Goal: Task Accomplishment & Management: Complete application form

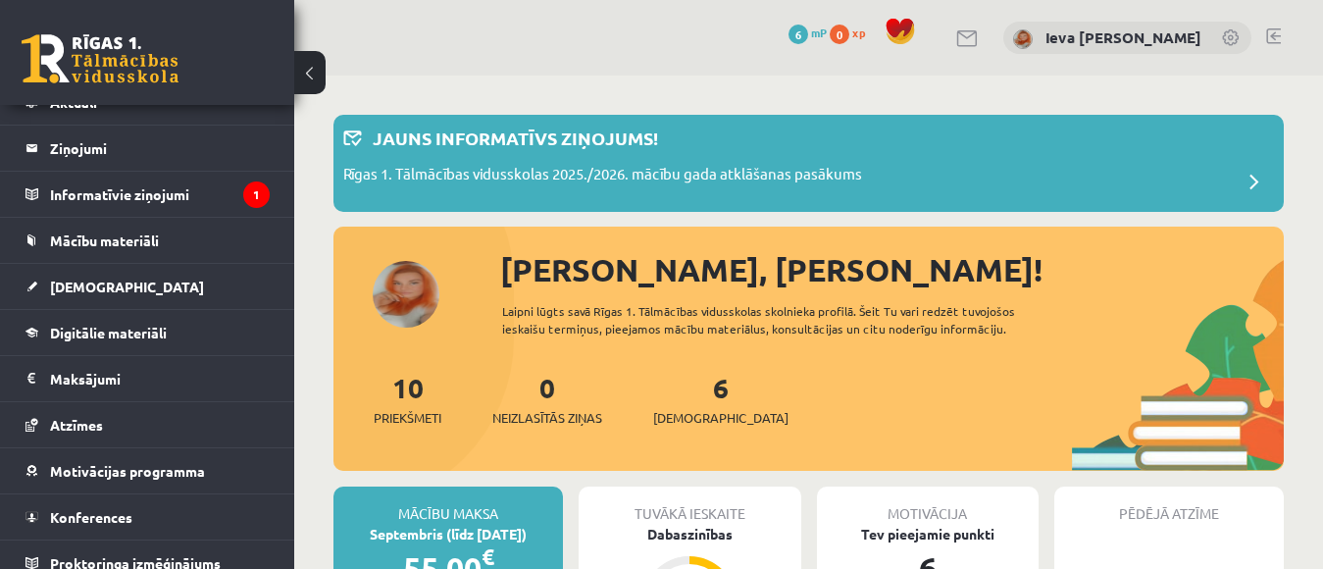
scroll to position [88, 0]
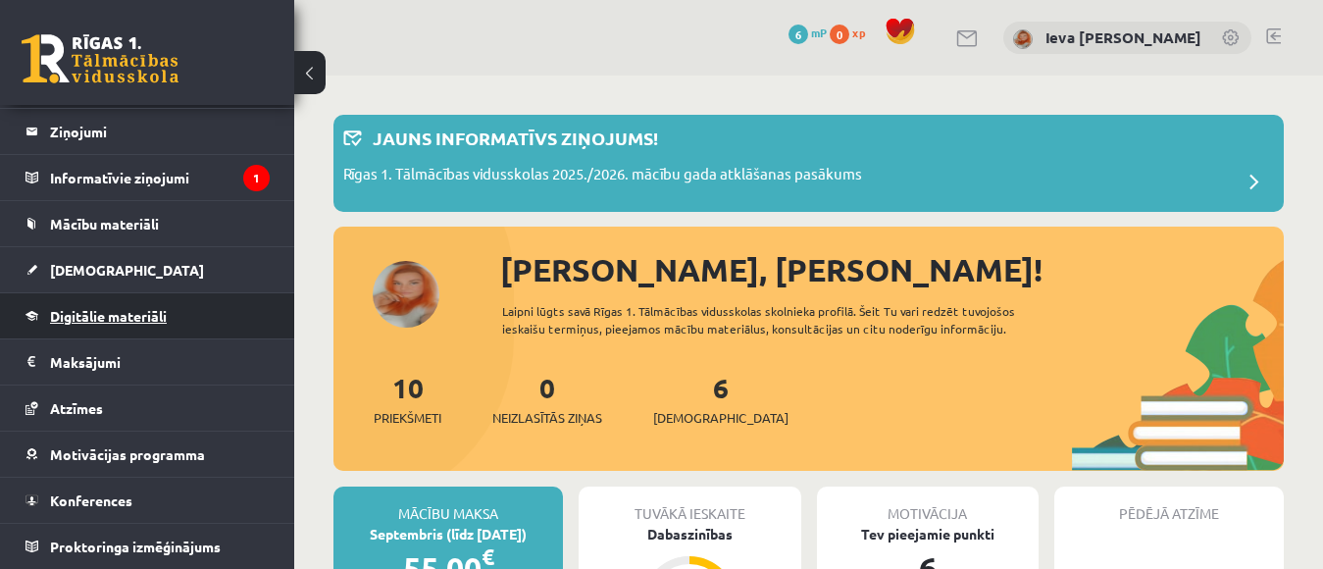
click at [136, 318] on span "Digitālie materiāli" at bounding box center [108, 316] width 117 height 18
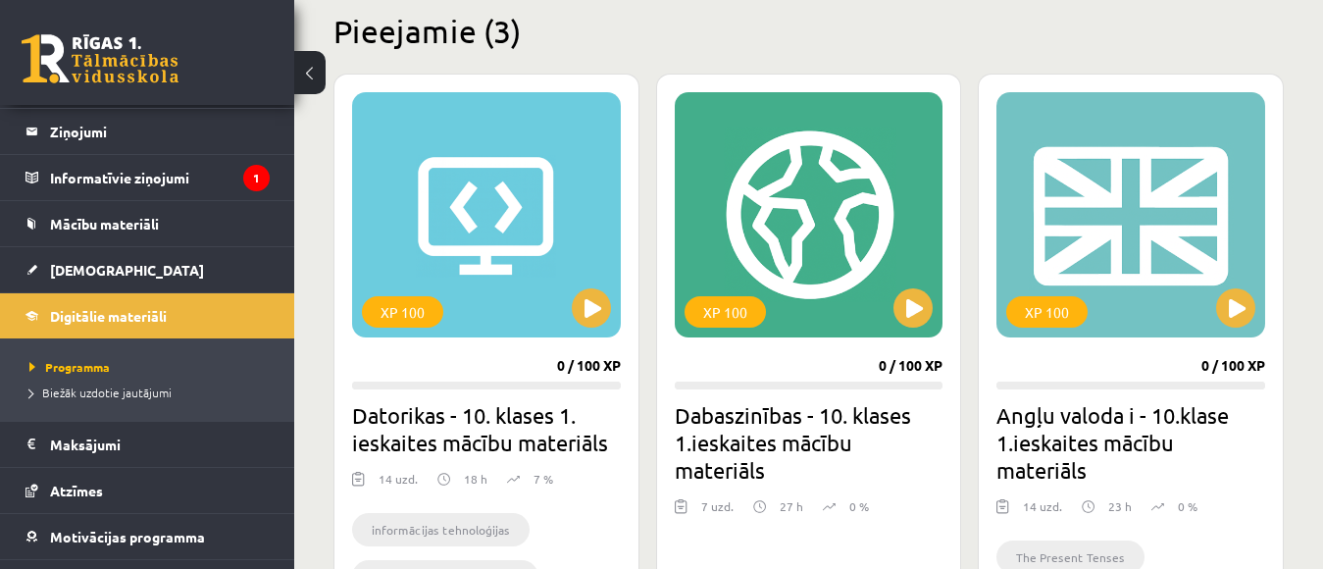
scroll to position [500, 0]
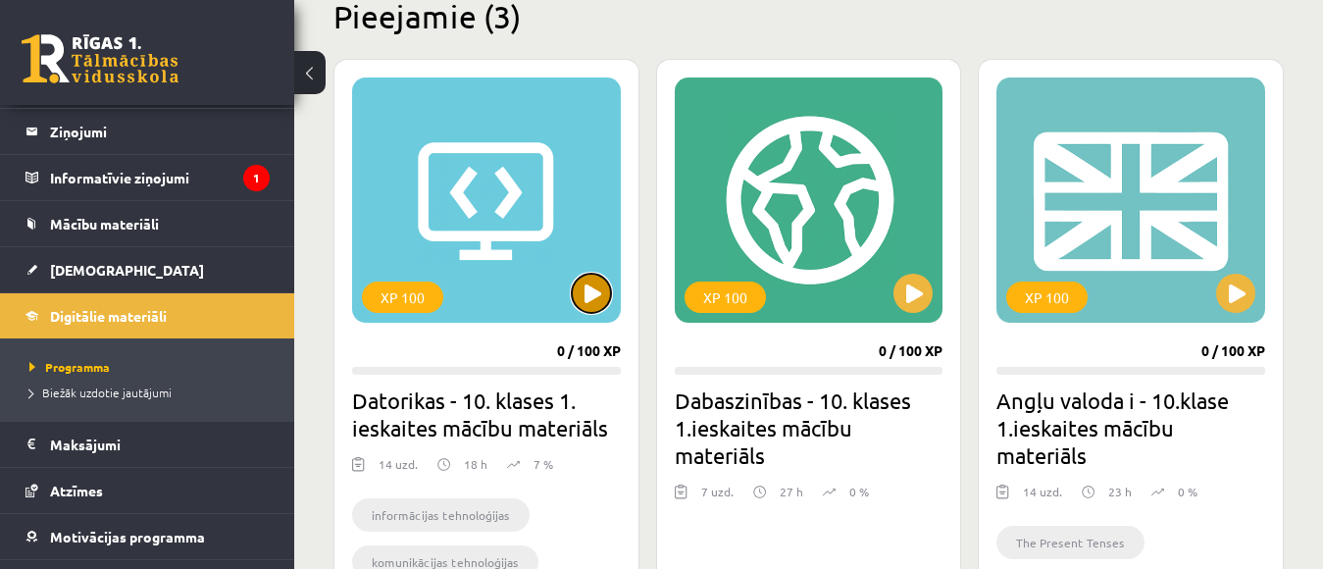
click at [589, 287] on button at bounding box center [591, 293] width 39 height 39
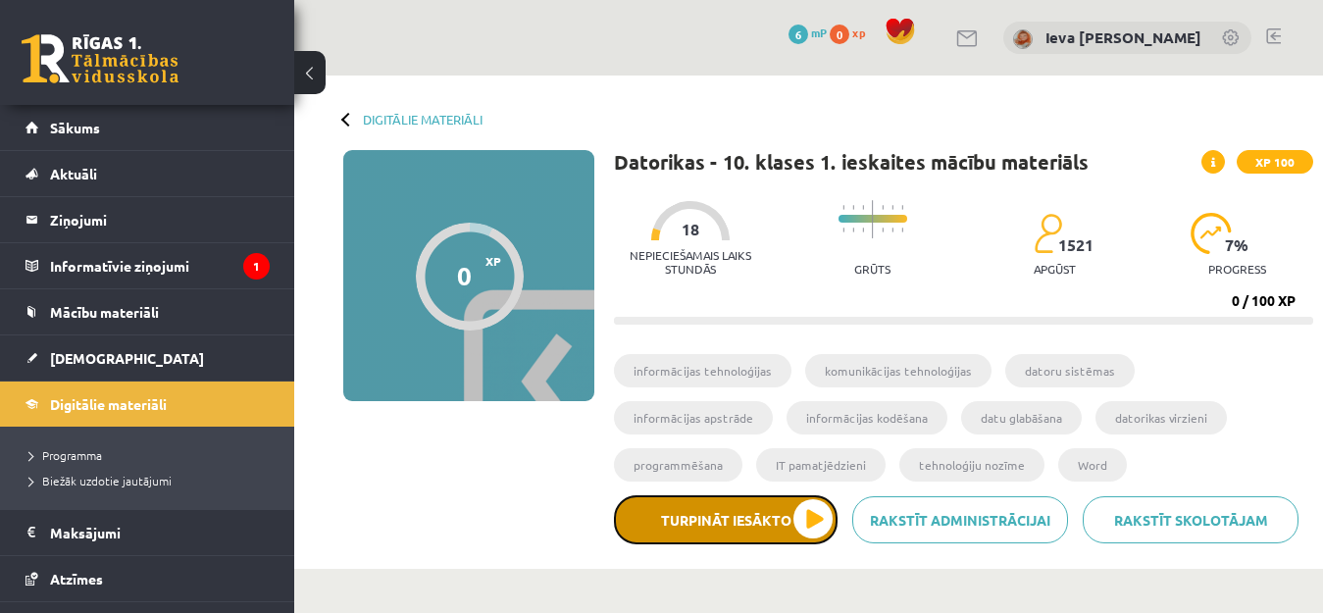
click at [810, 514] on button "Turpināt iesākto" at bounding box center [726, 519] width 224 height 49
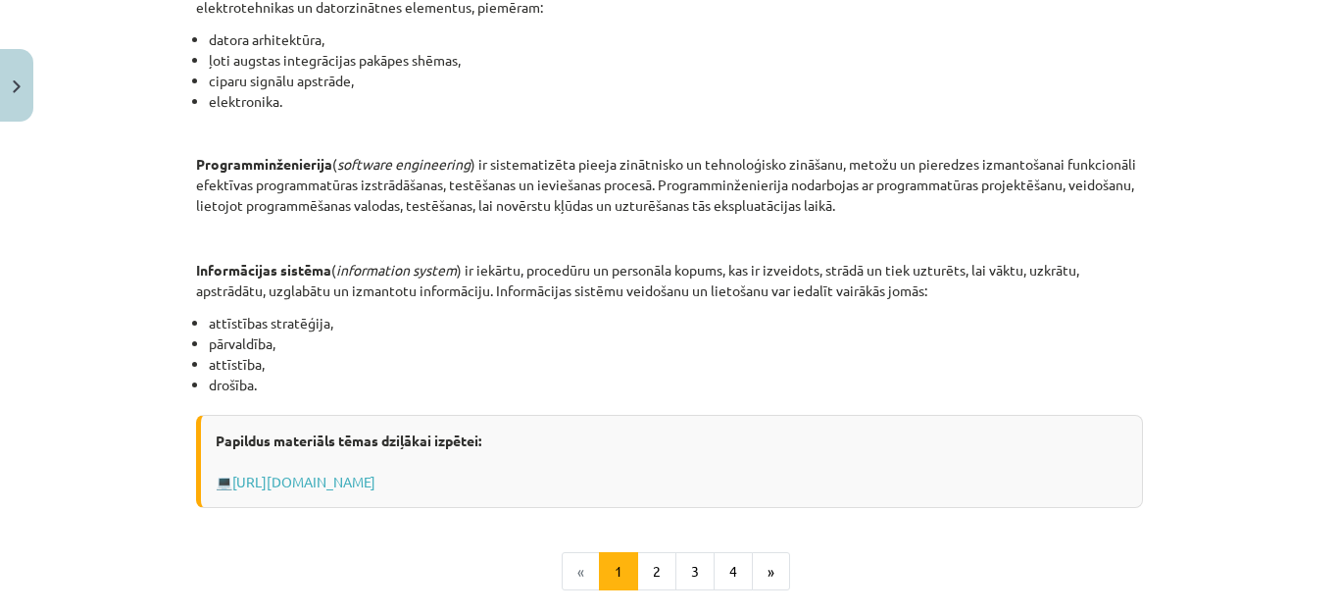
scroll to position [869, 0]
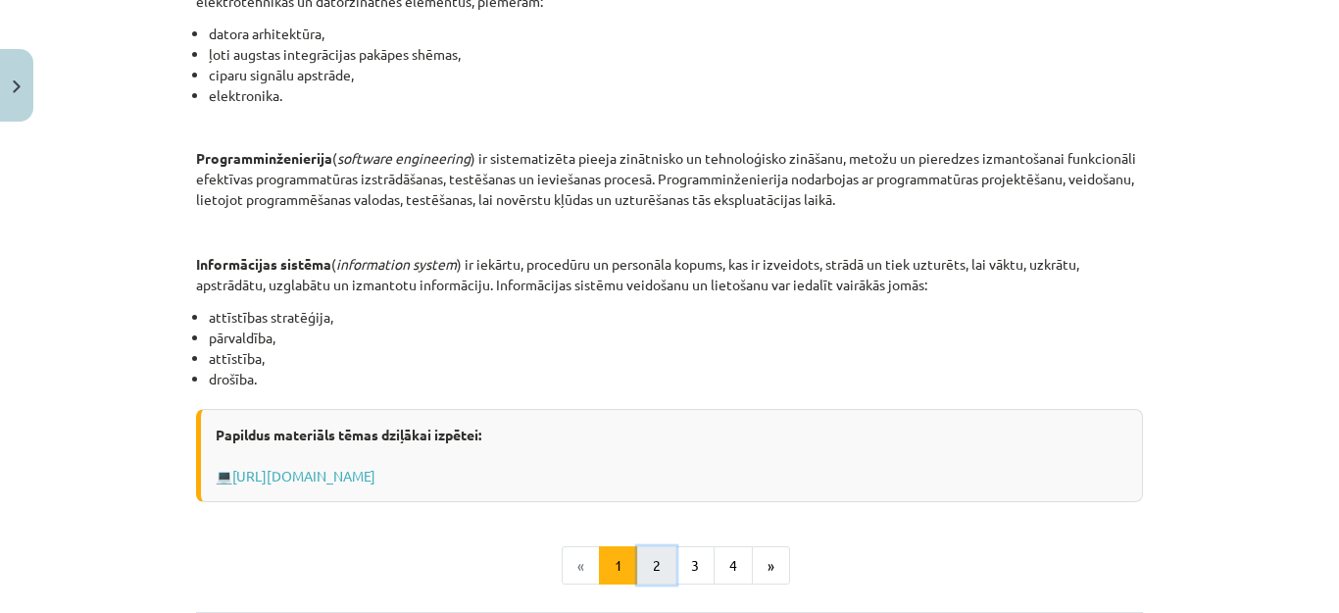
click at [642, 568] on button "2" at bounding box center [656, 565] width 39 height 39
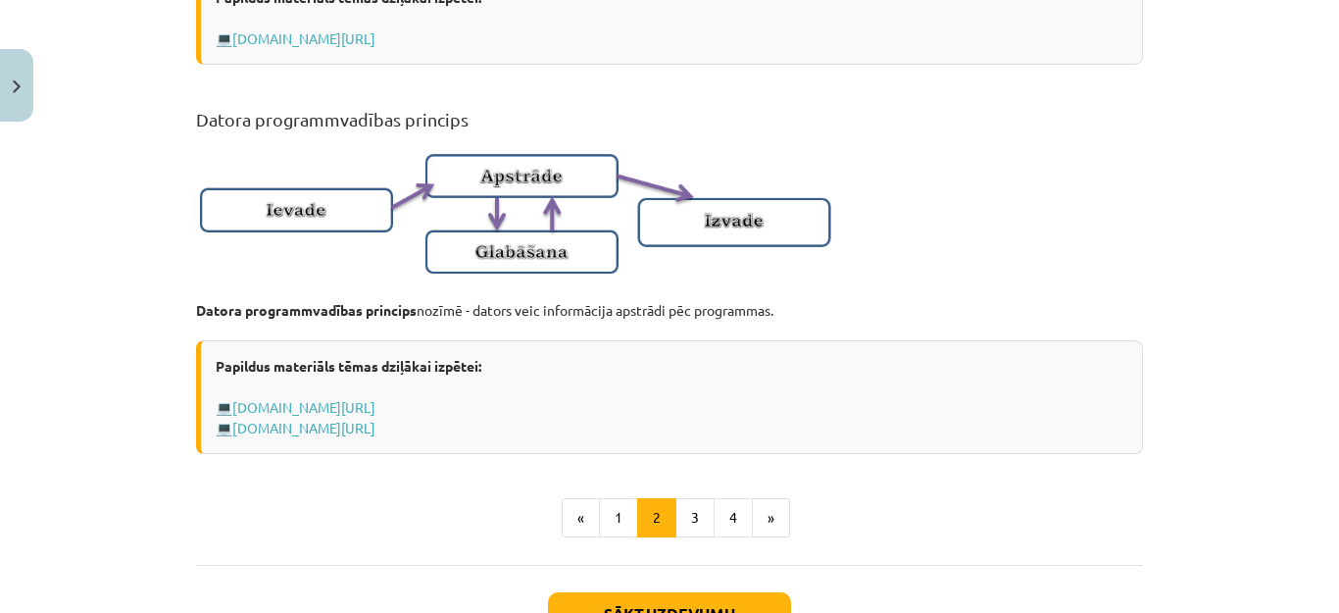
scroll to position [1264, 0]
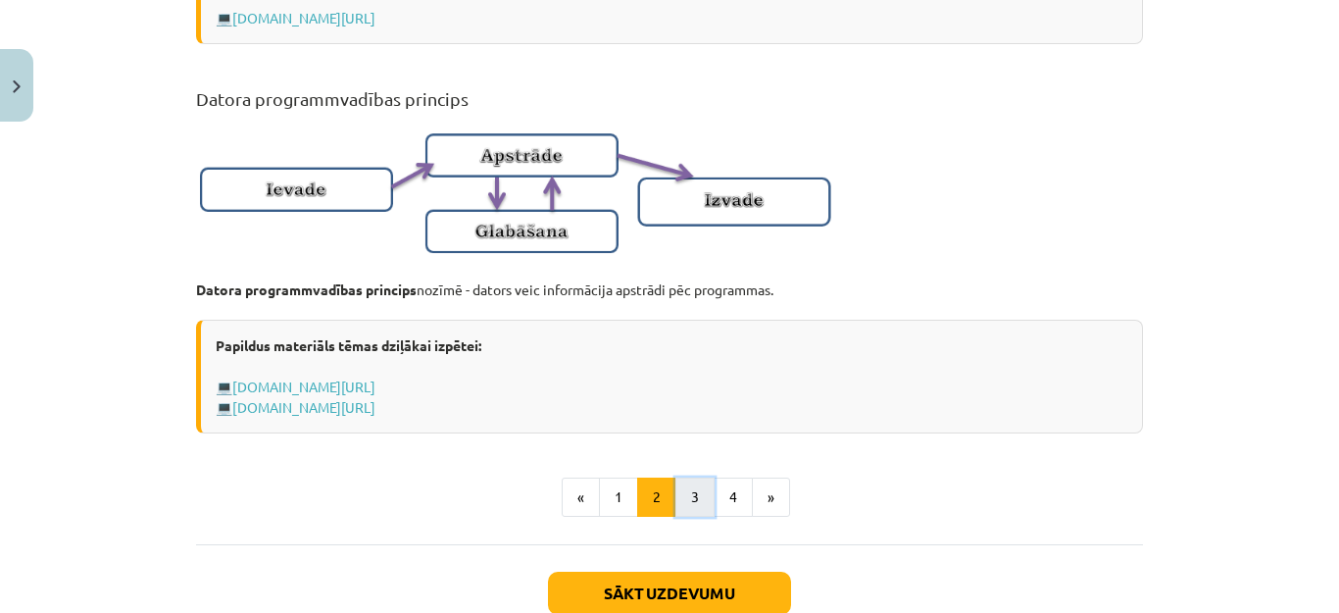
click at [676, 517] on button "3" at bounding box center [695, 496] width 39 height 39
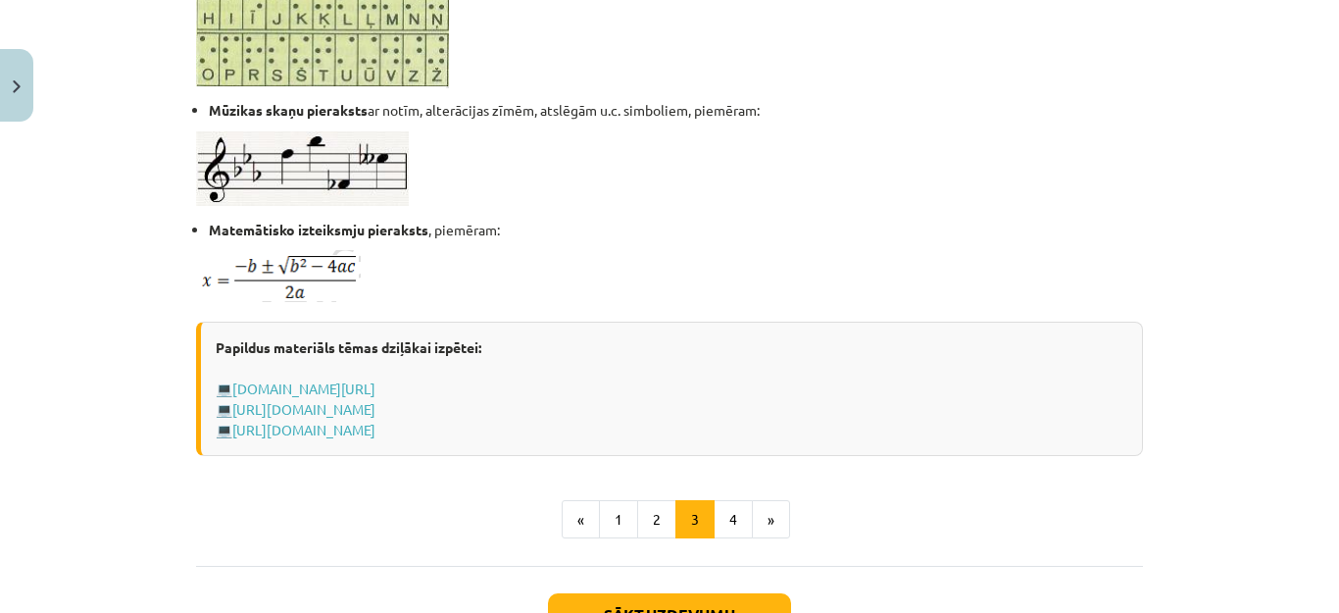
scroll to position [1222, 0]
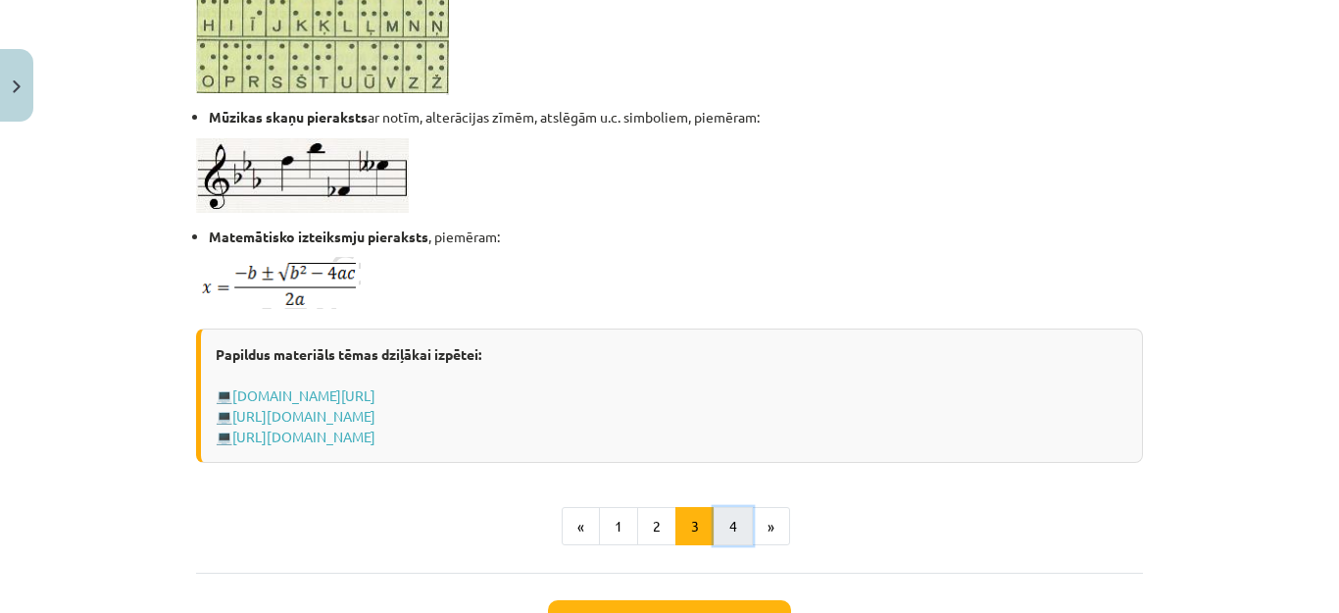
click at [726, 526] on button "4" at bounding box center [733, 526] width 39 height 39
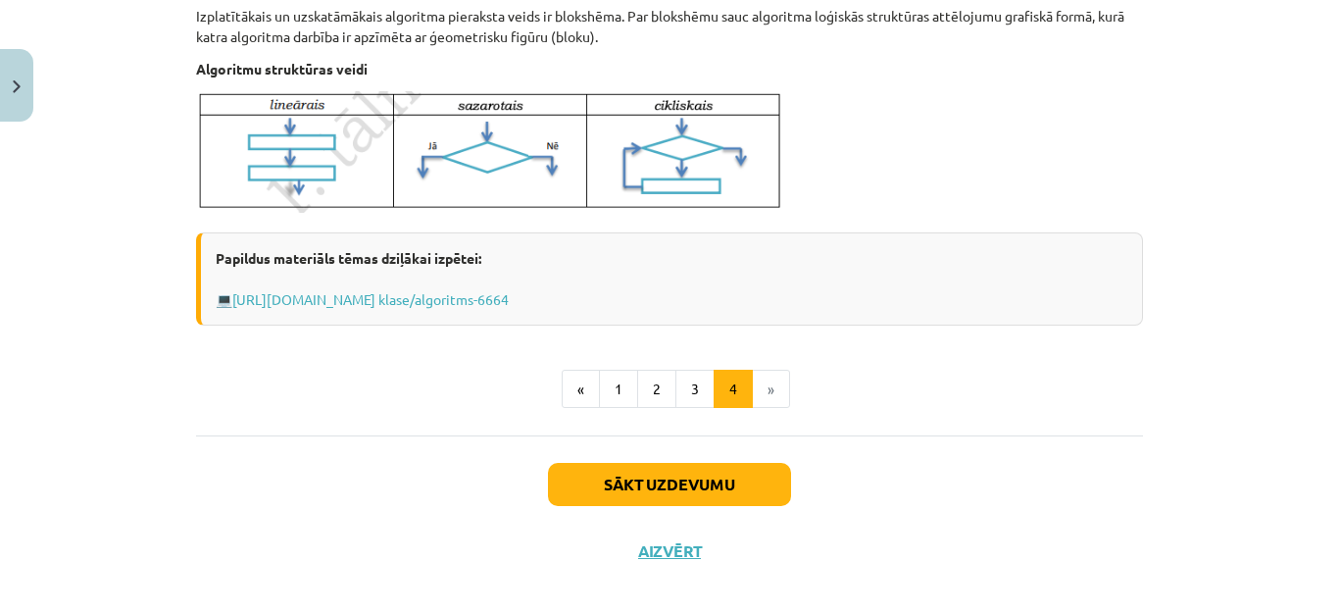
scroll to position [856, 0]
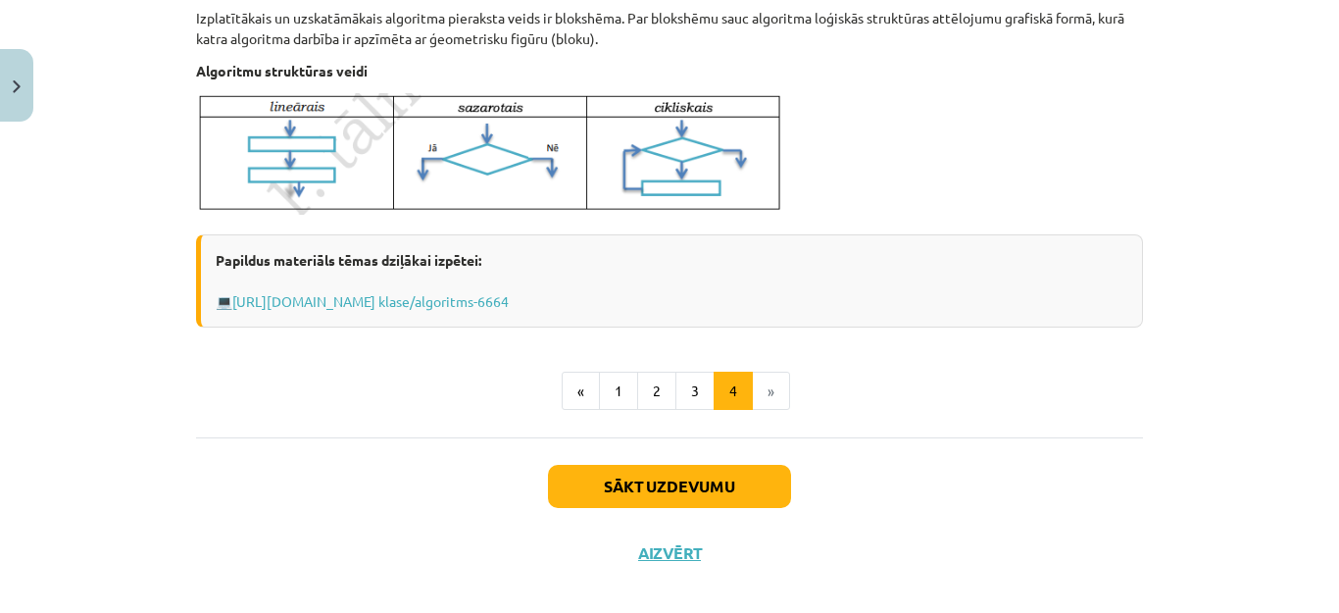
click at [759, 392] on li "»" at bounding box center [771, 391] width 37 height 39
click at [695, 481] on button "Sākt uzdevumu" at bounding box center [669, 486] width 243 height 43
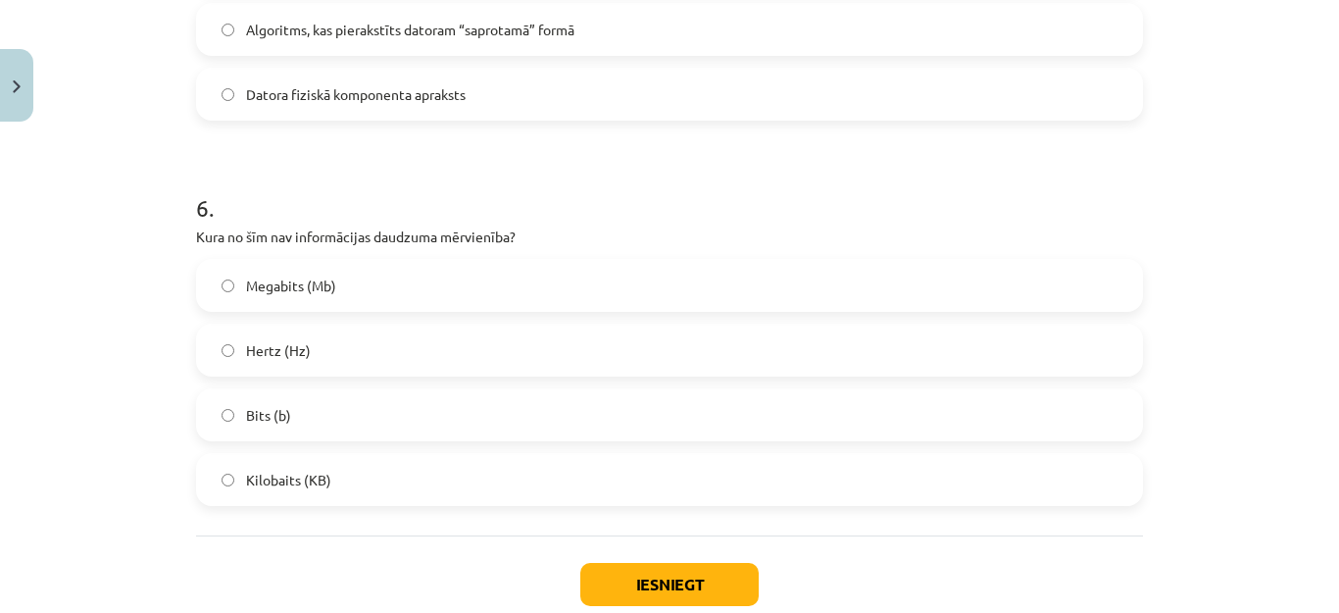
scroll to position [1951, 0]
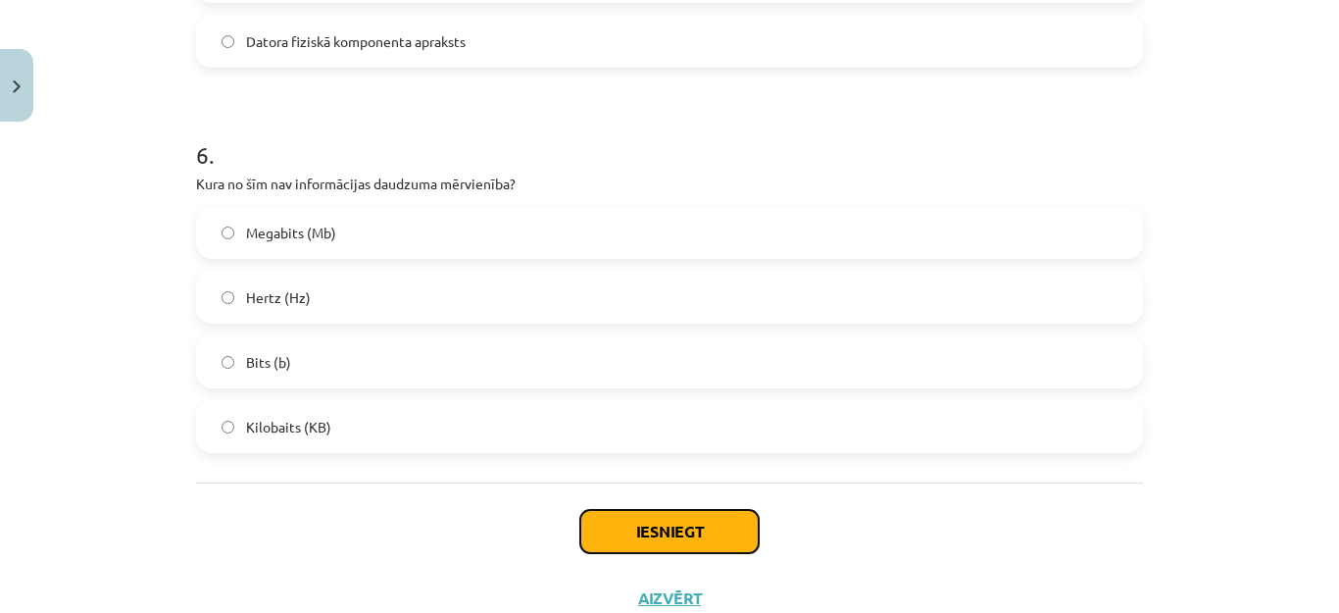
click at [648, 511] on button "Iesniegt" at bounding box center [669, 531] width 178 height 43
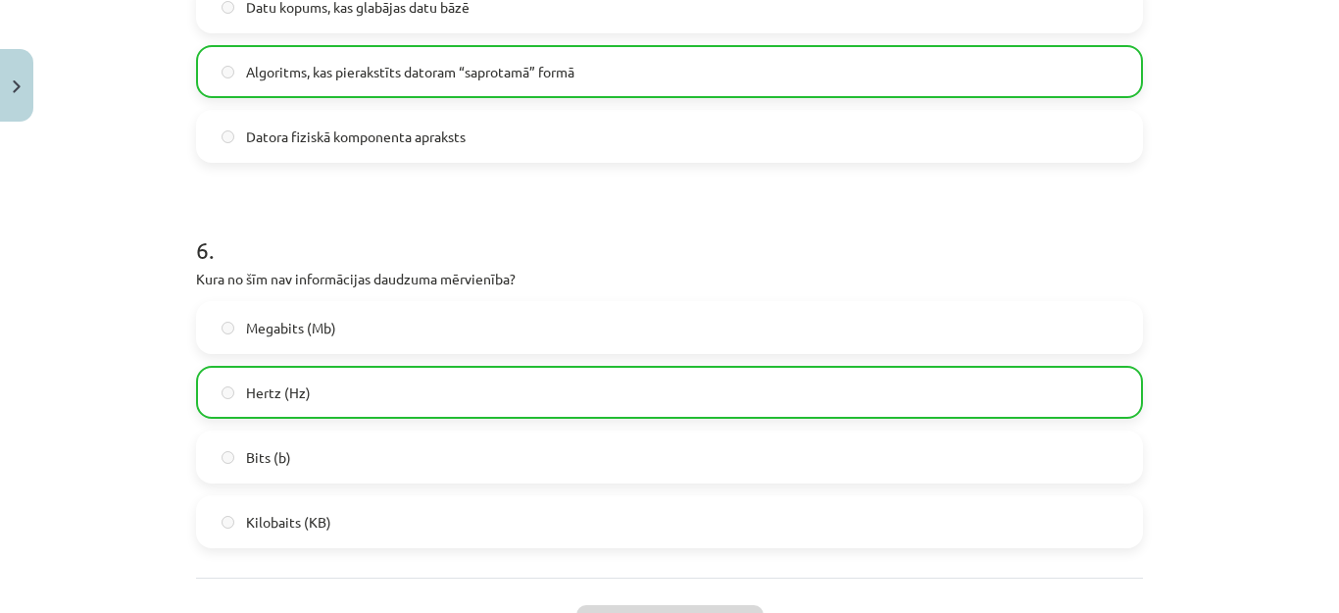
scroll to position [2081, 0]
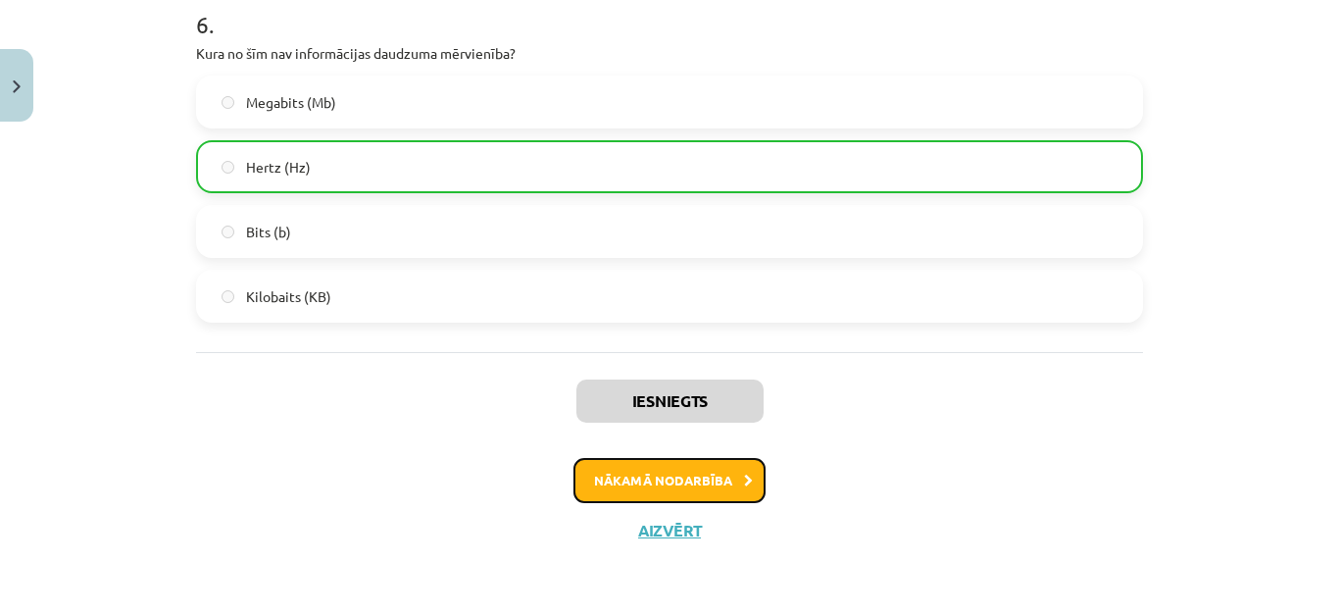
click at [687, 482] on button "Nākamā nodarbība" at bounding box center [670, 480] width 192 height 45
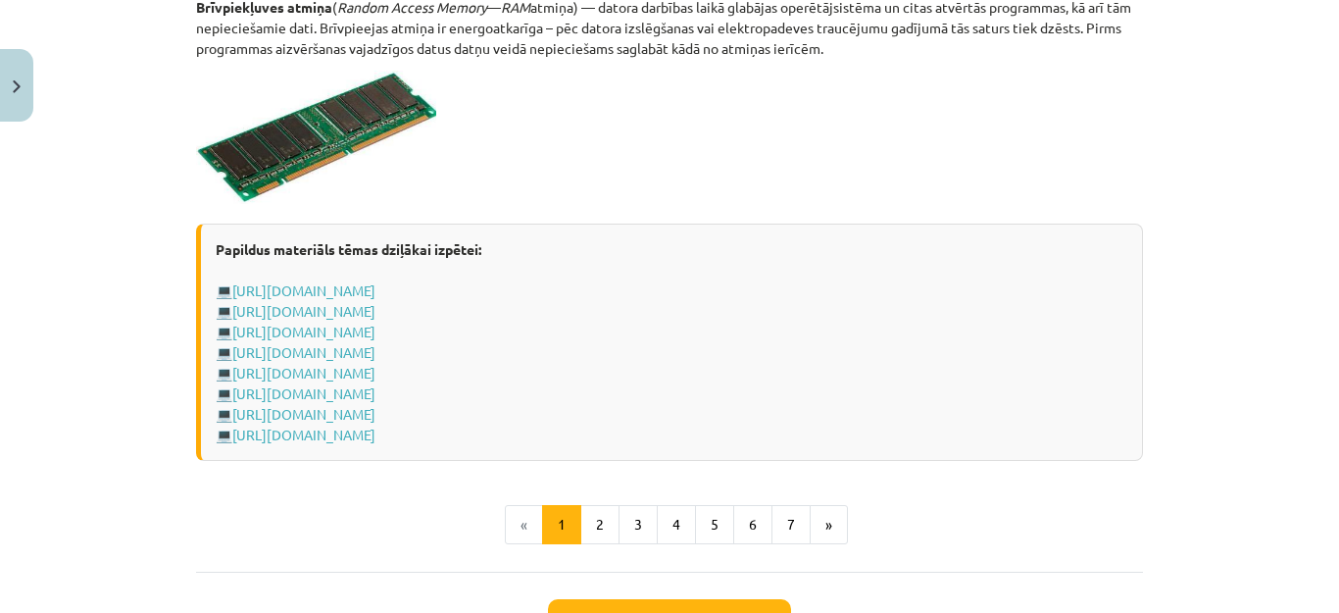
scroll to position [3437, 0]
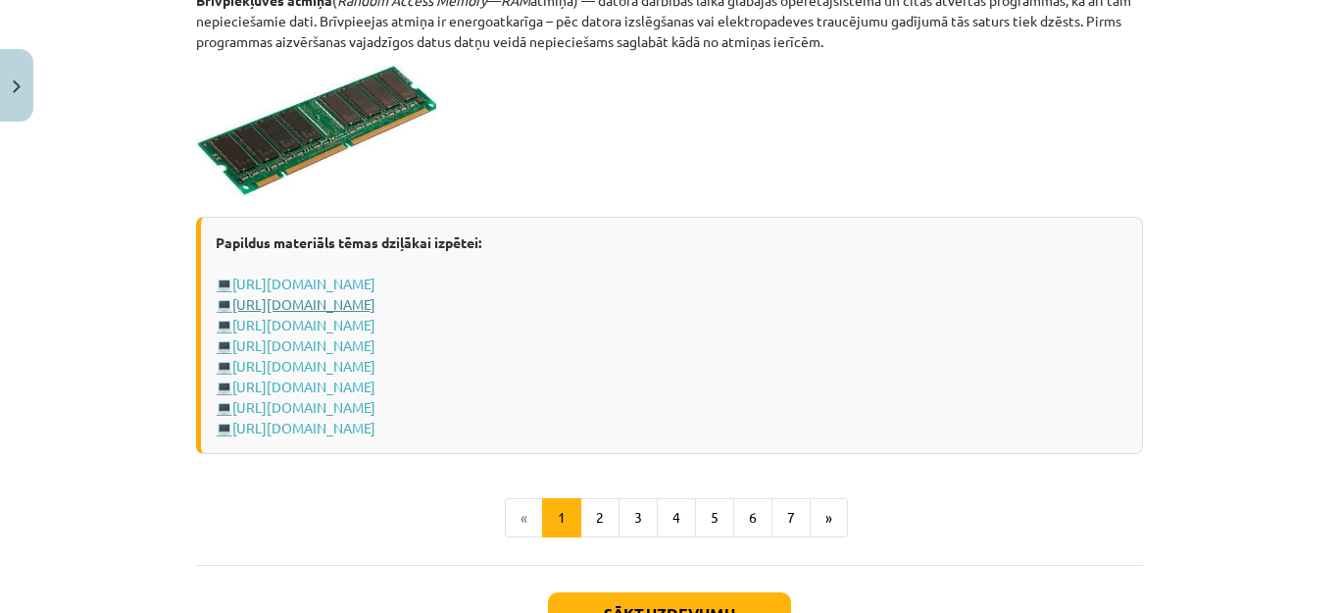
click at [376, 302] on link "https://www.uzdevumi.lv/p/informatika/10-klase/aparatura-7425/re-b754d5d3-e143-…" at bounding box center [303, 304] width 143 height 18
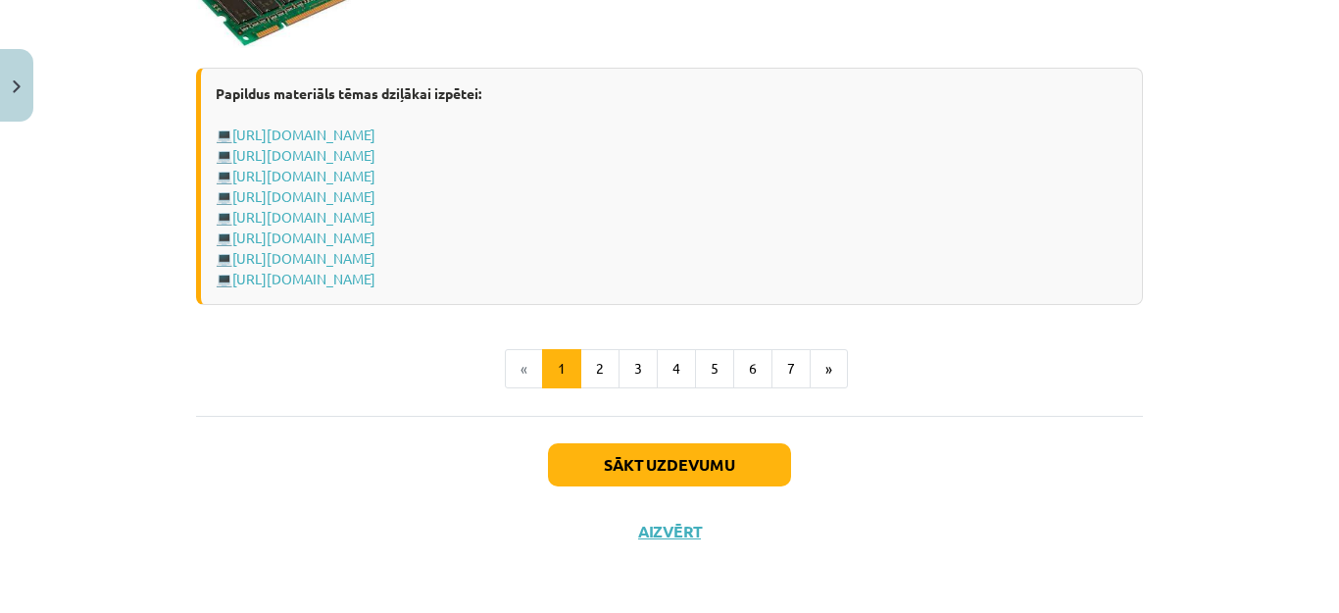
scroll to position [3501, 0]
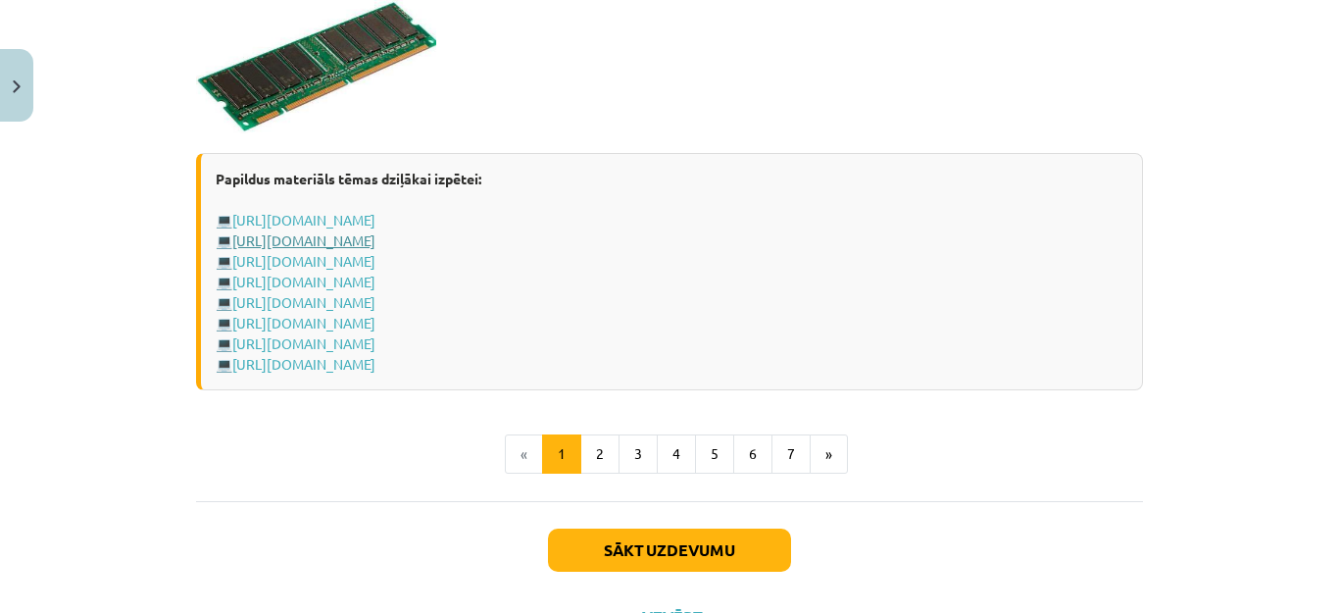
click at [376, 239] on link "https://www.uzdevumi.lv/p/informatika/10-klase/aparatura-7425/re-b754d5d3-e143-…" at bounding box center [303, 240] width 143 height 18
click at [582, 450] on button "2" at bounding box center [599, 453] width 39 height 39
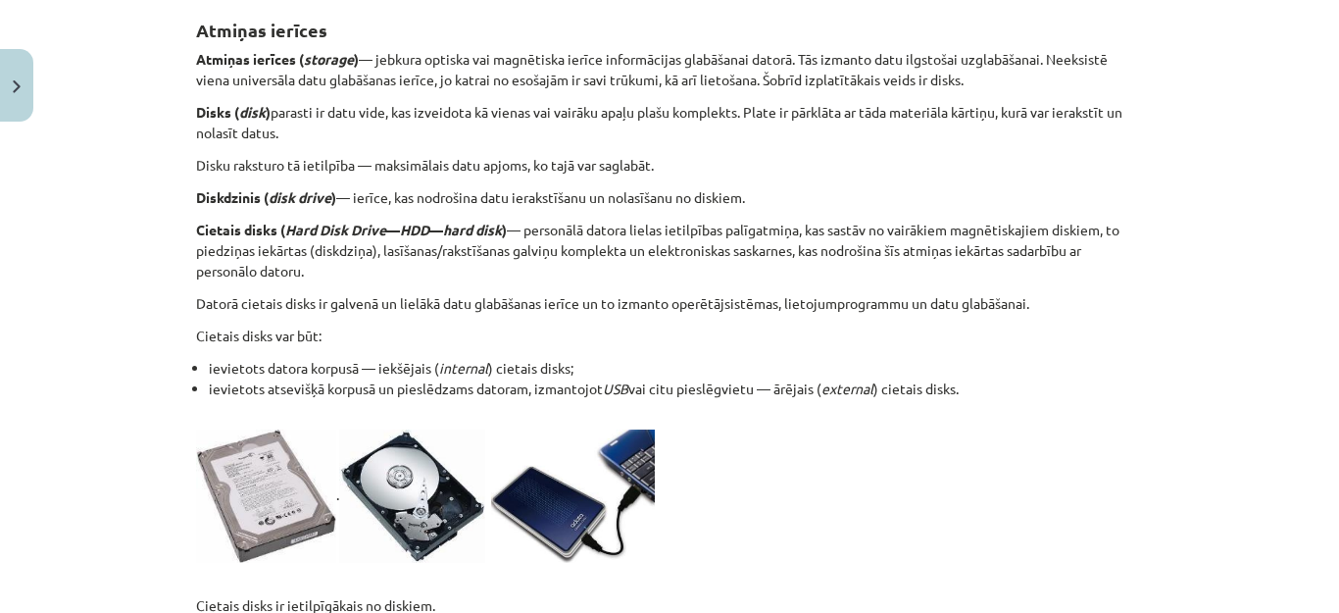
scroll to position [351, 0]
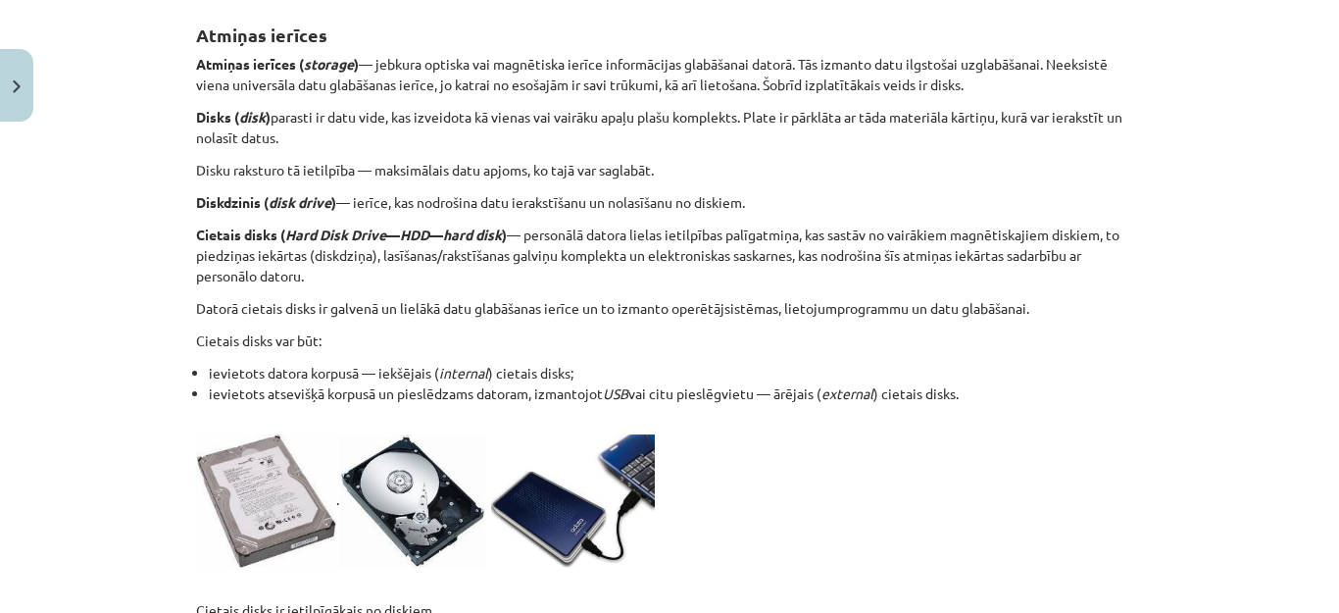
drag, startPoint x: 1291, startPoint y: 216, endPoint x: 1328, endPoint y: 218, distance: 37.3
click at [1328, 218] on div "Mācību tēma: Datorikas - 10. klases 1. ieskaites mācību materiāls #3 2. tēma – …" at bounding box center [669, 306] width 1339 height 613
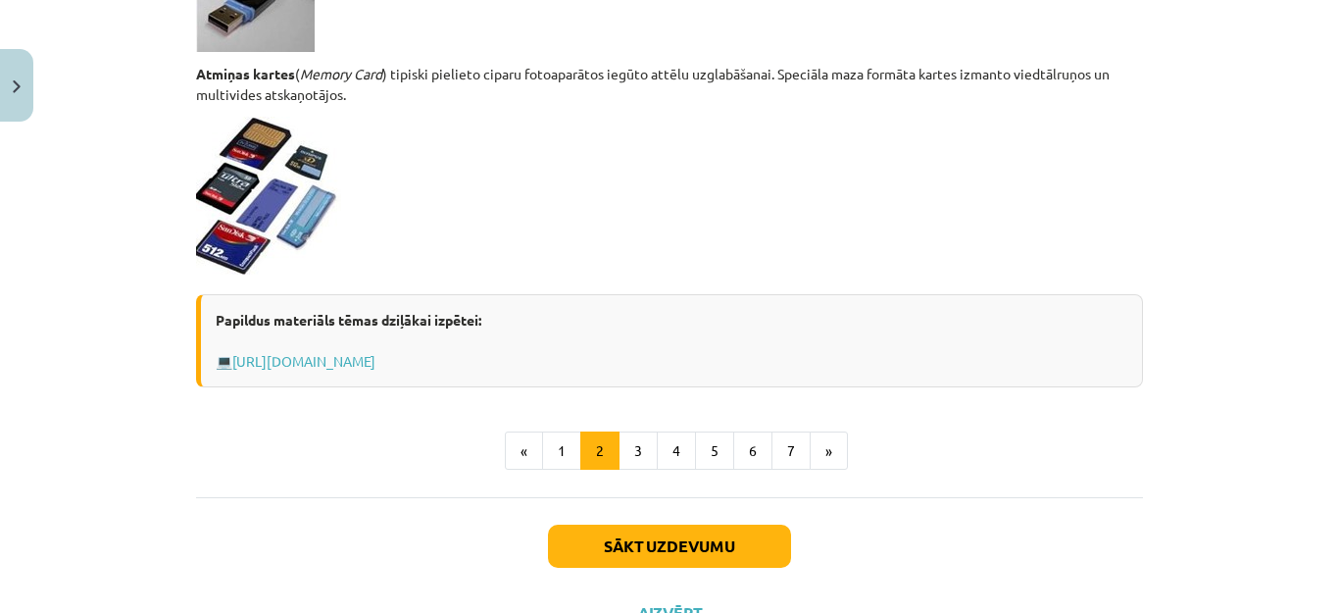
scroll to position [1750, 0]
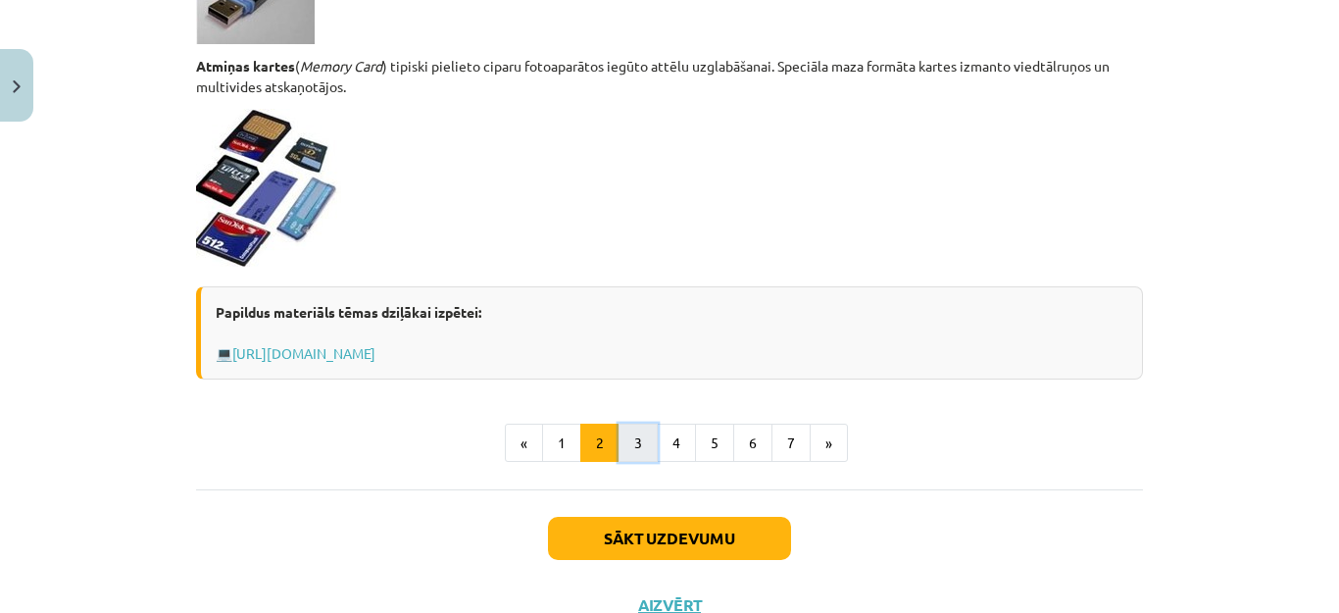
click at [621, 445] on button "3" at bounding box center [638, 443] width 39 height 39
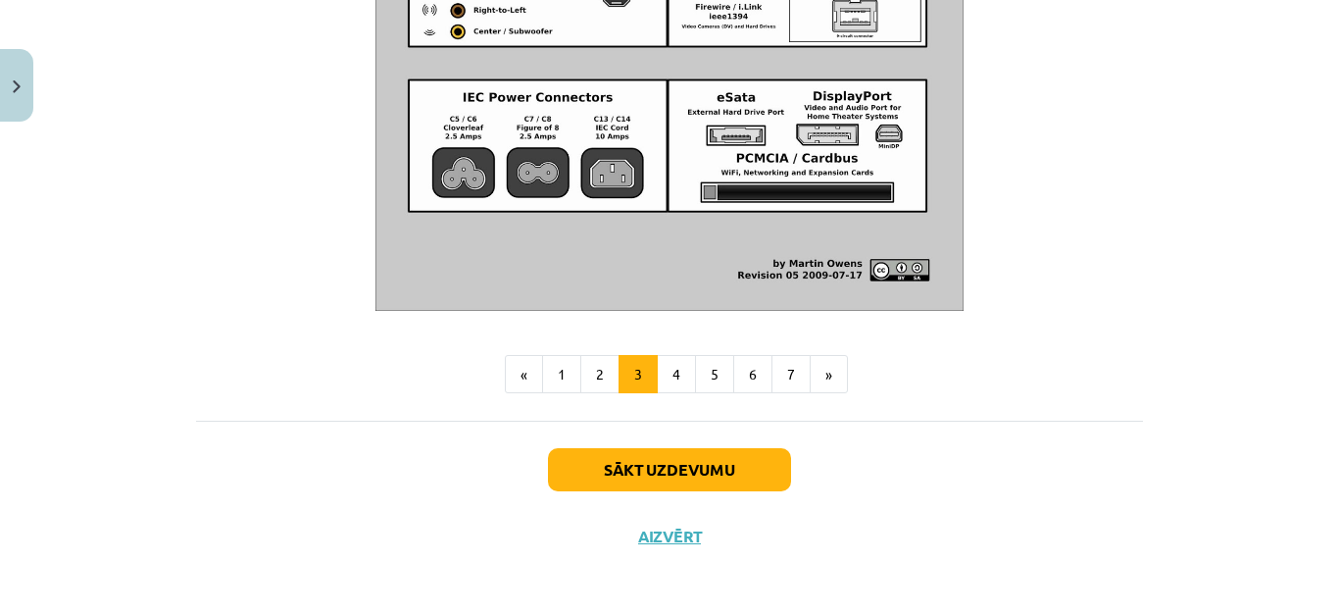
scroll to position [2404, 0]
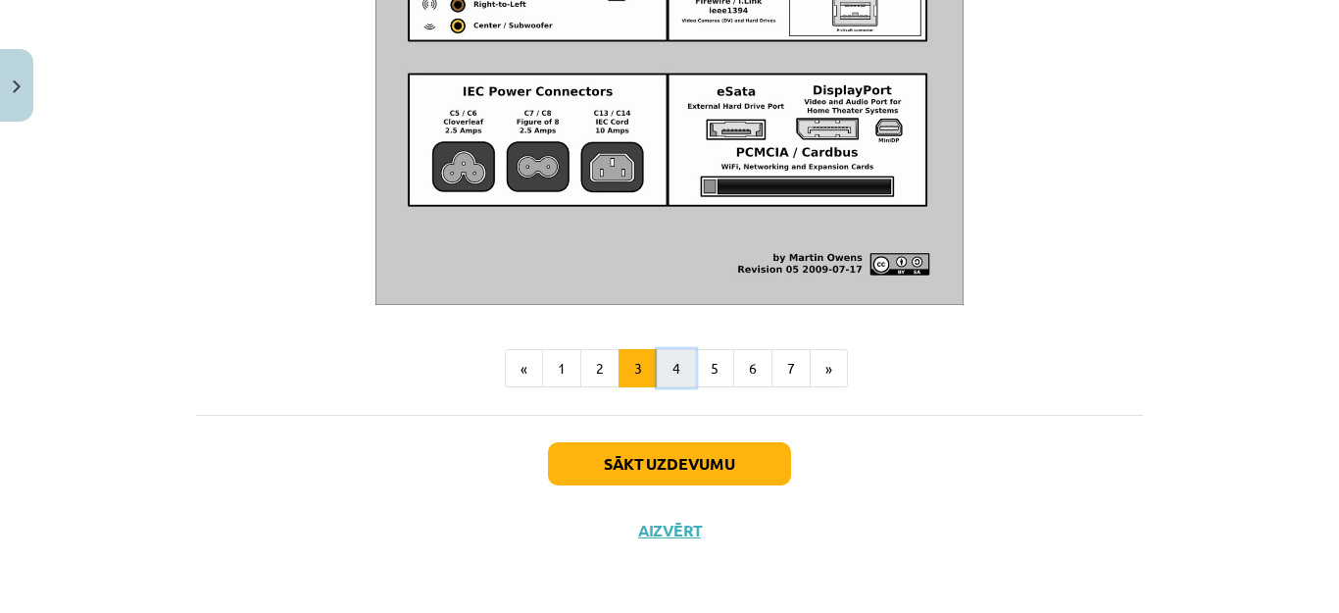
click at [658, 371] on button "4" at bounding box center [676, 368] width 39 height 39
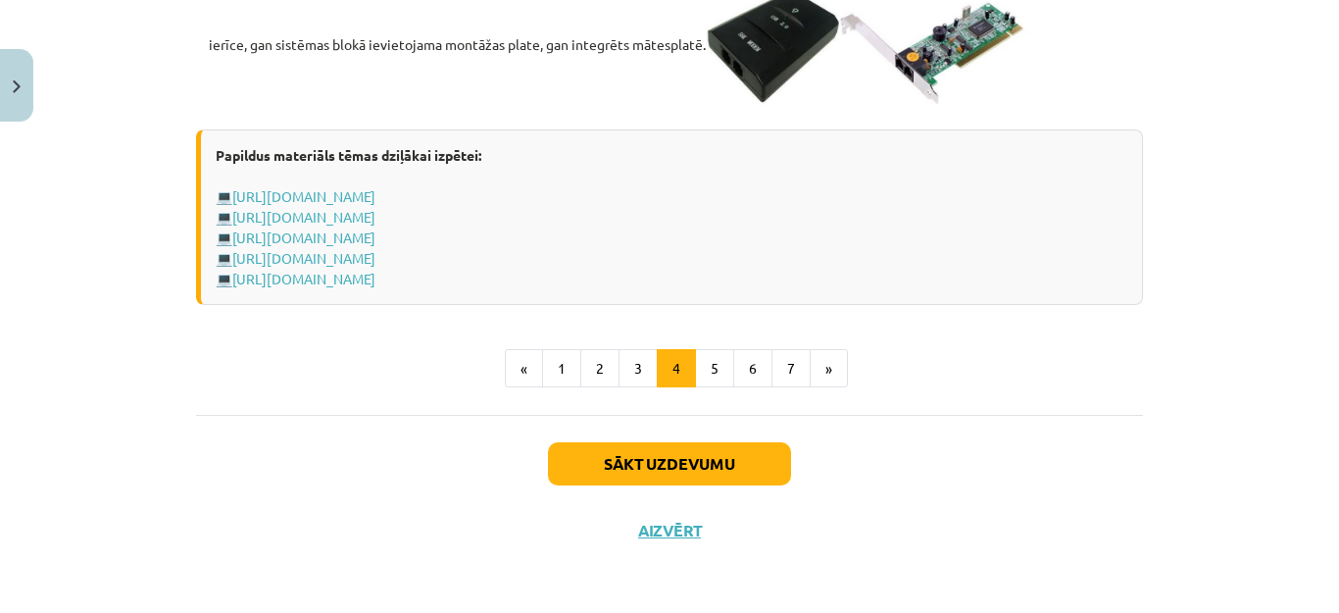
scroll to position [3647, 0]
click at [697, 369] on button "5" at bounding box center [714, 368] width 39 height 39
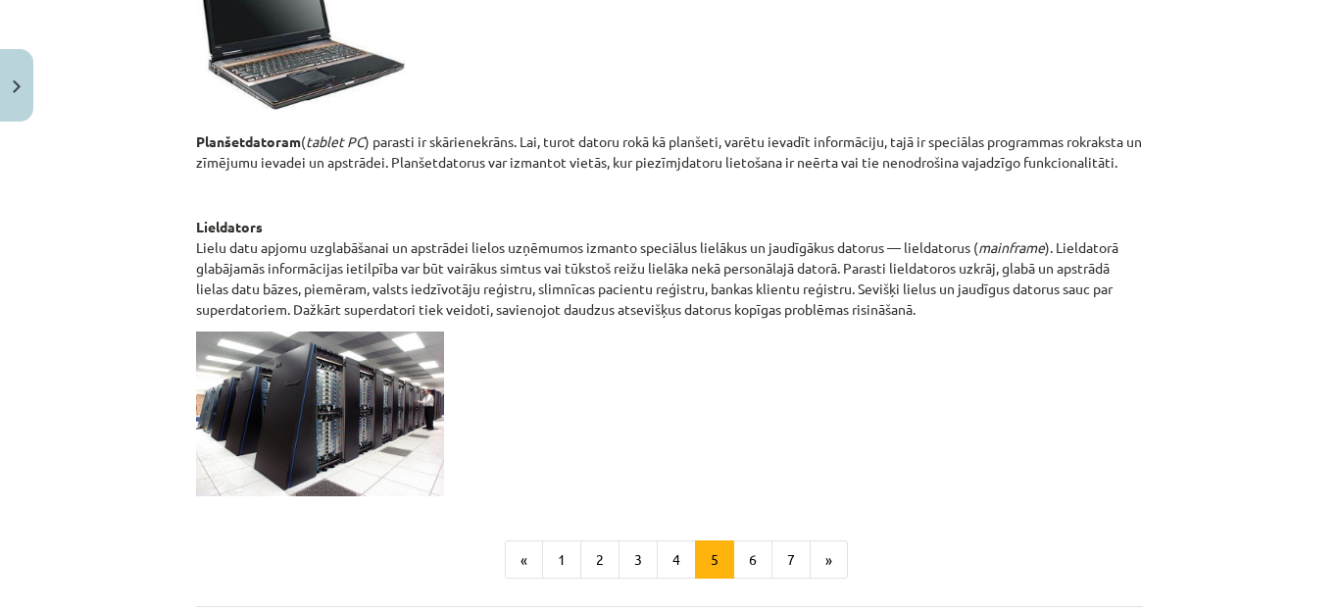
scroll to position [978, 0]
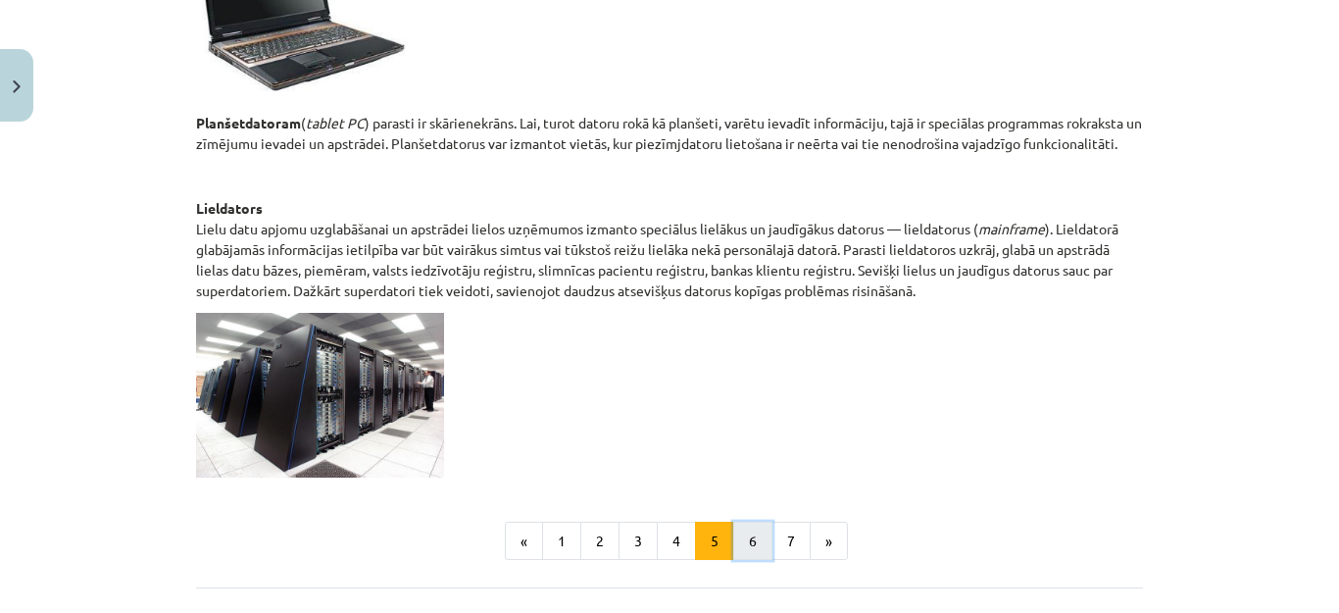
click at [738, 551] on button "6" at bounding box center [752, 541] width 39 height 39
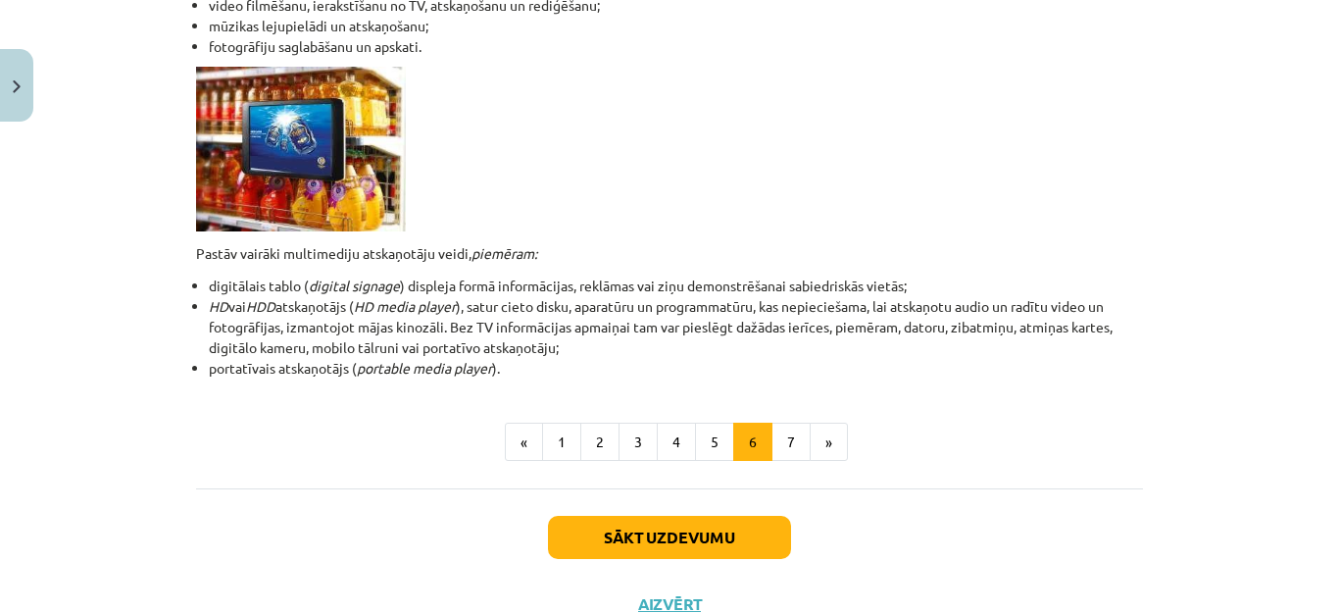
scroll to position [623, 0]
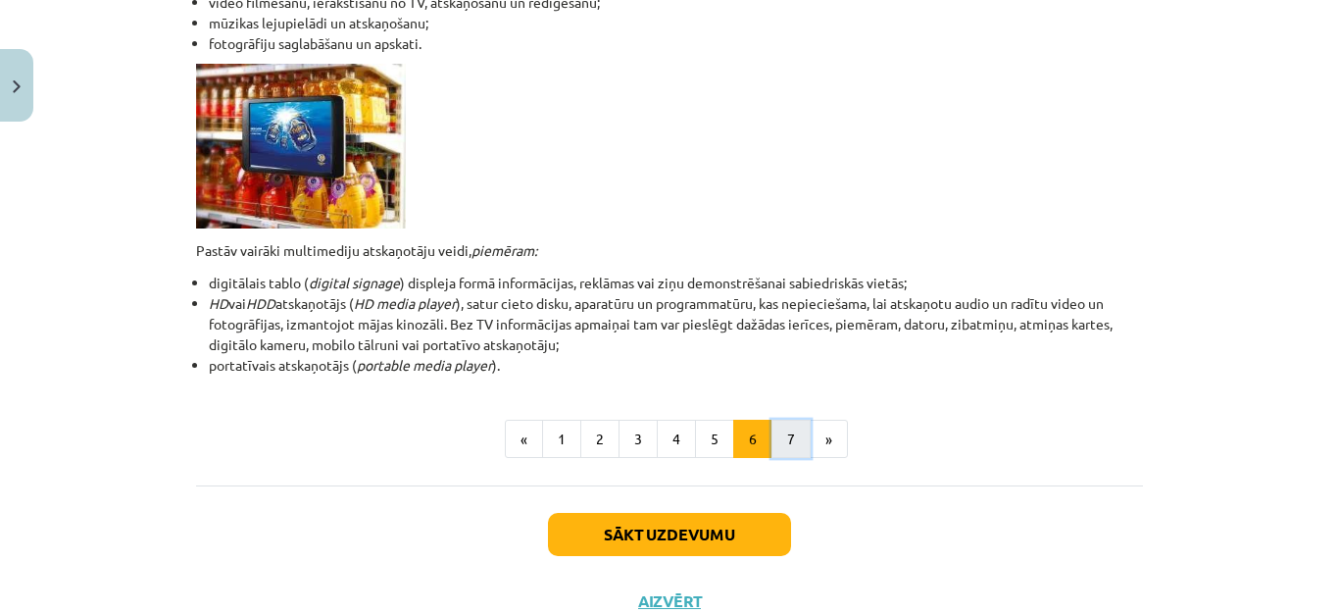
click at [778, 446] on button "7" at bounding box center [791, 439] width 39 height 39
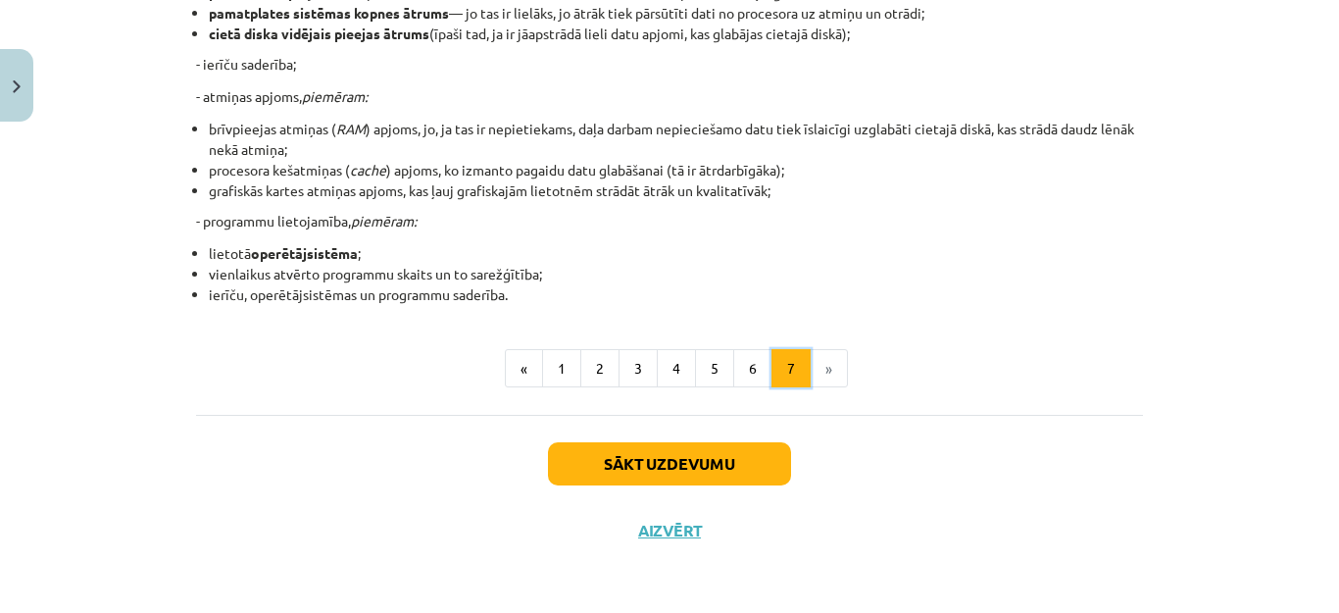
scroll to position [351, 0]
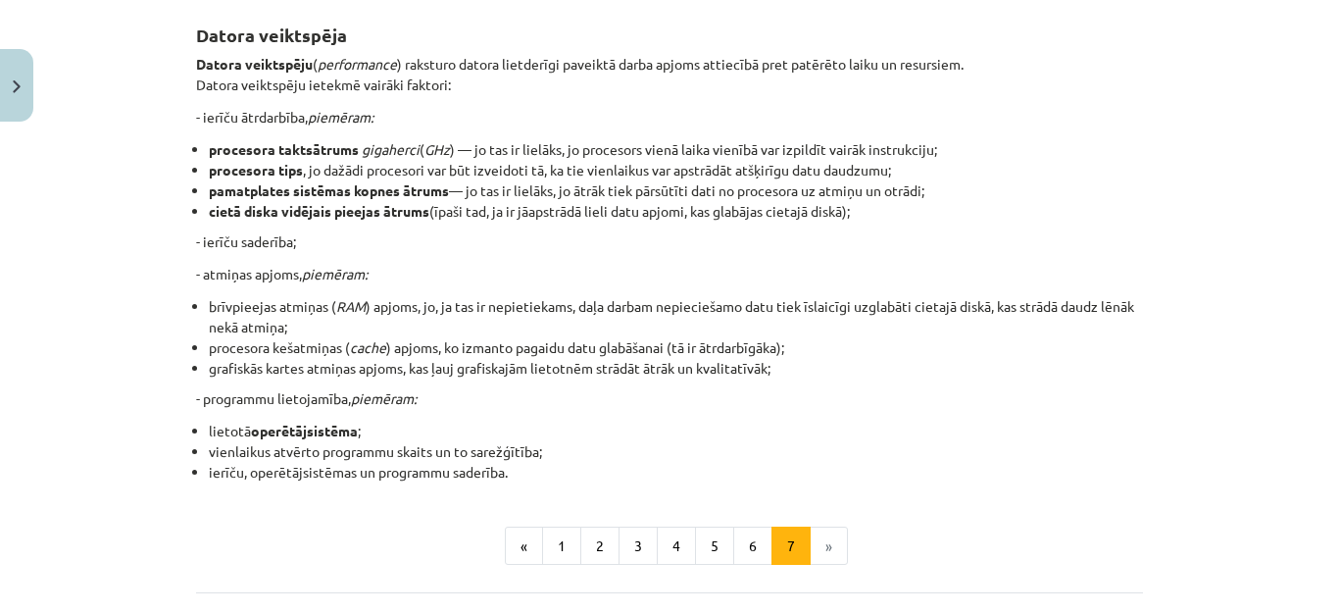
drag, startPoint x: 1197, startPoint y: 252, endPoint x: 1275, endPoint y: 193, distance: 97.3
click at [1275, 193] on div "Mācību tēma: Datorikas - 10. klases 1. ieskaites mācību materiāls #3 2. tēma – …" at bounding box center [669, 306] width 1339 height 613
click at [1243, 203] on div "Mācību tēma: Datorikas - 10. klases 1. ieskaites mācību materiāls #3 2. tēma – …" at bounding box center [669, 306] width 1339 height 613
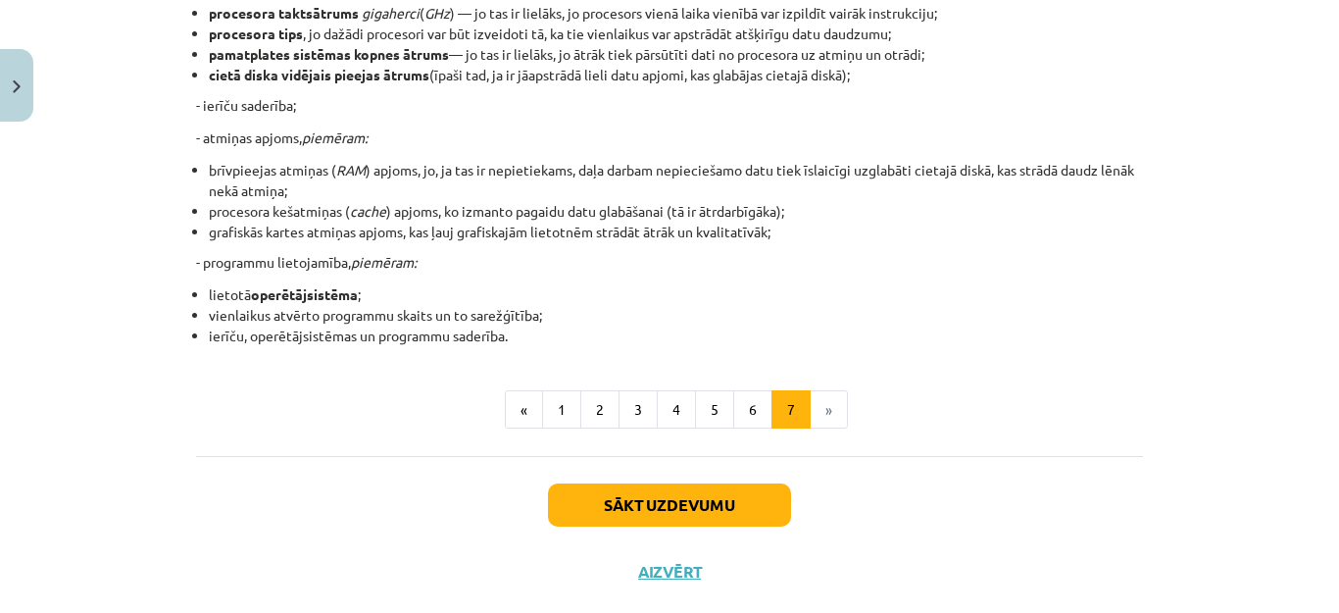
scroll to position [491, 0]
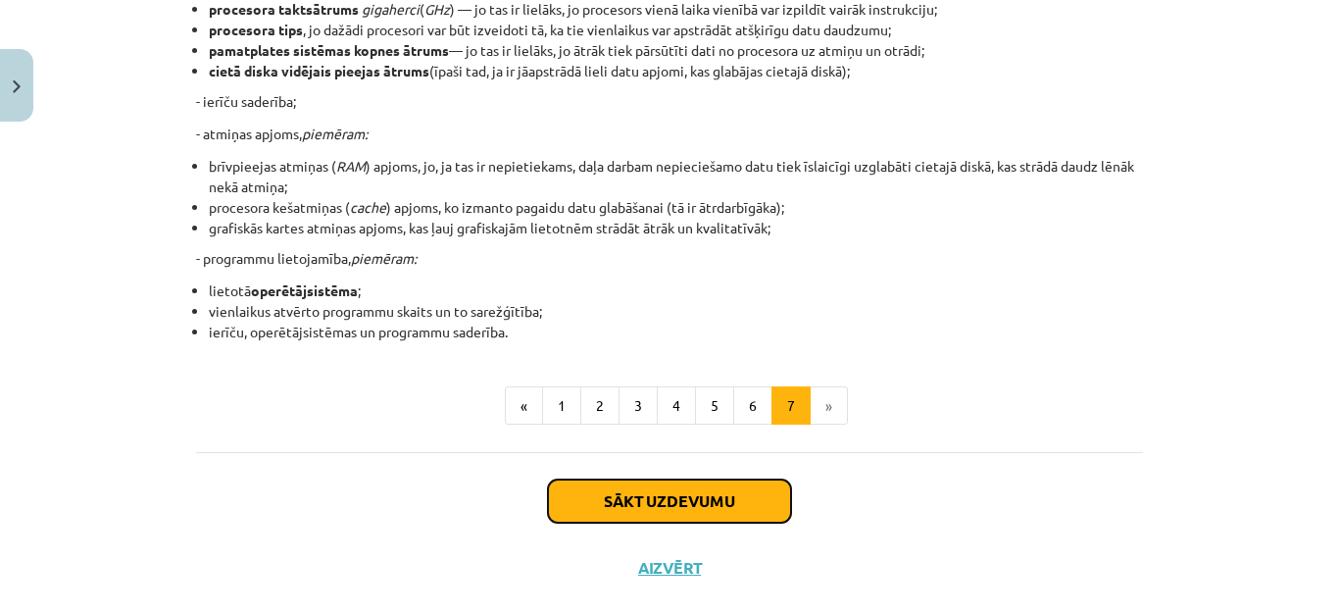
click at [765, 504] on button "Sākt uzdevumu" at bounding box center [669, 500] width 243 height 43
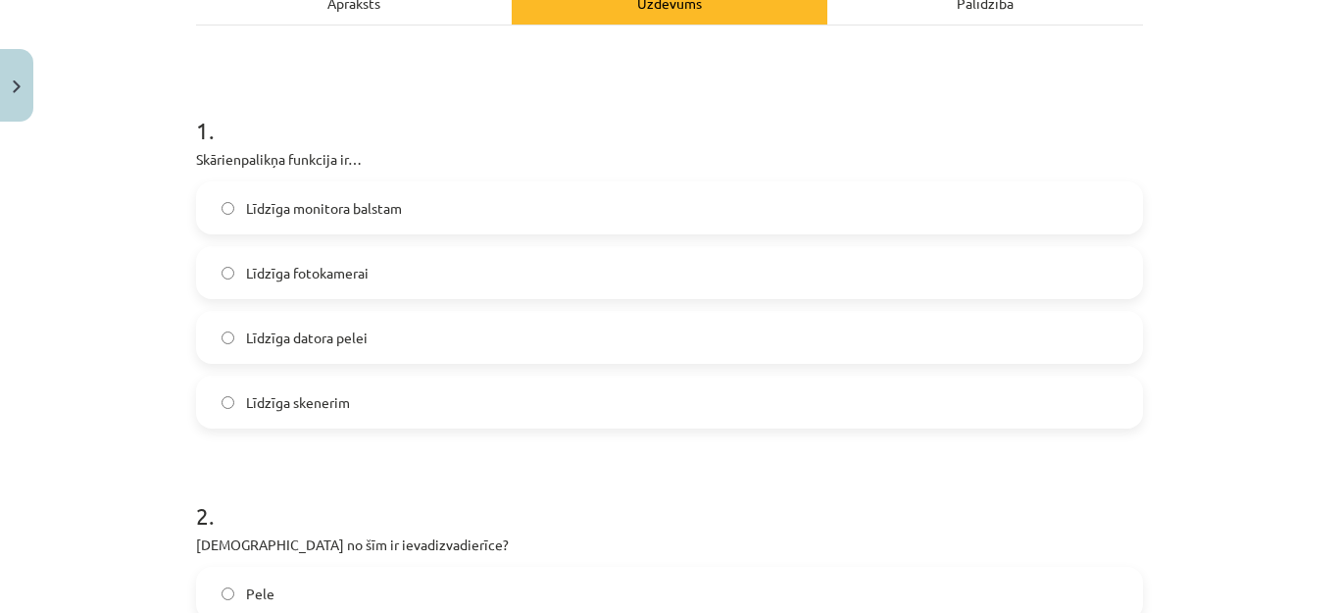
scroll to position [313, 0]
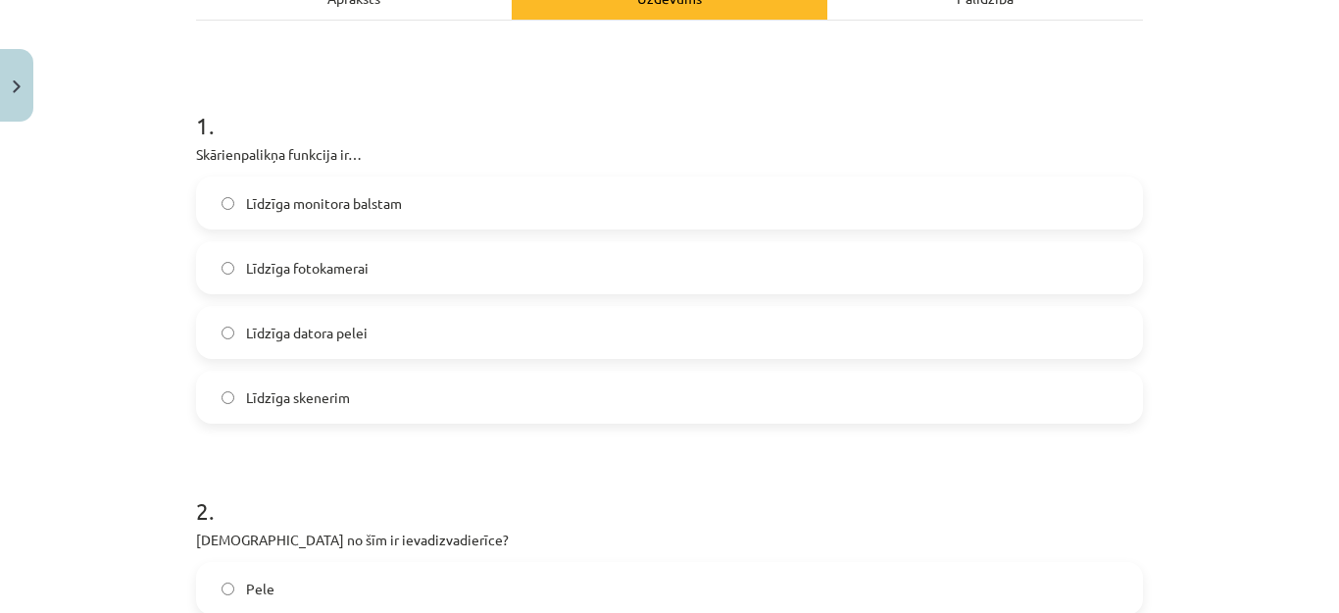
click at [958, 164] on p "Skārienpalikņa funkcija ir…" at bounding box center [669, 154] width 947 height 21
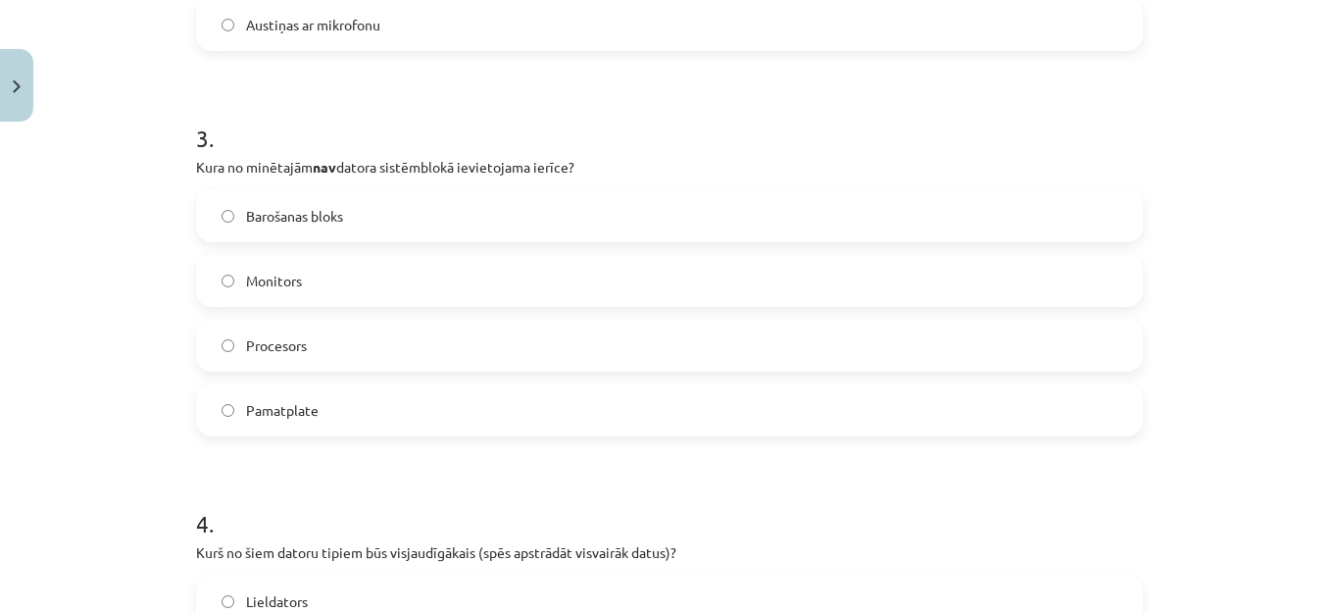
scroll to position [1076, 0]
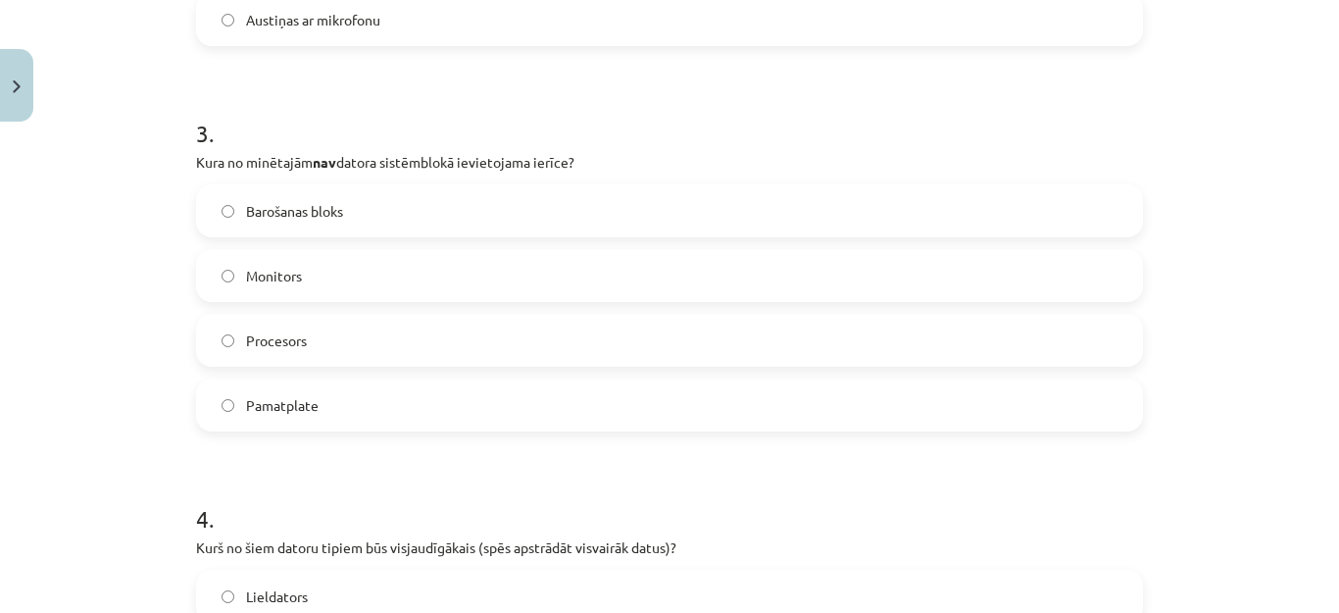
drag, startPoint x: 815, startPoint y: 223, endPoint x: 633, endPoint y: 290, distance: 193.6
click at [633, 290] on div "Barošanas bloks Monitors Procesors Pamatplate" at bounding box center [669, 307] width 947 height 247
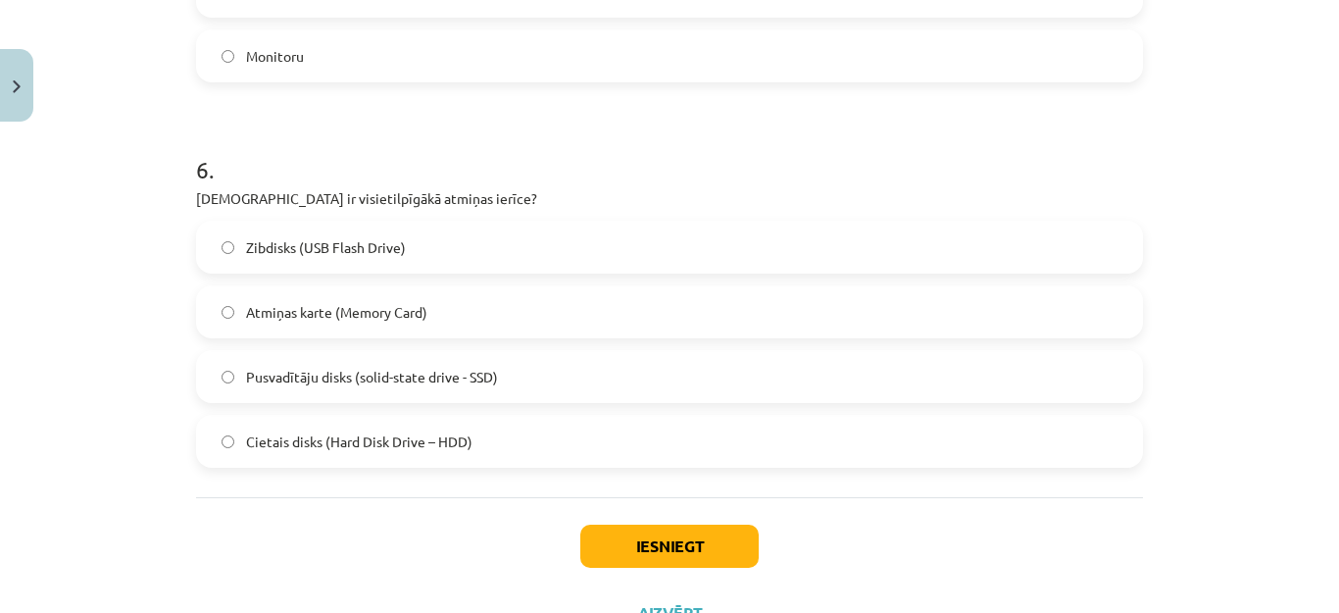
scroll to position [2190, 0]
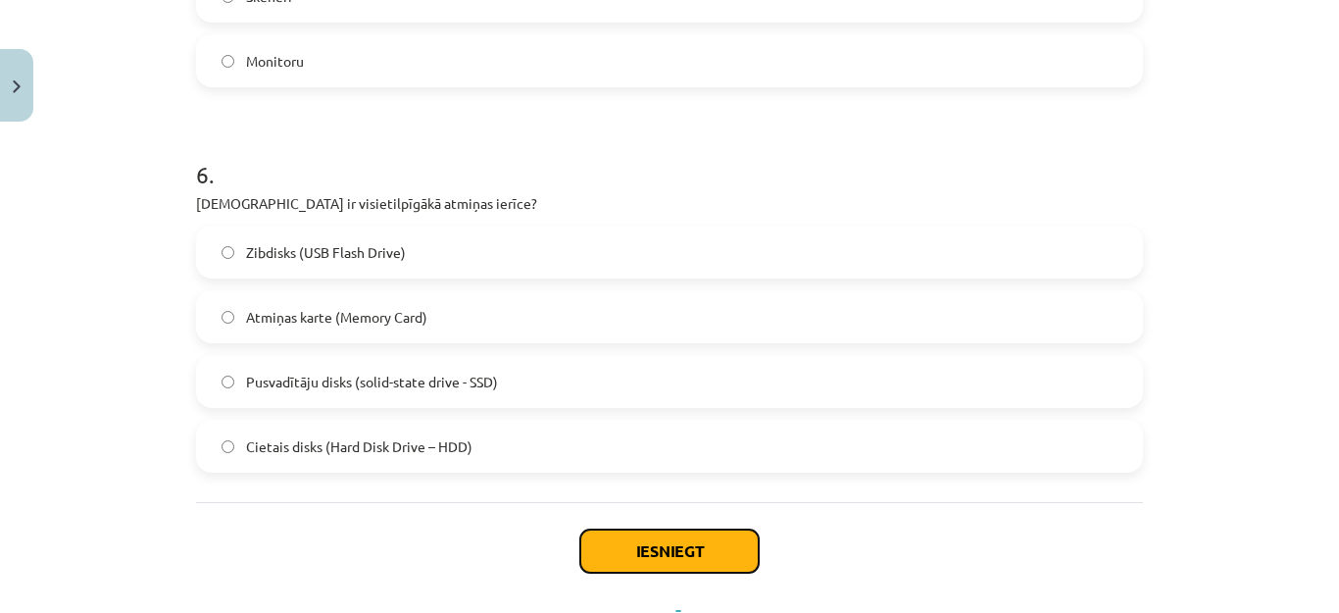
click at [634, 549] on button "Iesniegt" at bounding box center [669, 550] width 178 height 43
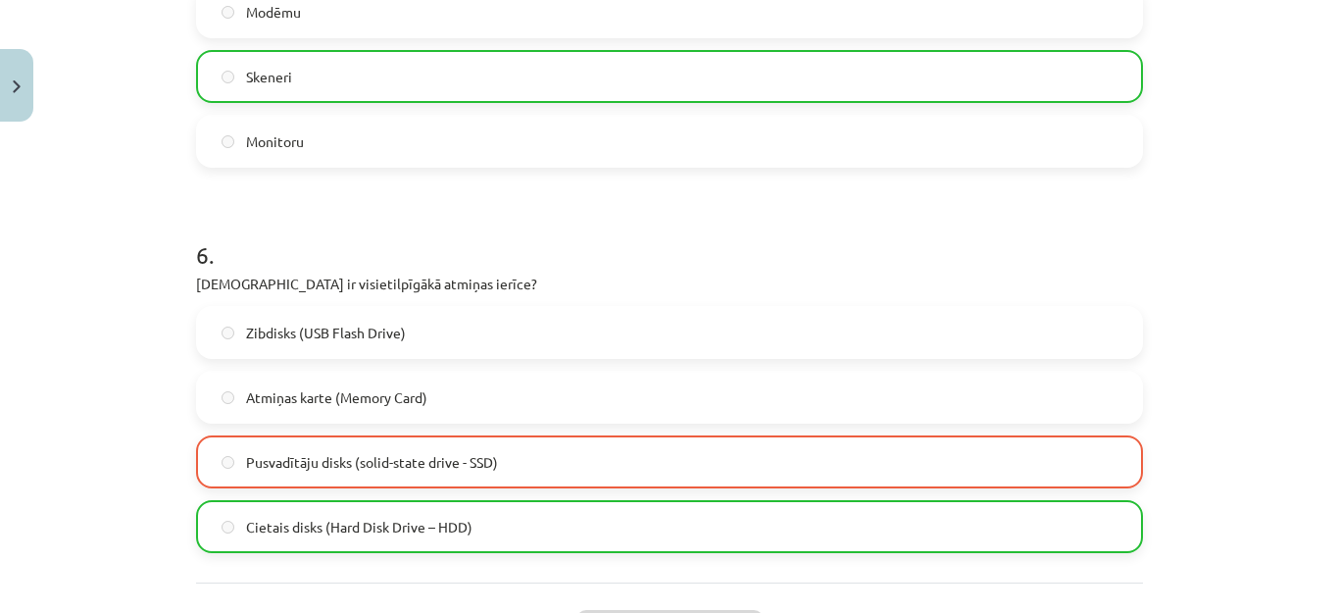
scroll to position [2340, 0]
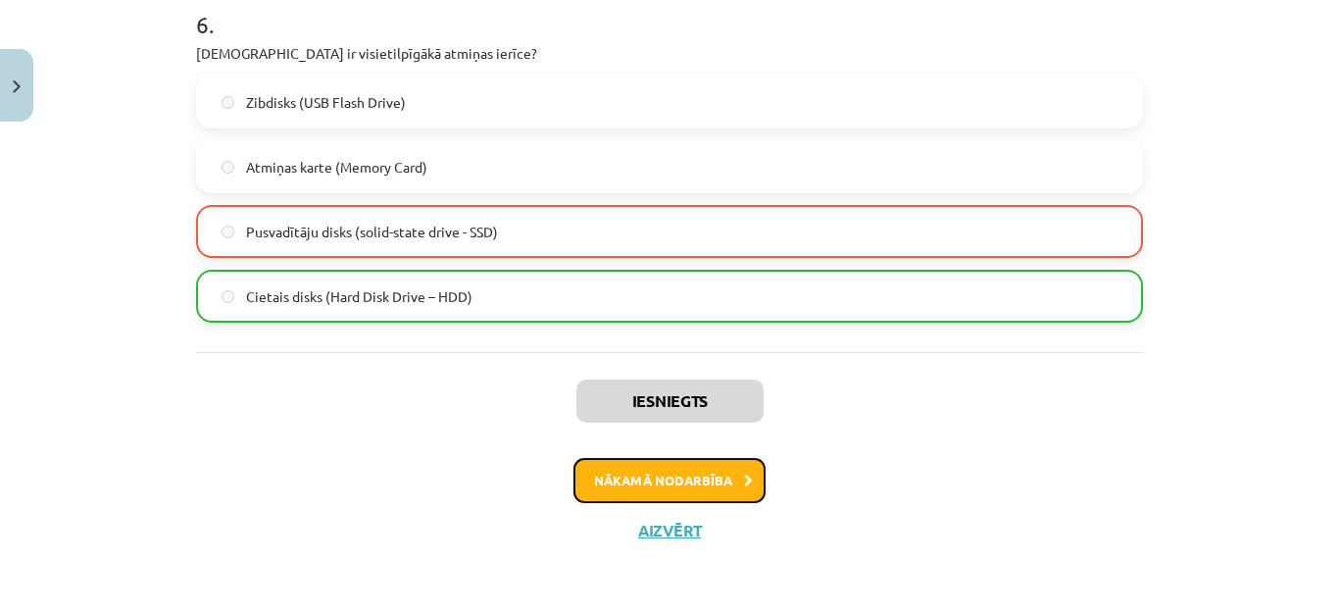
click at [680, 492] on button "Nākamā nodarbība" at bounding box center [670, 480] width 192 height 45
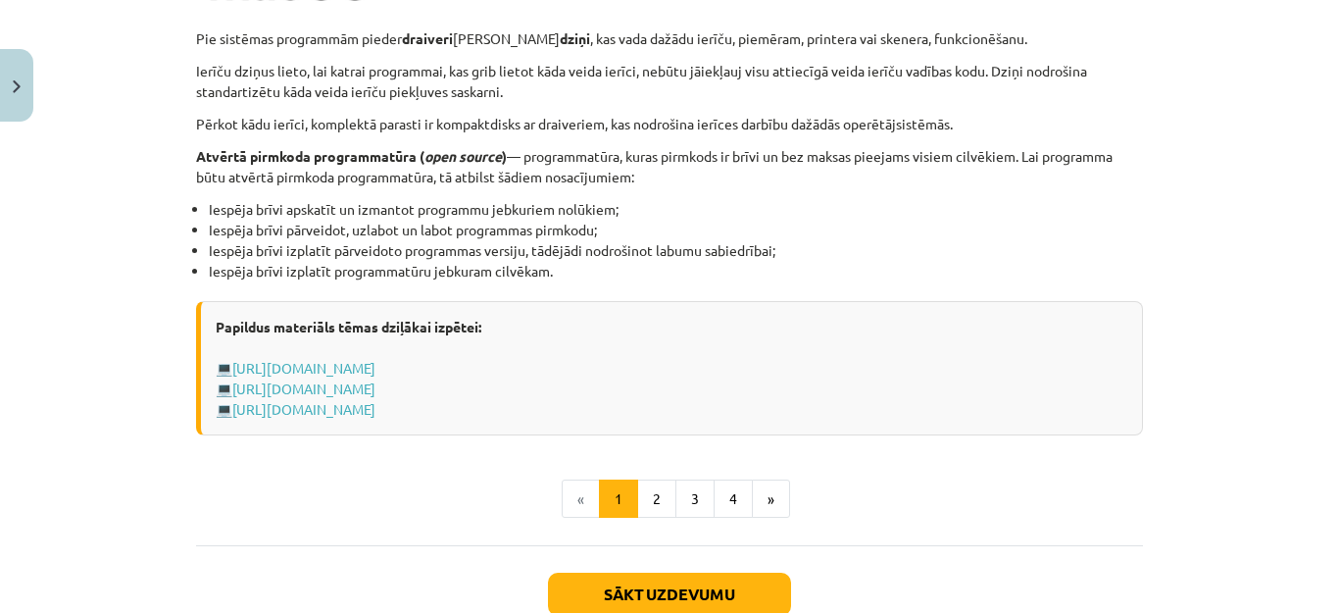
scroll to position [2048, 0]
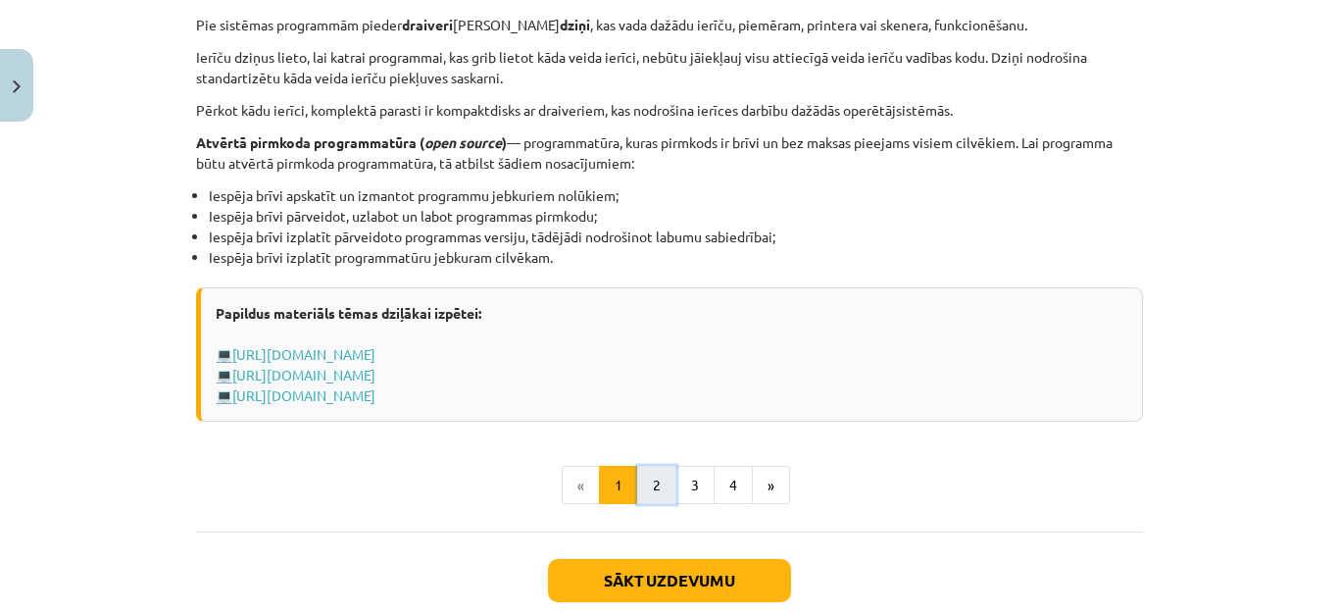
click at [643, 481] on button "2" at bounding box center [656, 485] width 39 height 39
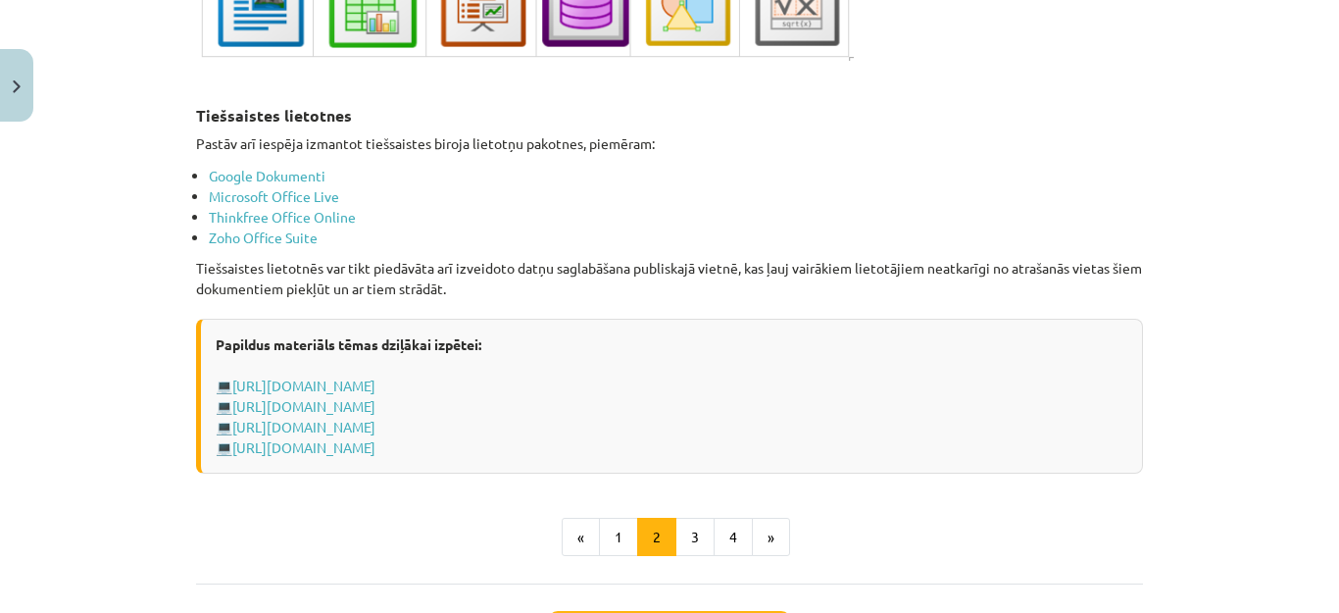
scroll to position [3389, 0]
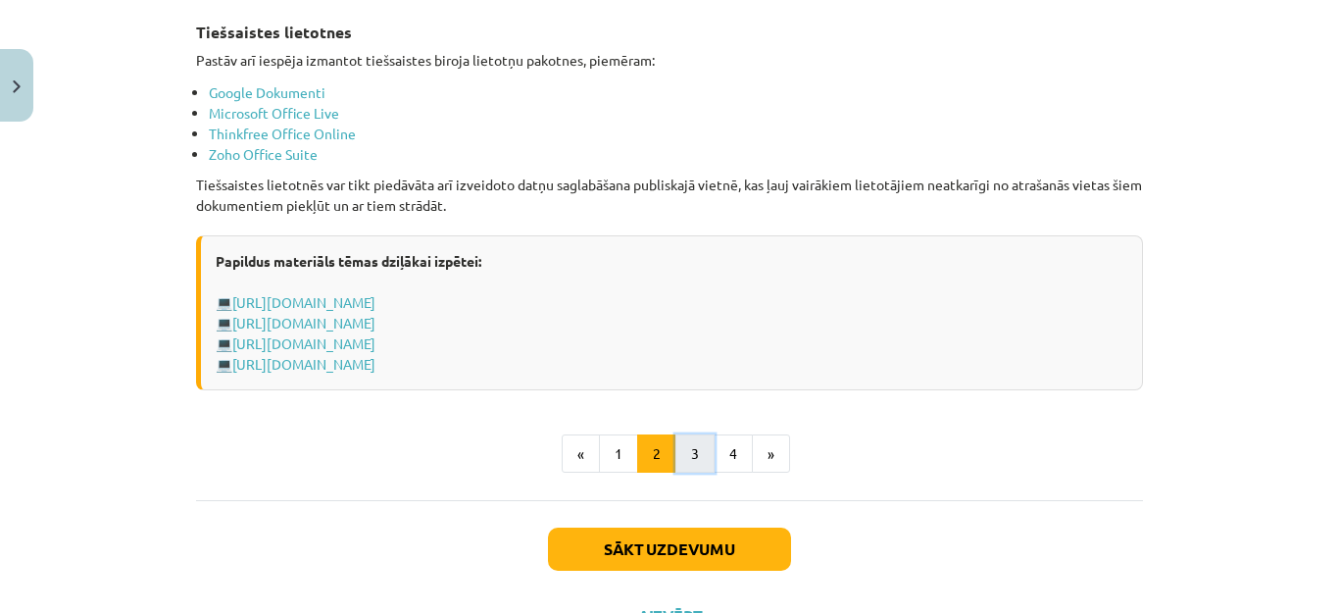
click at [690, 440] on button "3" at bounding box center [695, 453] width 39 height 39
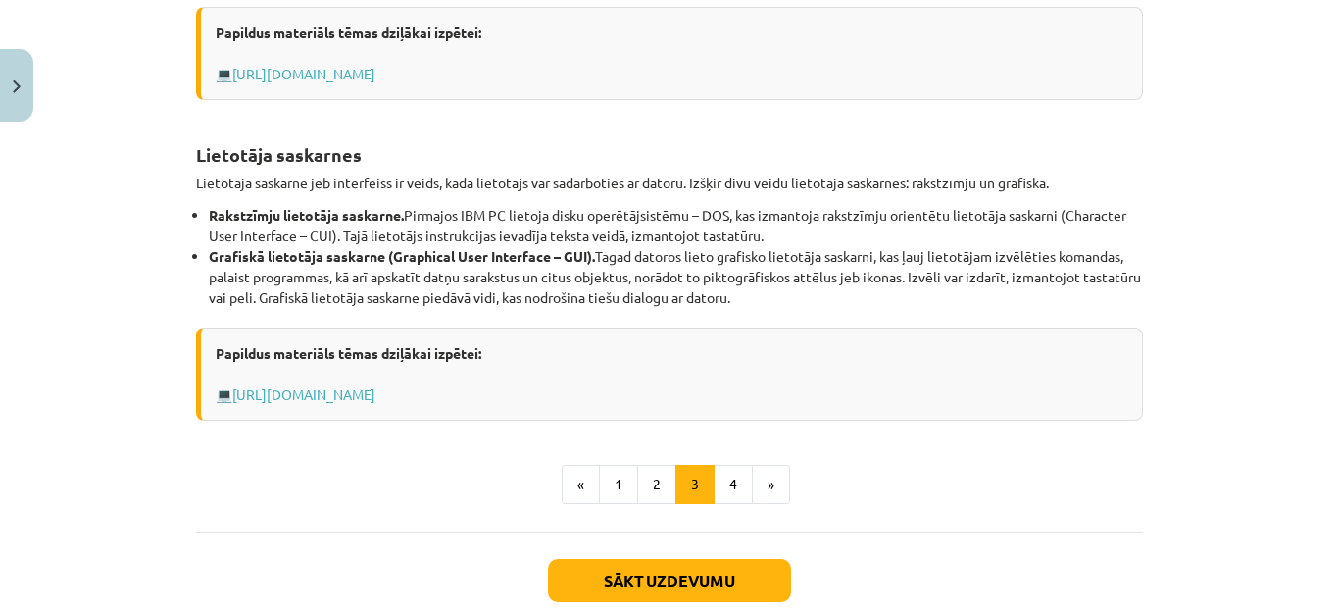
scroll to position [790, 0]
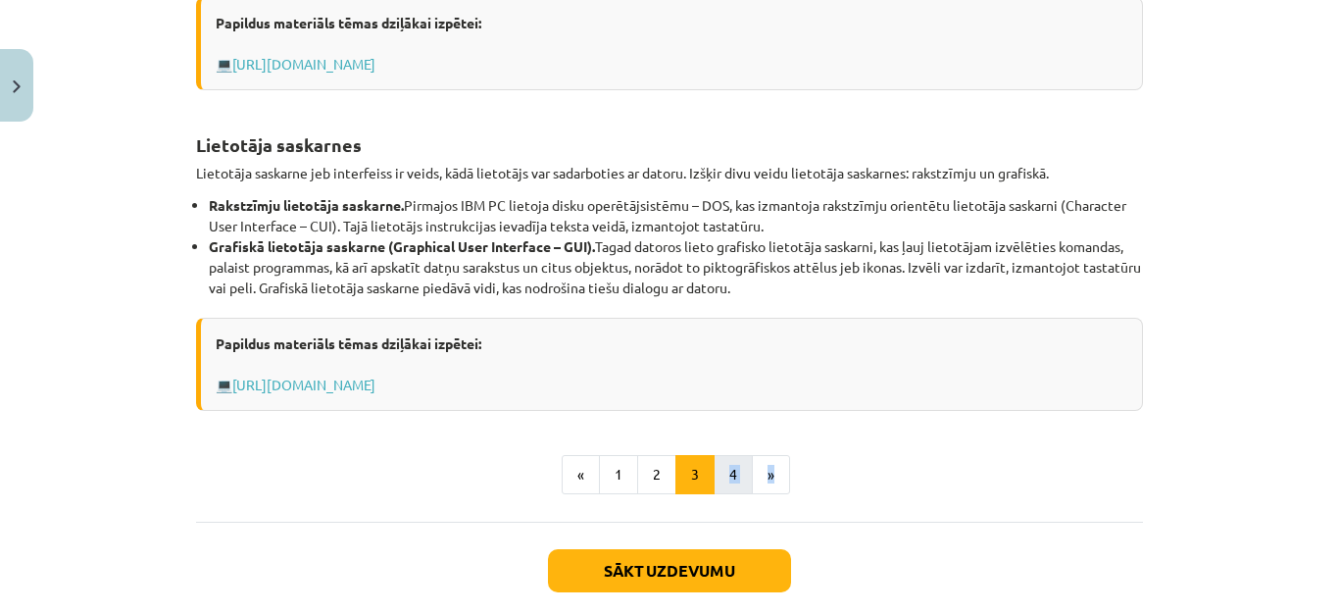
drag, startPoint x: 774, startPoint y: 450, endPoint x: 719, endPoint y: 473, distance: 59.4
click at [719, 473] on div "Programmu izstrādes rīki Programmu izstrādes rīki paredzēti jaunu programmu izs…" at bounding box center [669, 27] width 947 height 933
click at [719, 473] on button "4" at bounding box center [733, 474] width 39 height 39
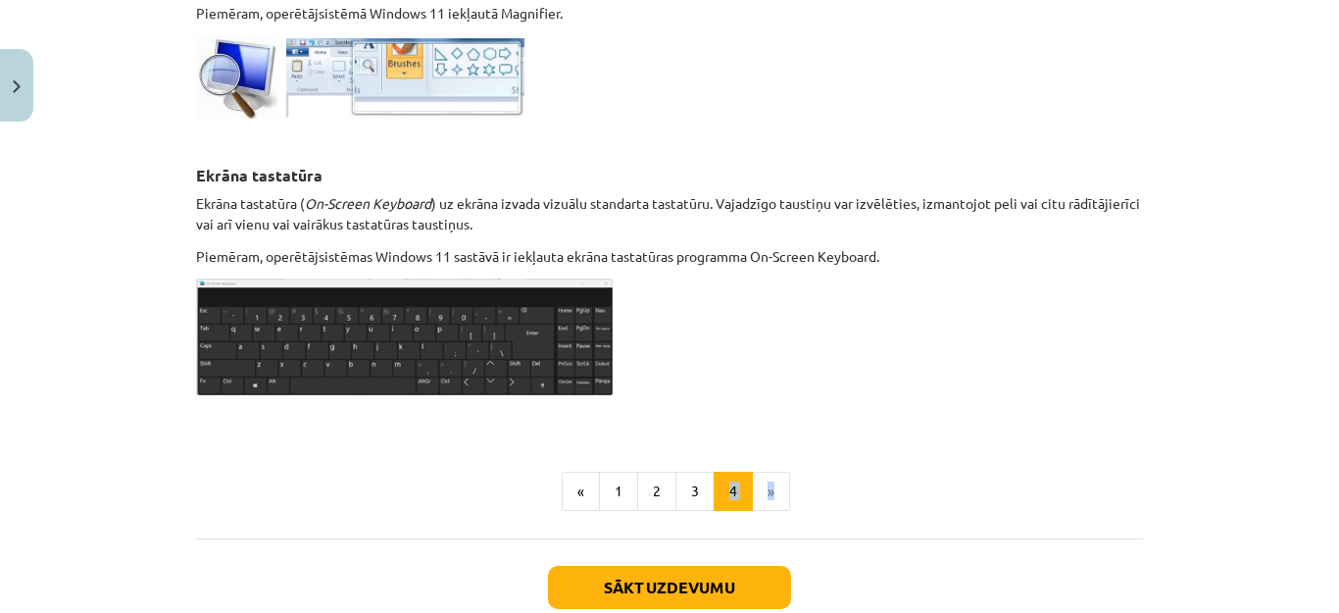
scroll to position [1062, 0]
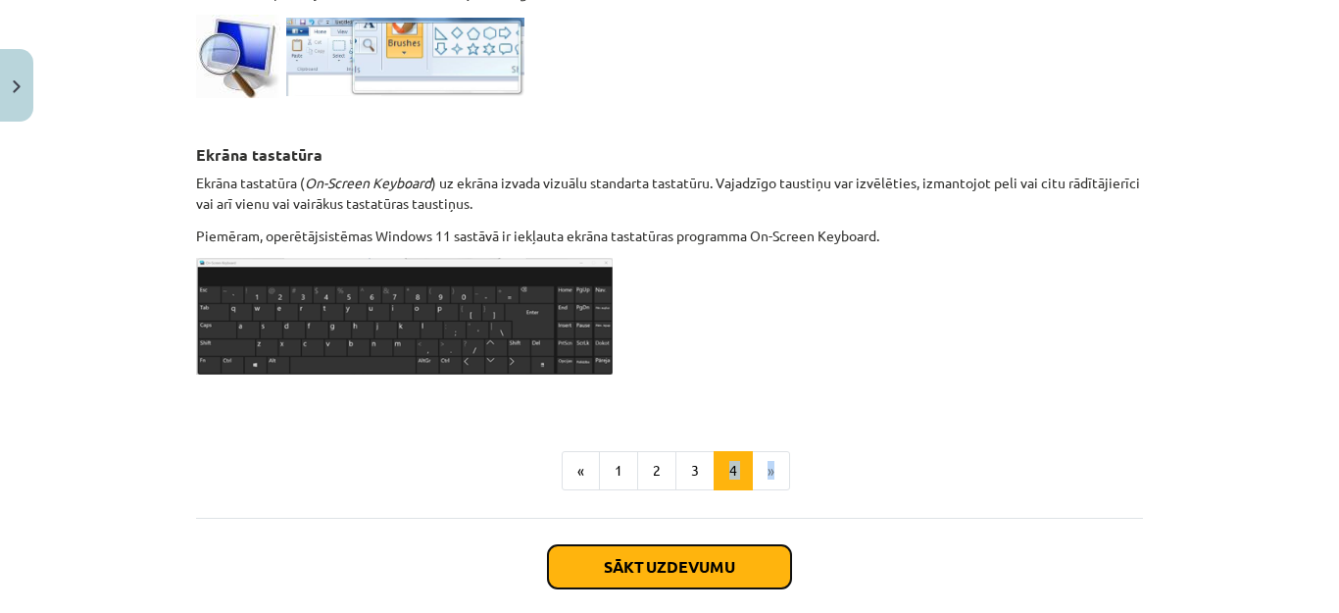
click at [738, 560] on button "Sākt uzdevumu" at bounding box center [669, 566] width 243 height 43
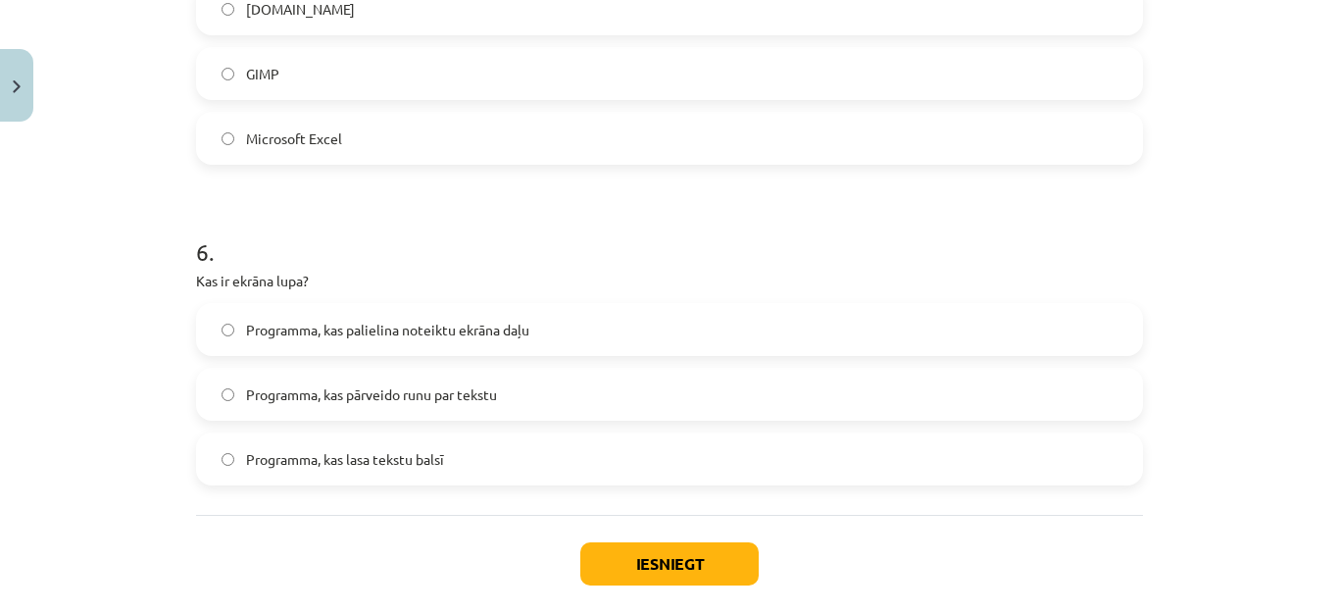
scroll to position [2104, 0]
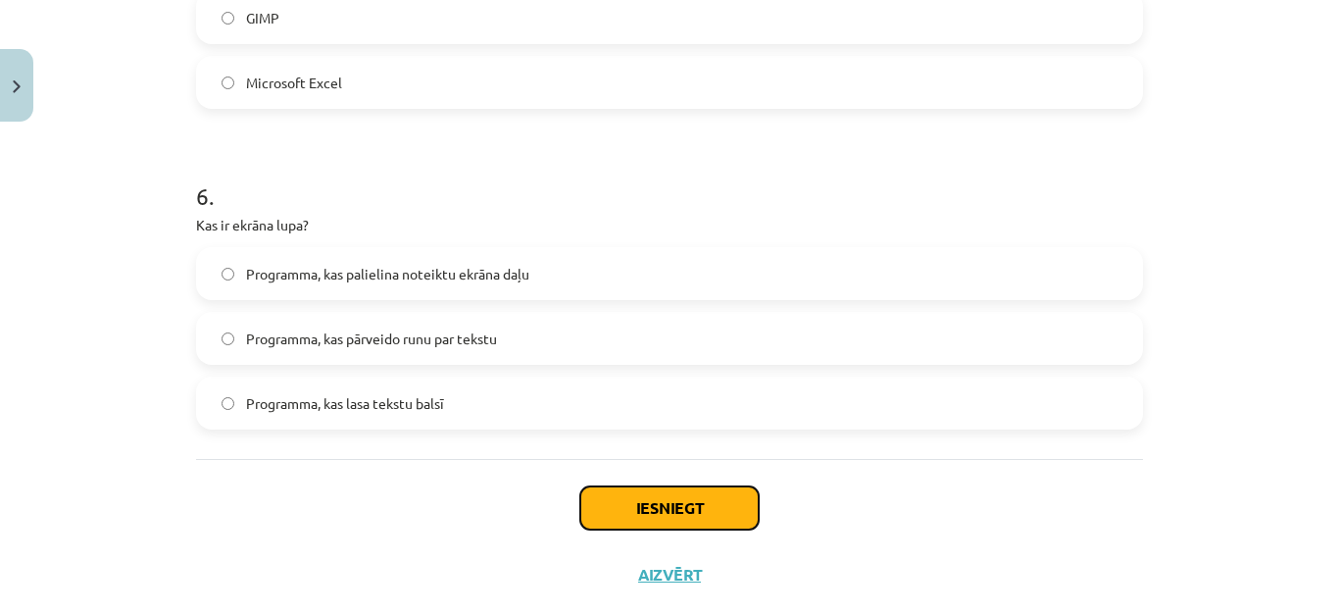
click at [621, 519] on button "Iesniegt" at bounding box center [669, 507] width 178 height 43
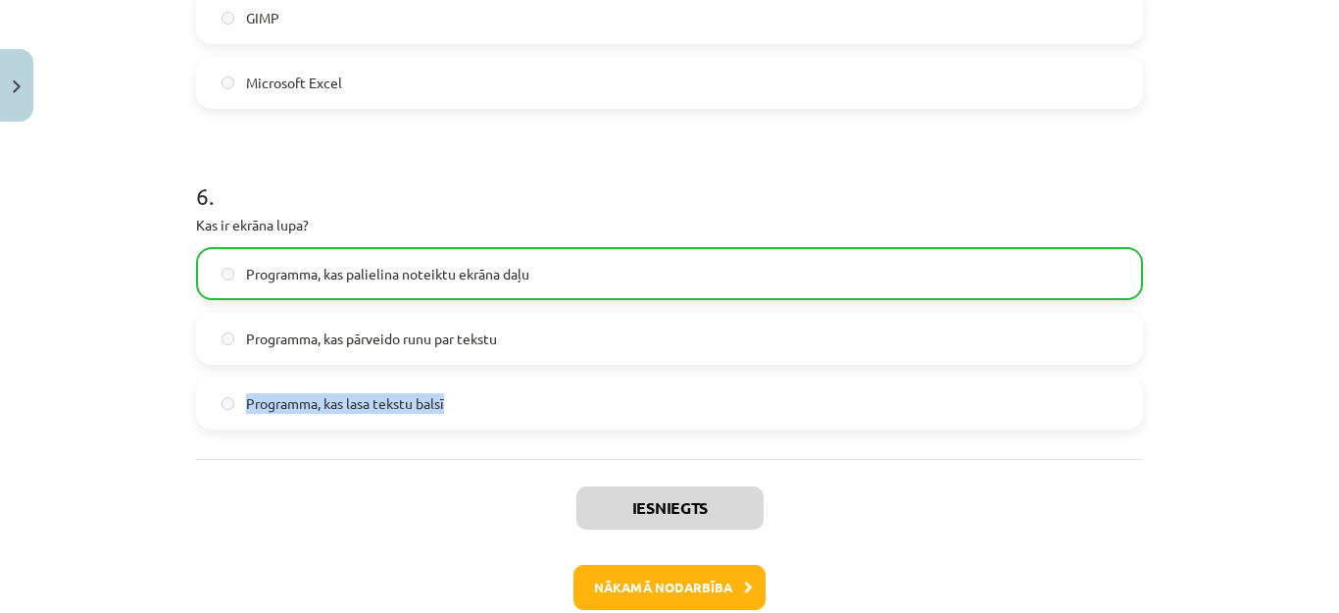
drag, startPoint x: 1172, startPoint y: 390, endPoint x: 1338, endPoint y: 301, distance: 189.1
click at [1338, 301] on div "Mācību tēma: Datorikas - 10. klases 1. ieskaites mācību materiāls #4 3. tēma – …" at bounding box center [669, 306] width 1339 height 613
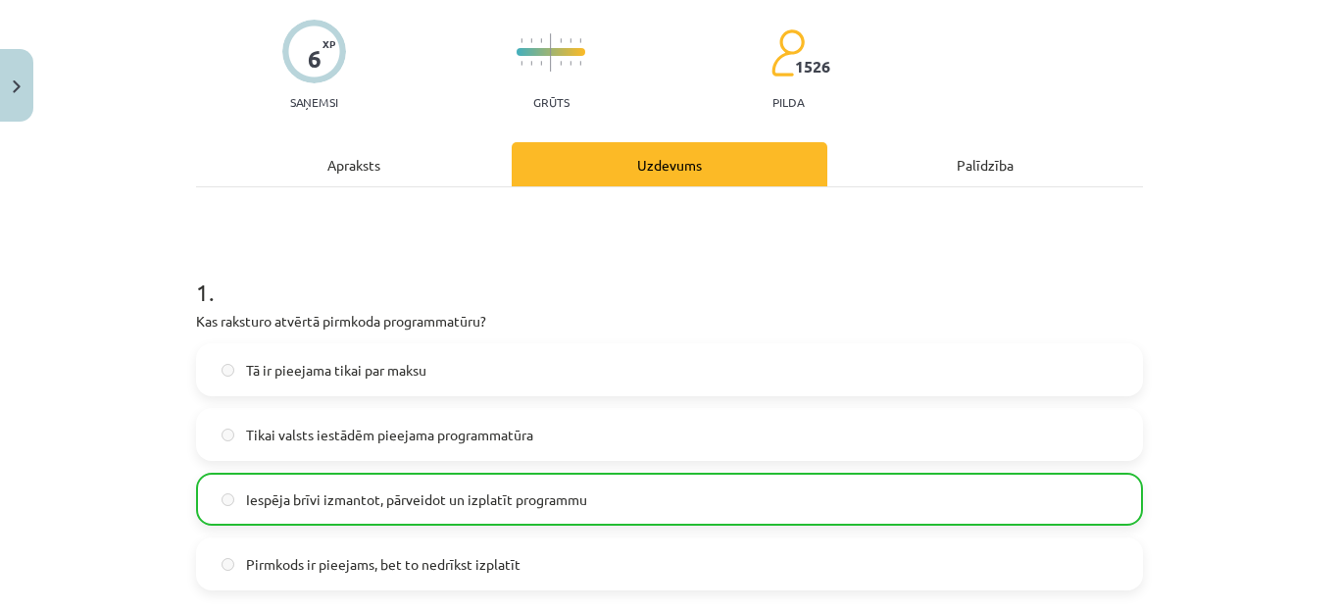
scroll to position [0, 0]
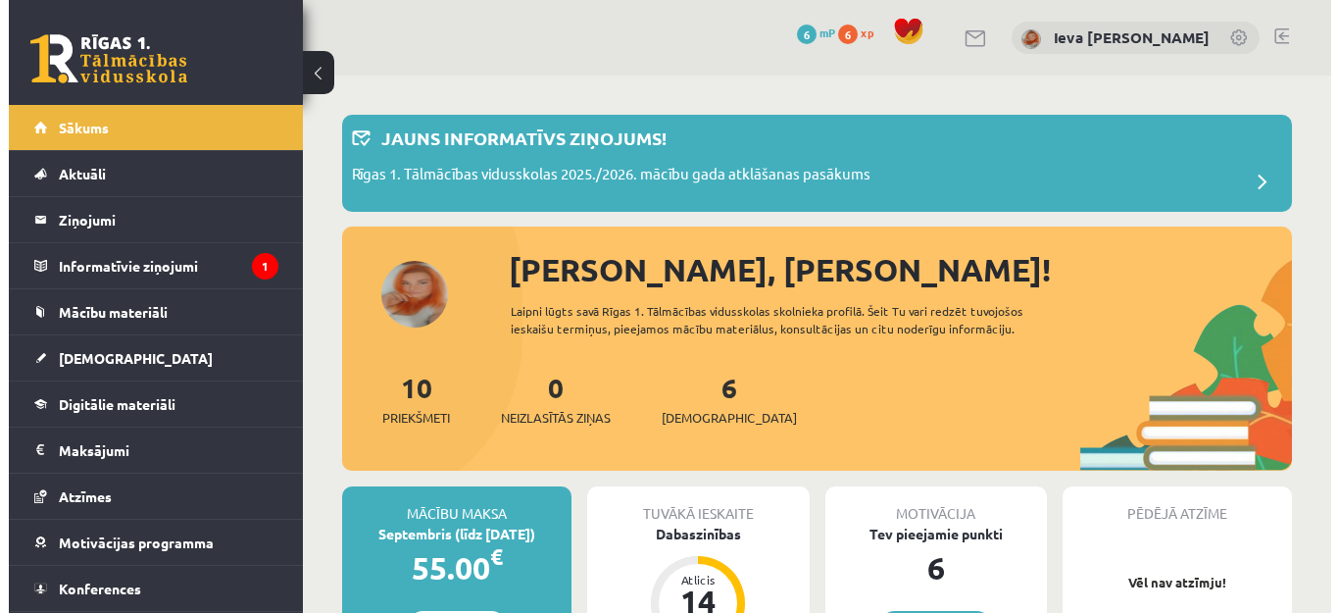
scroll to position [44, 0]
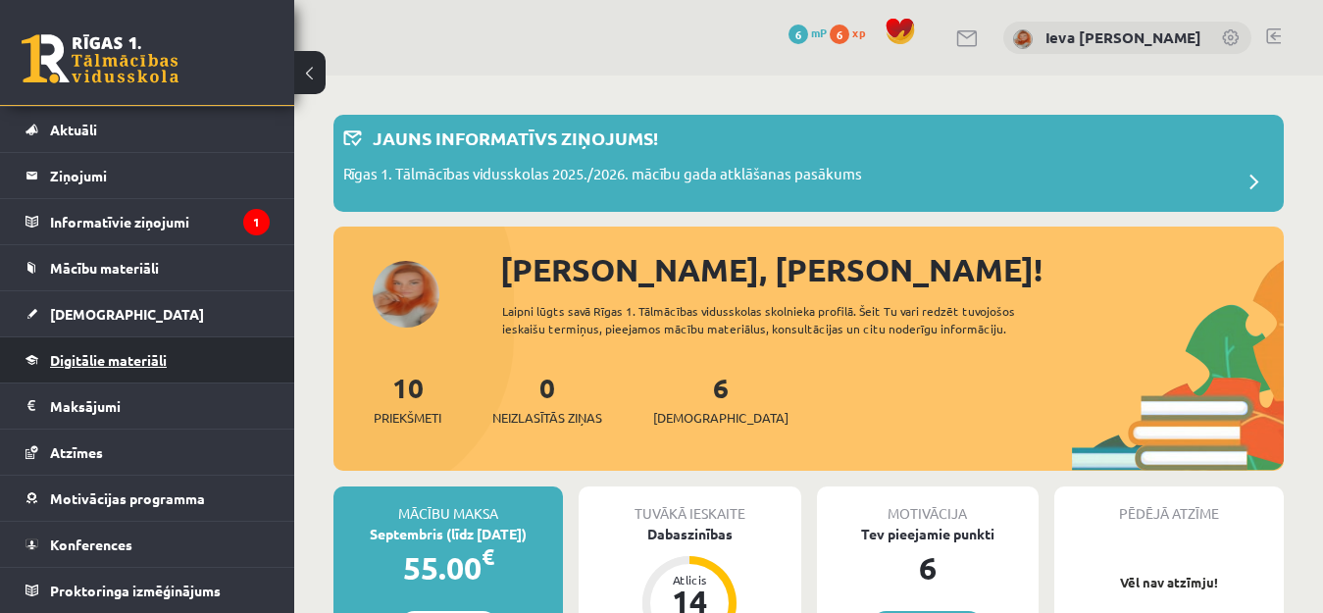
click at [120, 361] on span "Digitālie materiāli" at bounding box center [108, 360] width 117 height 18
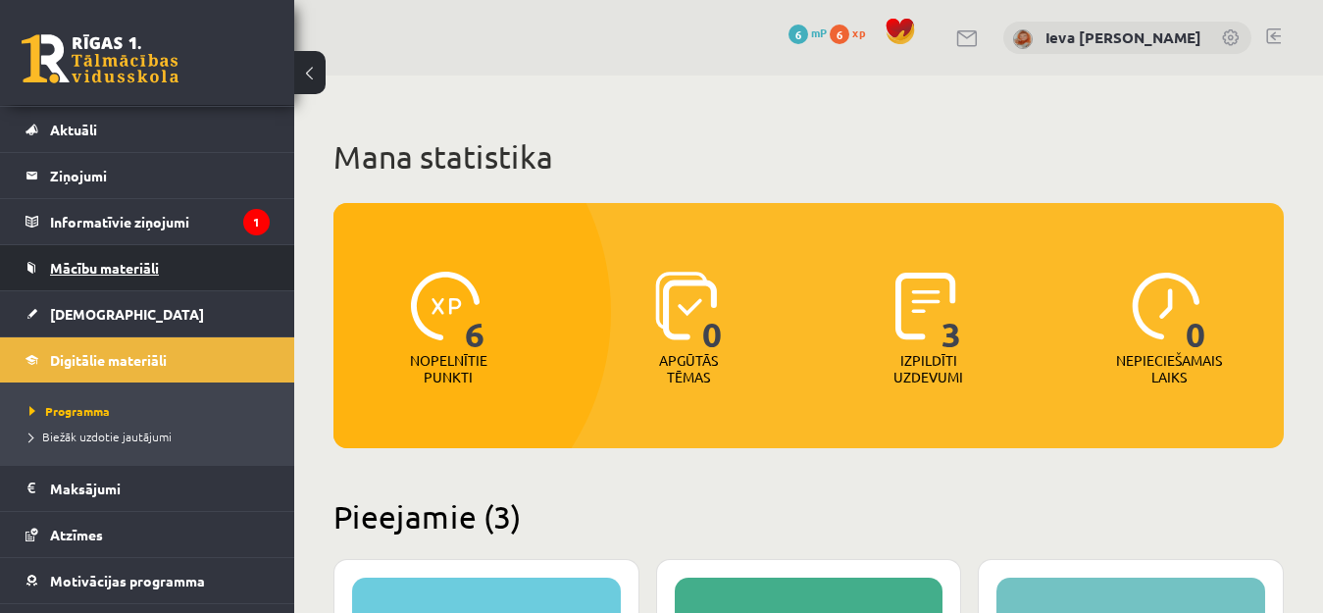
click at [133, 275] on link "Mācību materiāli" at bounding box center [147, 267] width 244 height 45
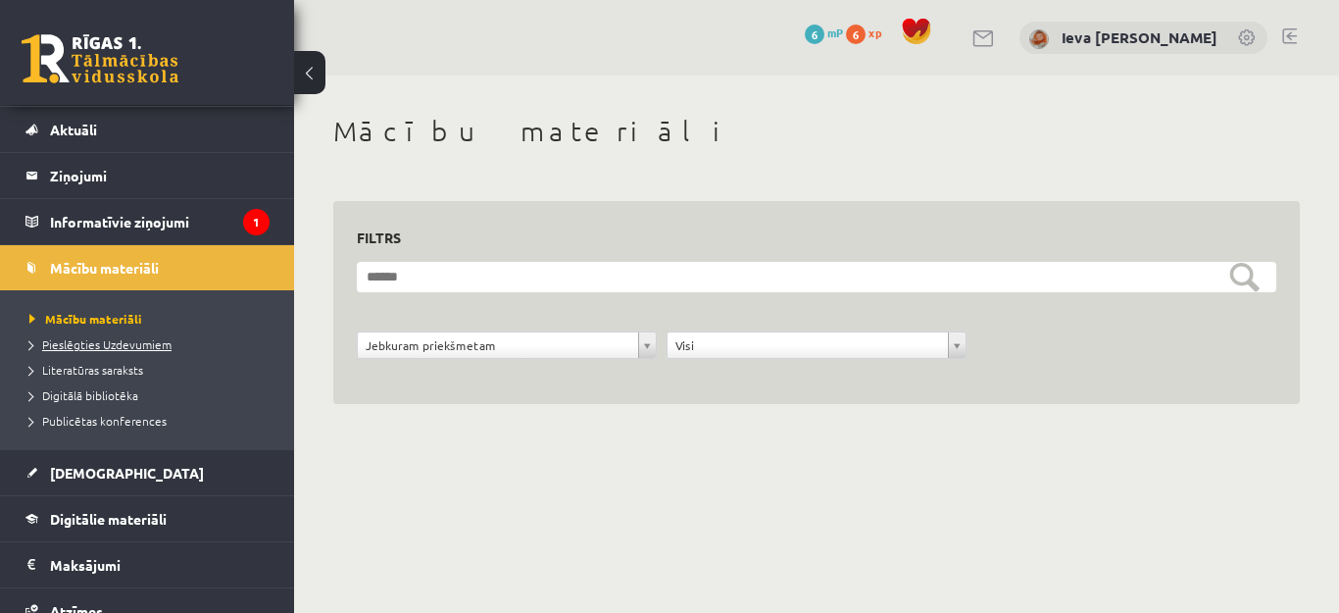
click at [119, 344] on span "Pieslēgties Uzdevumiem" at bounding box center [100, 344] width 142 height 16
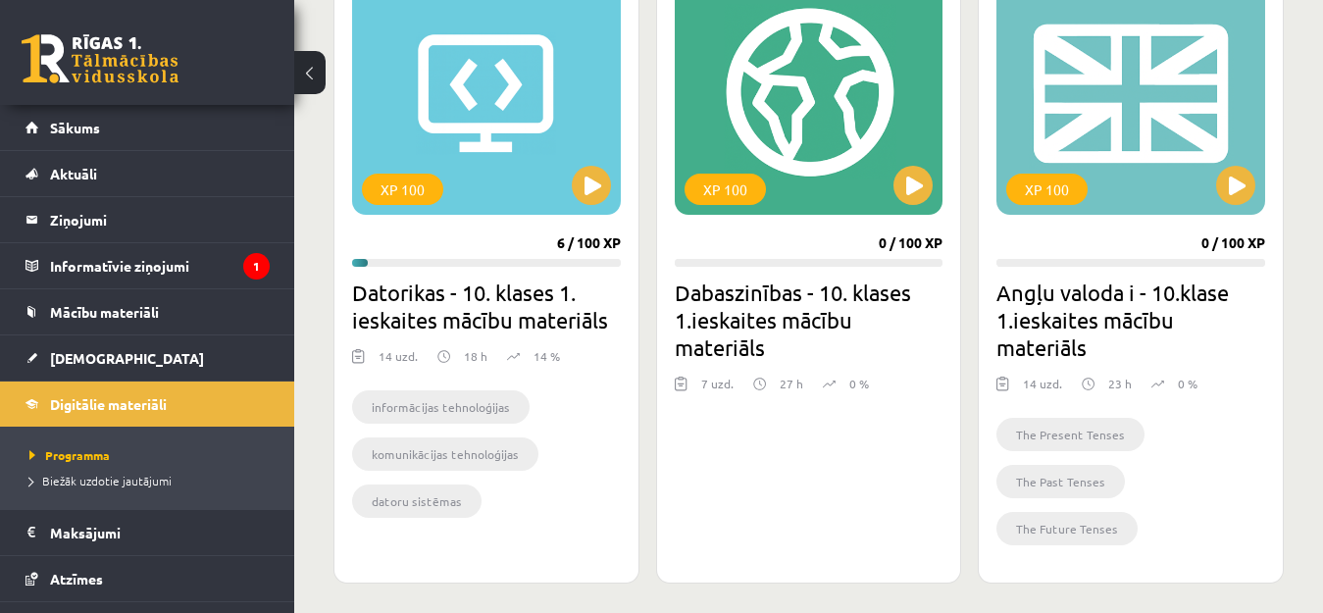
scroll to position [611, 0]
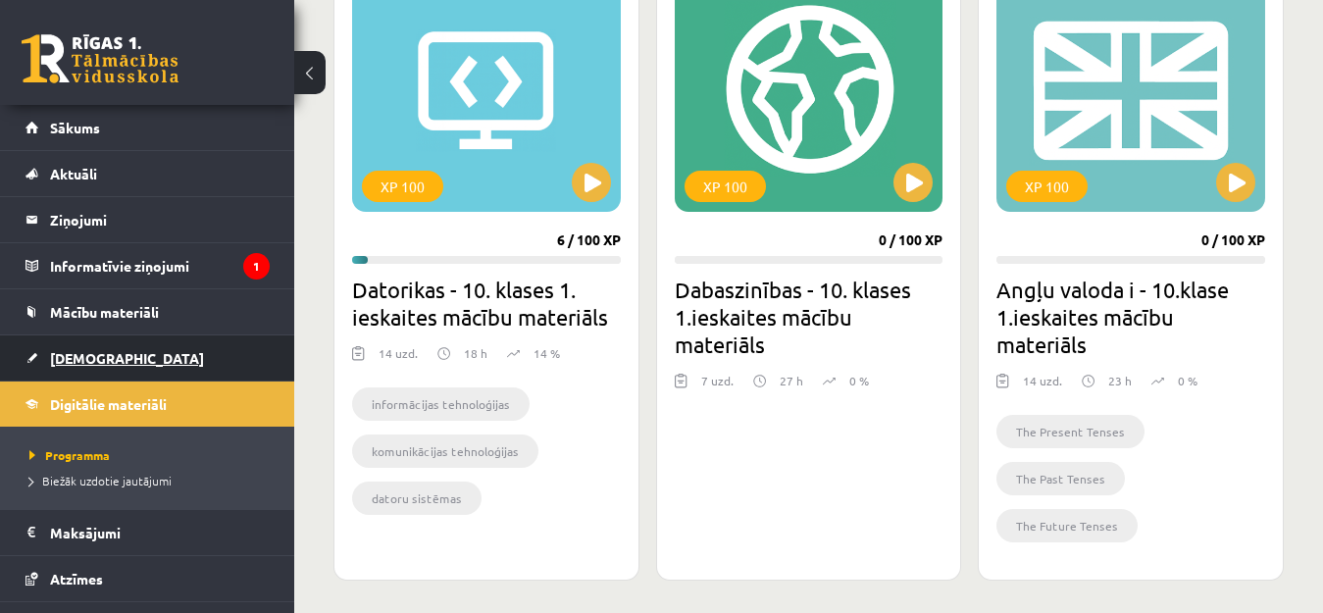
click at [76, 355] on span "[DEMOGRAPHIC_DATA]" at bounding box center [127, 358] width 154 height 18
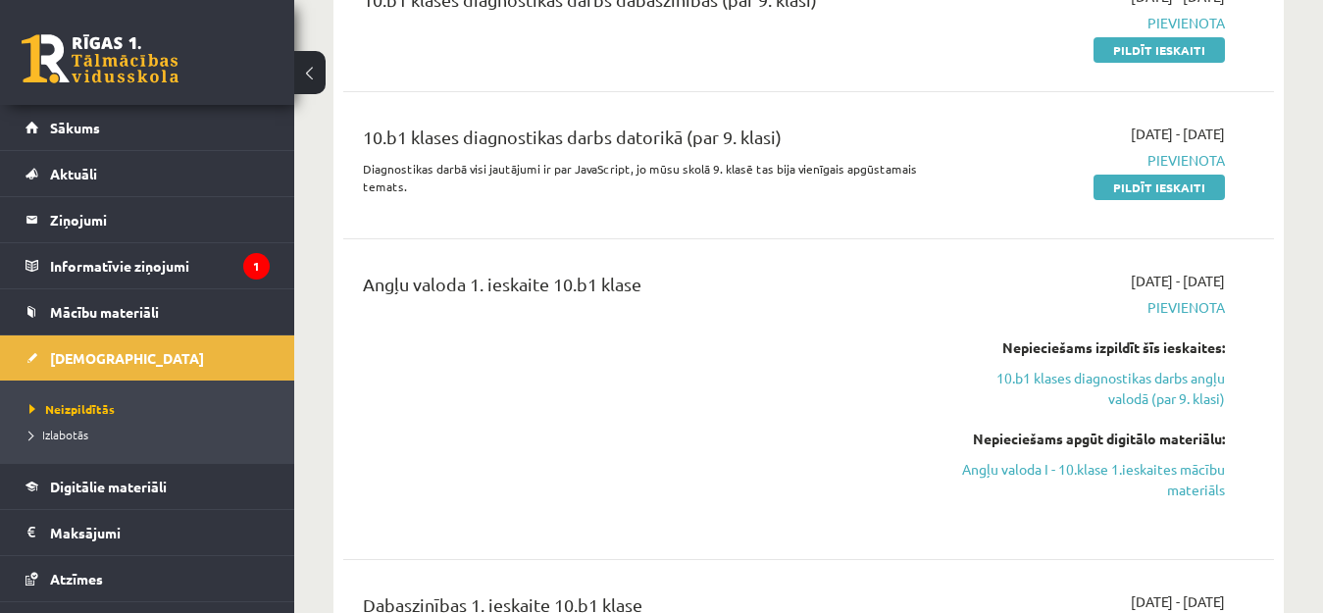
scroll to position [458, 0]
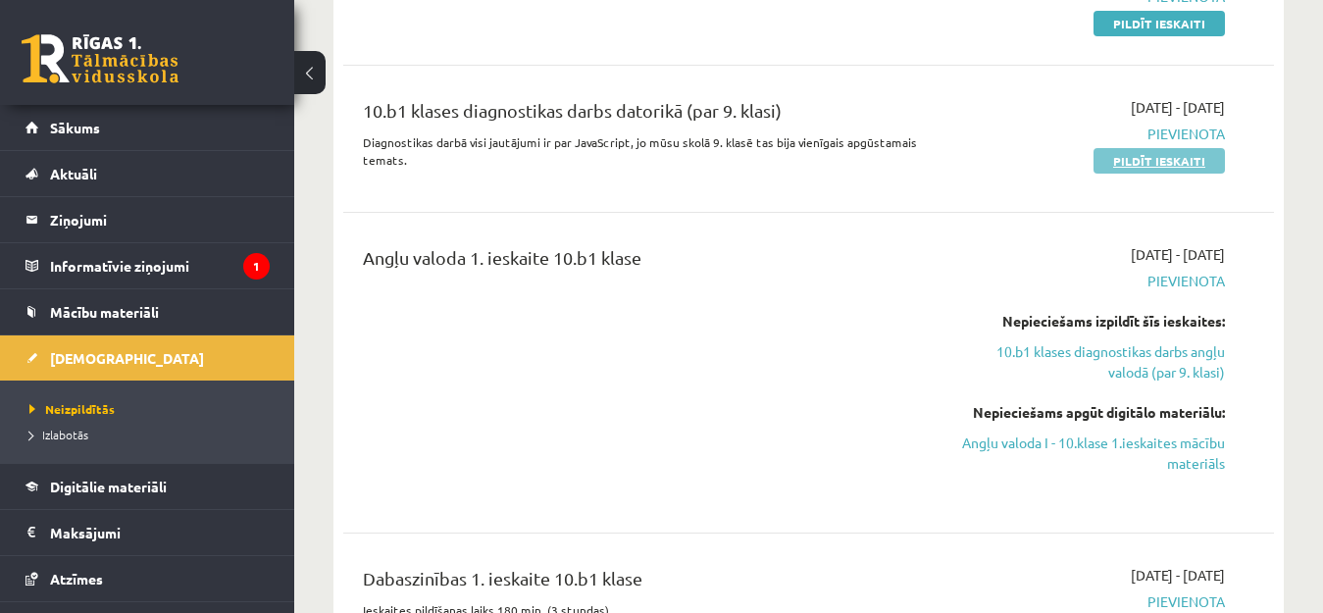
click at [1144, 161] on link "Pildīt ieskaiti" at bounding box center [1158, 160] width 131 height 25
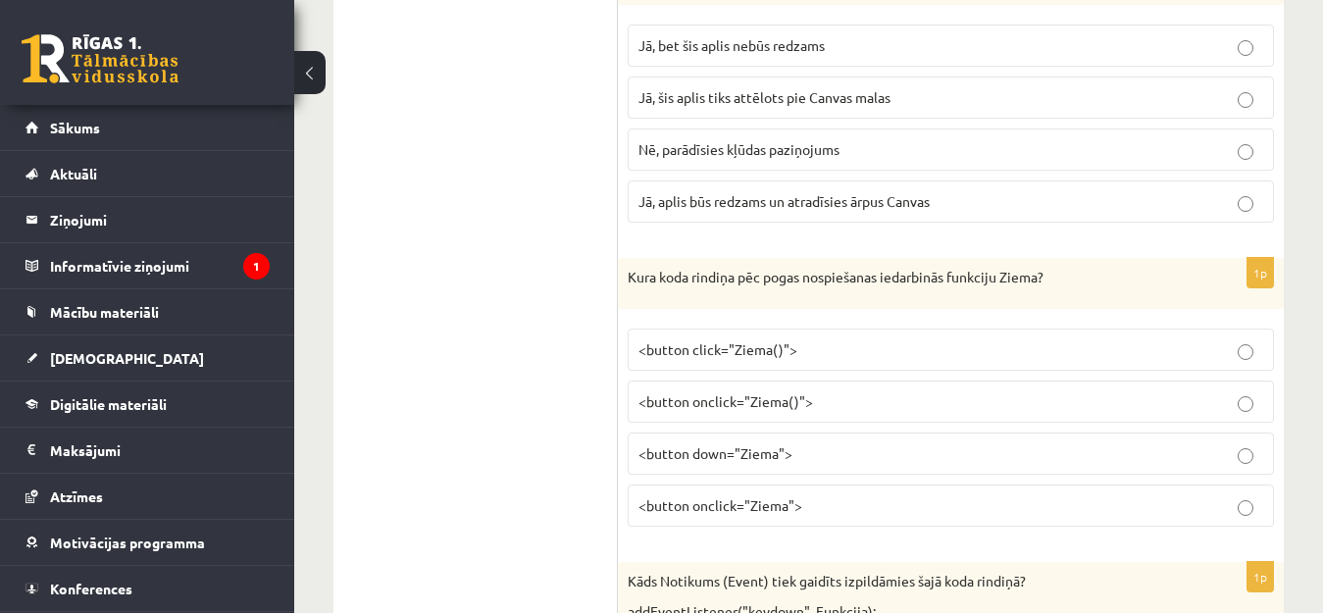
scroll to position [8420, 0]
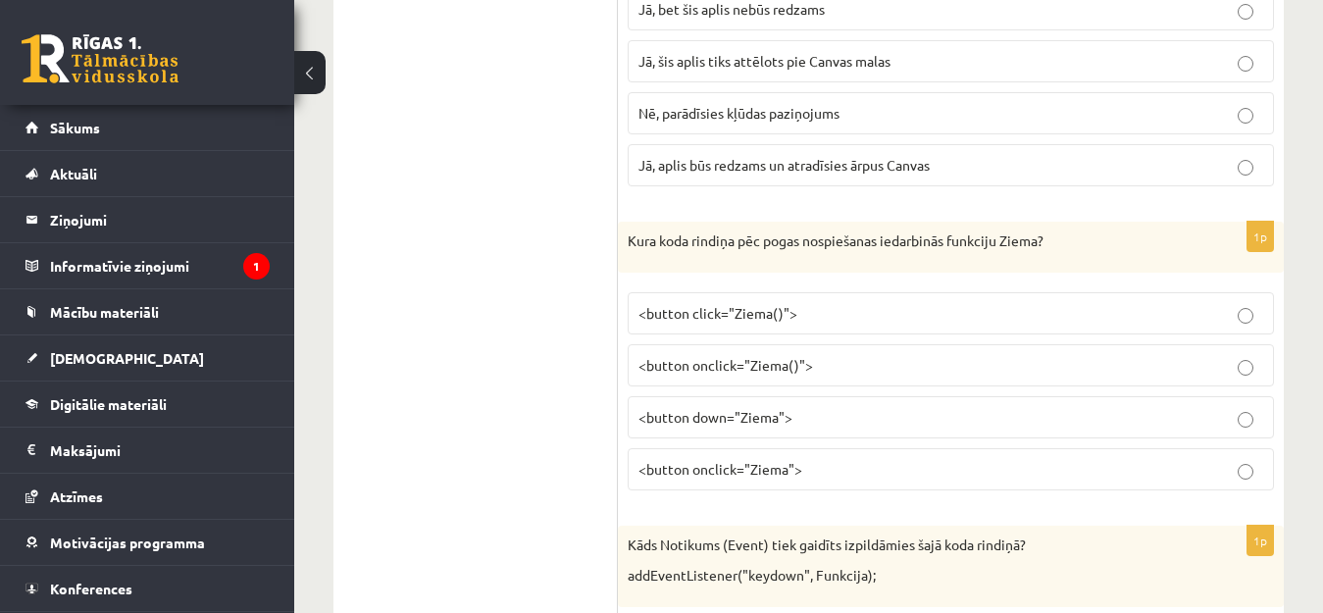
click at [1252, 391] on fieldset "<button click="Ziema()"> <button onclick="Ziema()"> <button down="Ziema"> <butt…" at bounding box center [950, 389] width 646 height 214
click at [1245, 367] on fieldset "<button click="Ziema()"> <button onclick="Ziema()"> <button down="Ziema"> <butt…" at bounding box center [950, 389] width 646 height 214
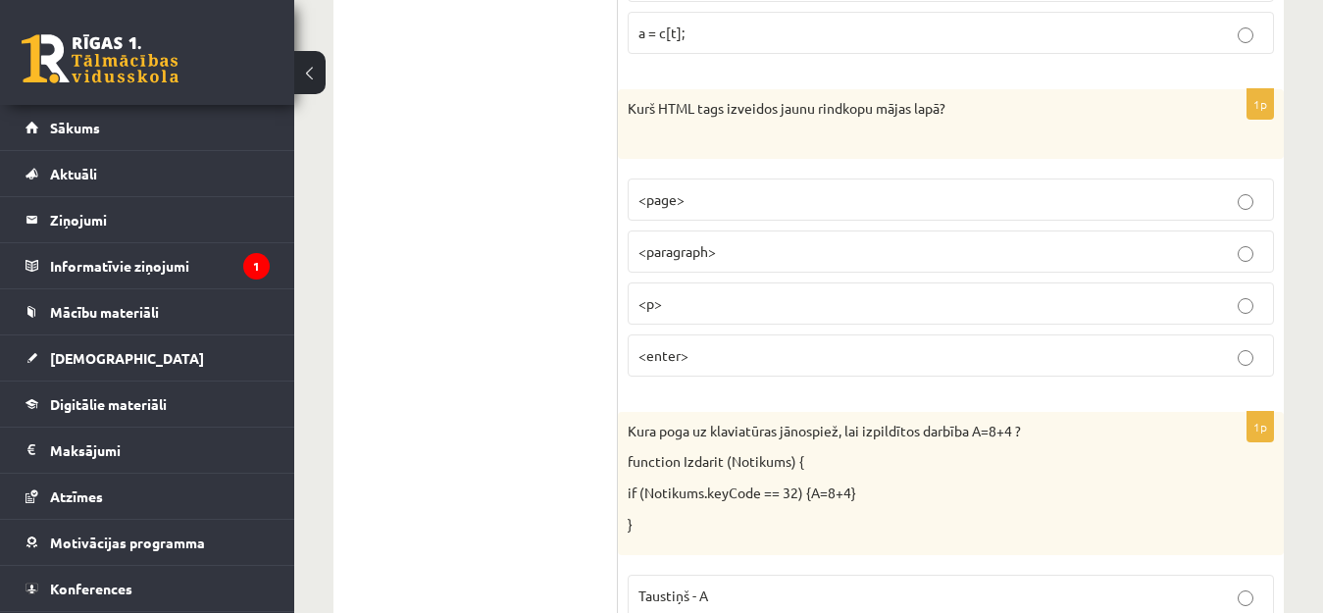
scroll to position [9847, 0]
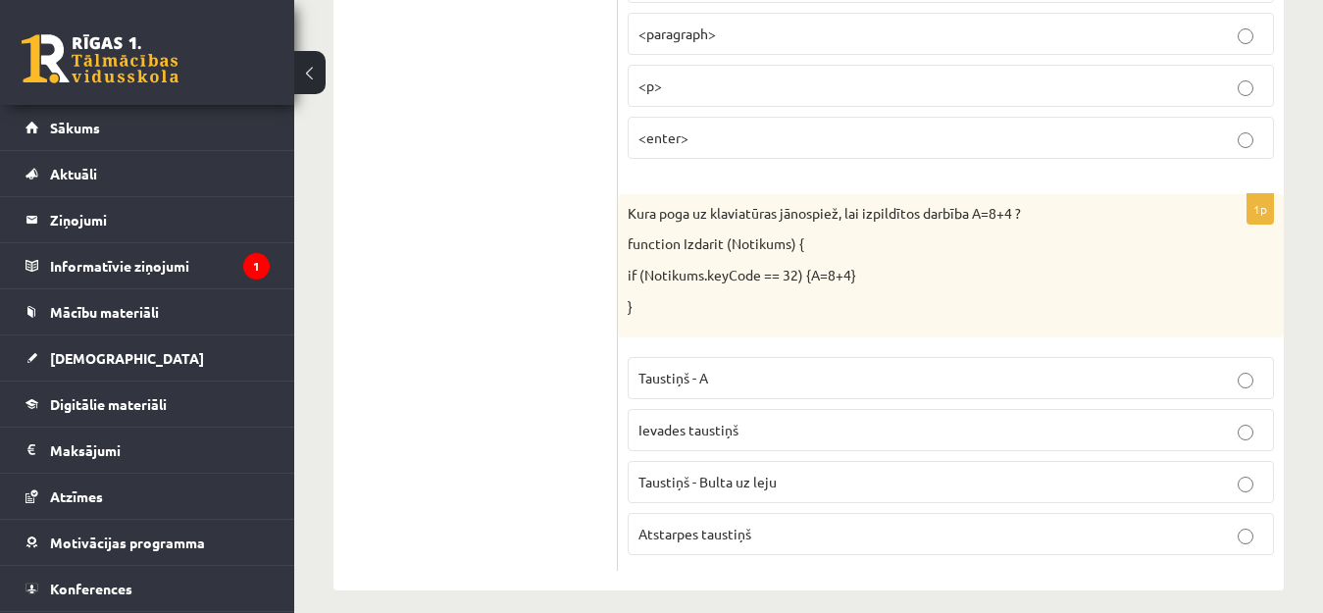
scroll to position [10064, 0]
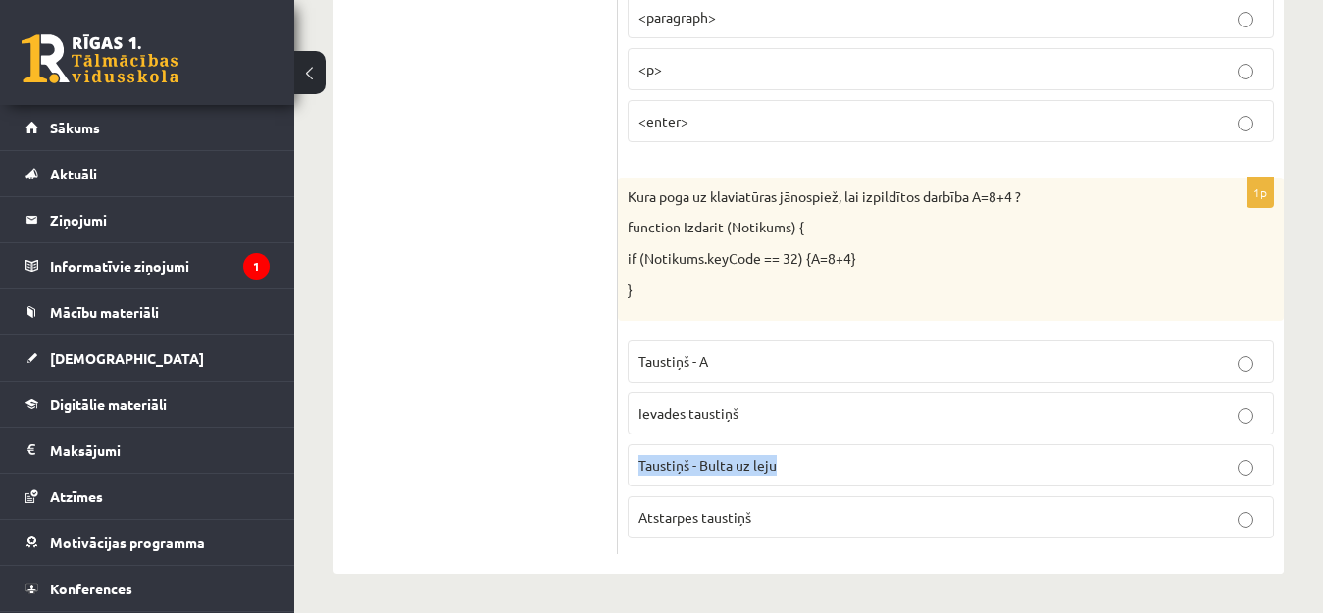
drag, startPoint x: 1260, startPoint y: 456, endPoint x: 1195, endPoint y: 411, distance: 78.9
click at [1195, 411] on fieldset "Taustiņš - A Ievades taustiņš Taustiņš - Bulta uz leju Atstarpes taustiņš" at bounding box center [950, 437] width 646 height 214
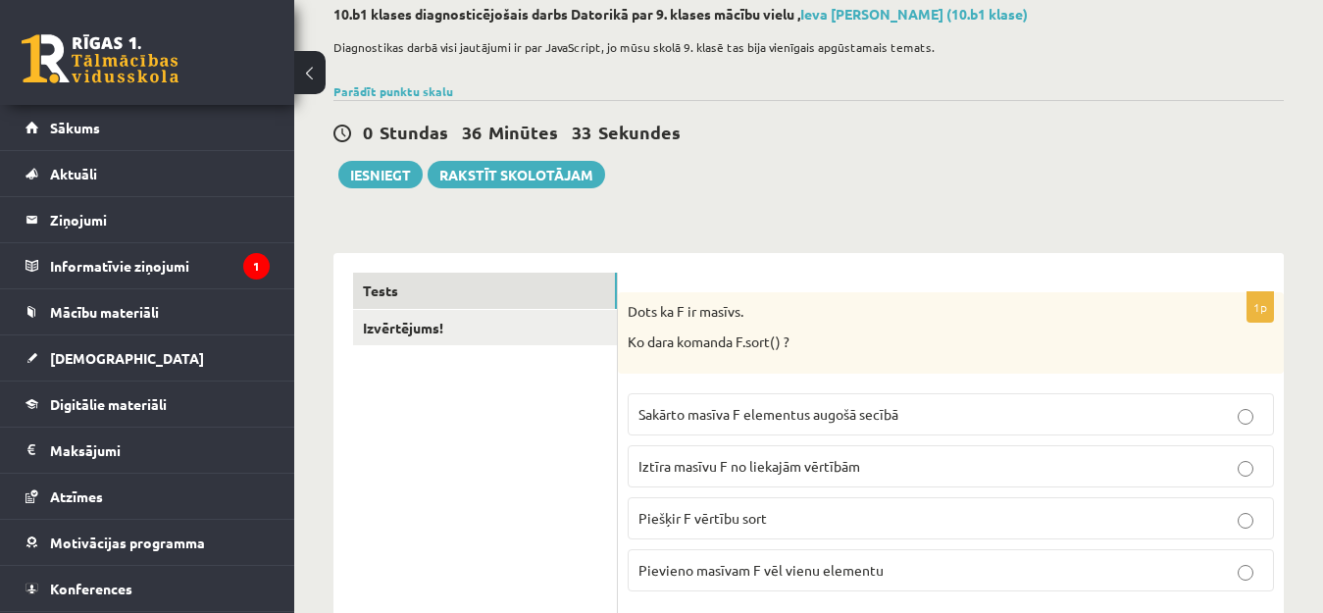
scroll to position [126, 0]
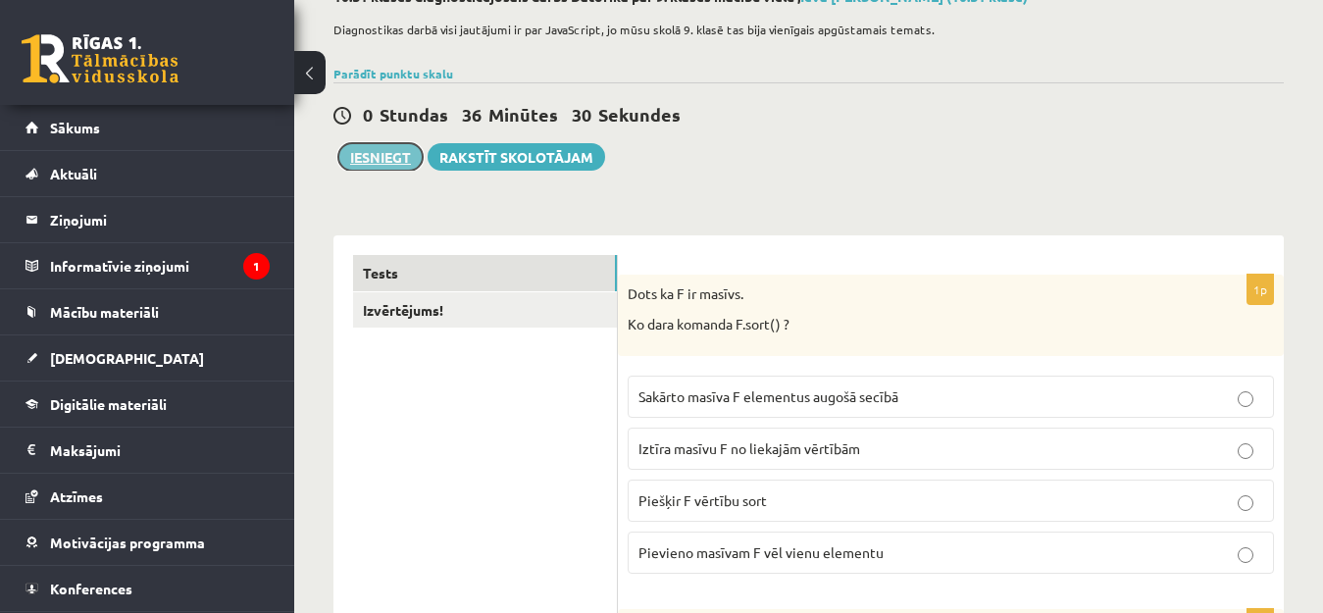
click at [372, 164] on button "Iesniegt" at bounding box center [380, 156] width 84 height 27
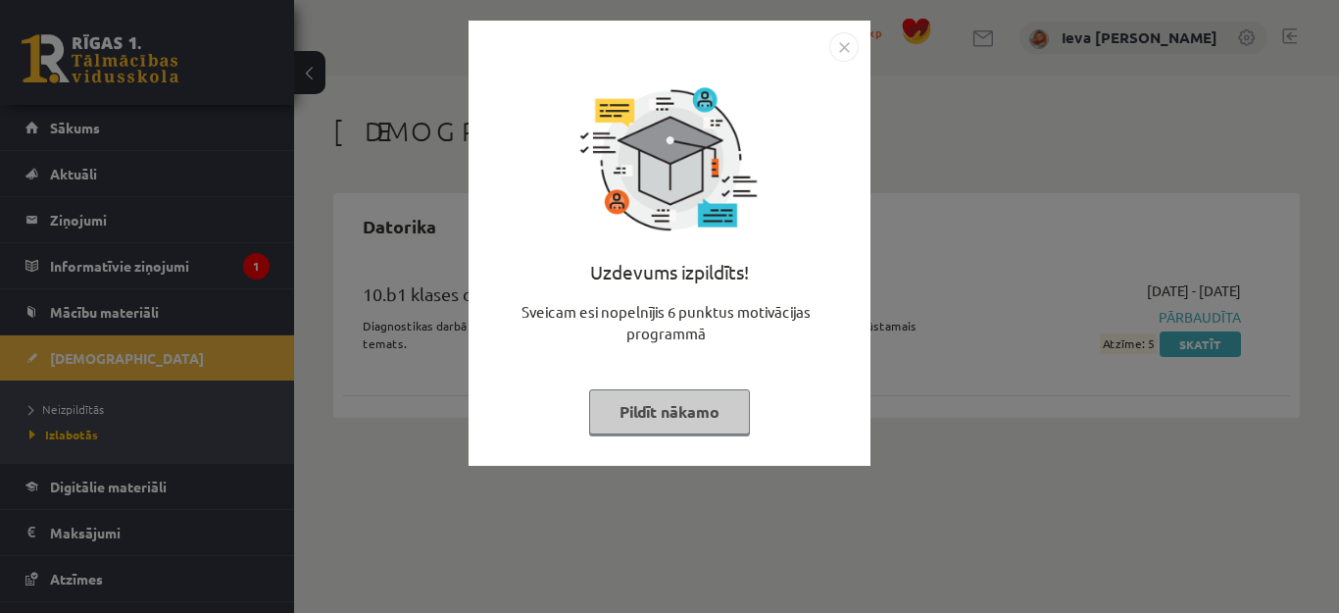
click at [842, 49] on img "Close" at bounding box center [843, 46] width 29 height 29
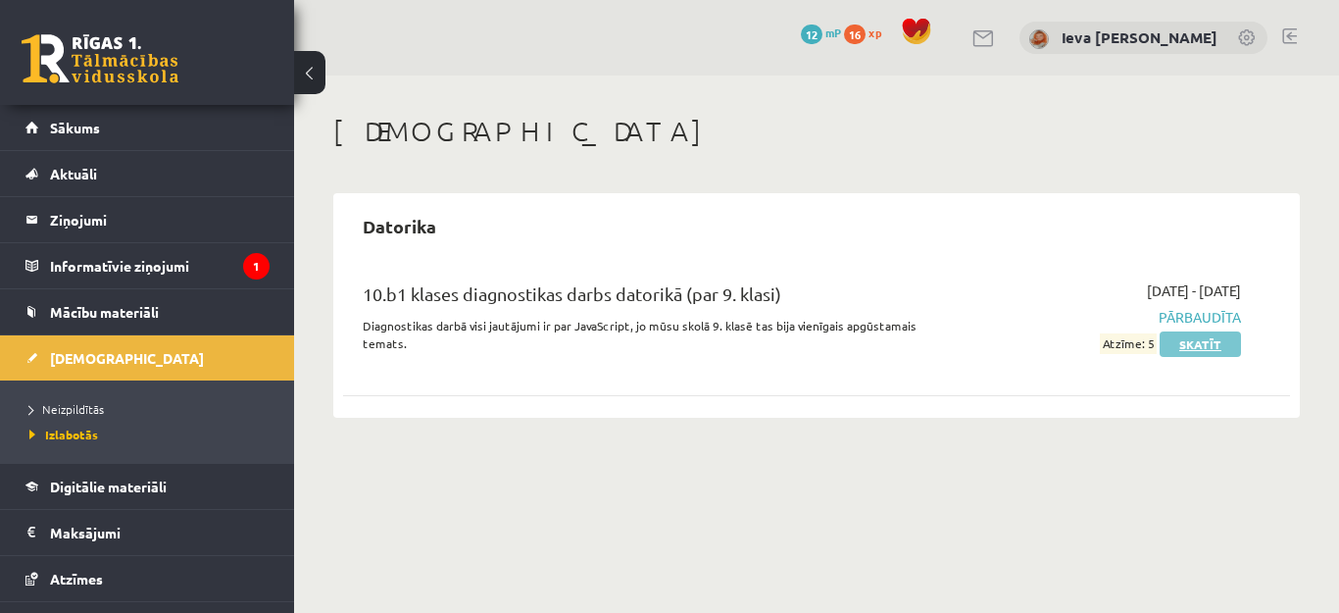
click at [1175, 344] on link "Skatīt" at bounding box center [1200, 343] width 81 height 25
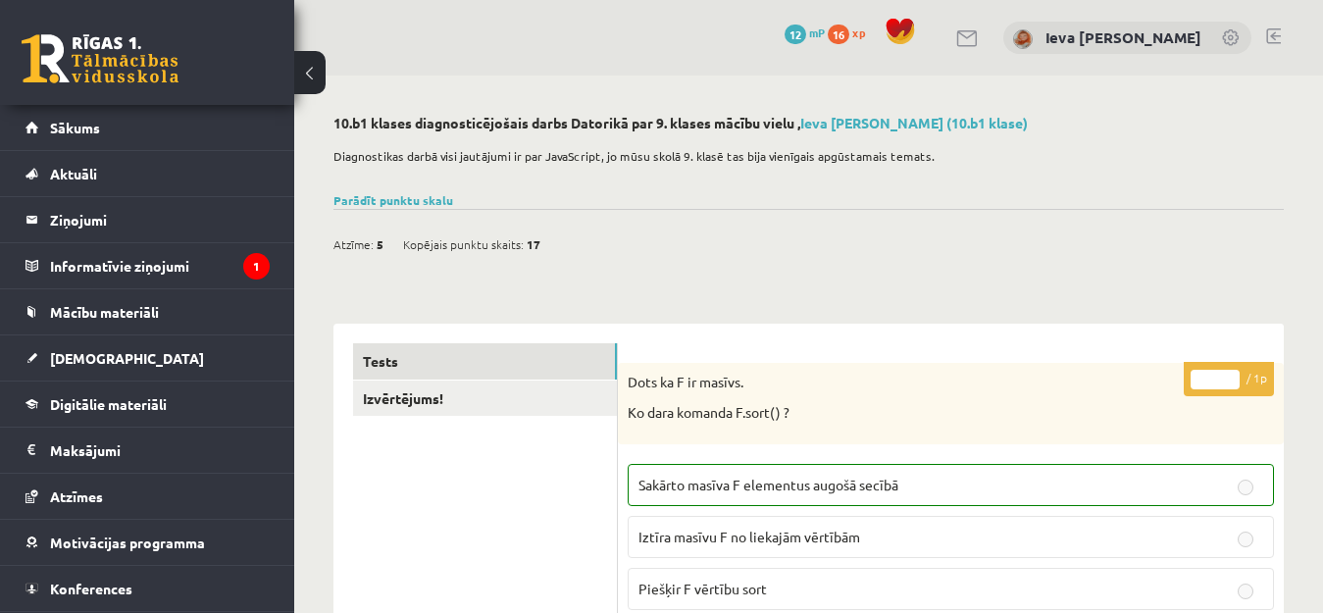
click at [1300, 13] on div "0 Dāvanas 12 mP 16 xp Ieva Marija Deksne" at bounding box center [808, 37] width 1028 height 75
click at [95, 354] on span "[DEMOGRAPHIC_DATA]" at bounding box center [127, 358] width 154 height 18
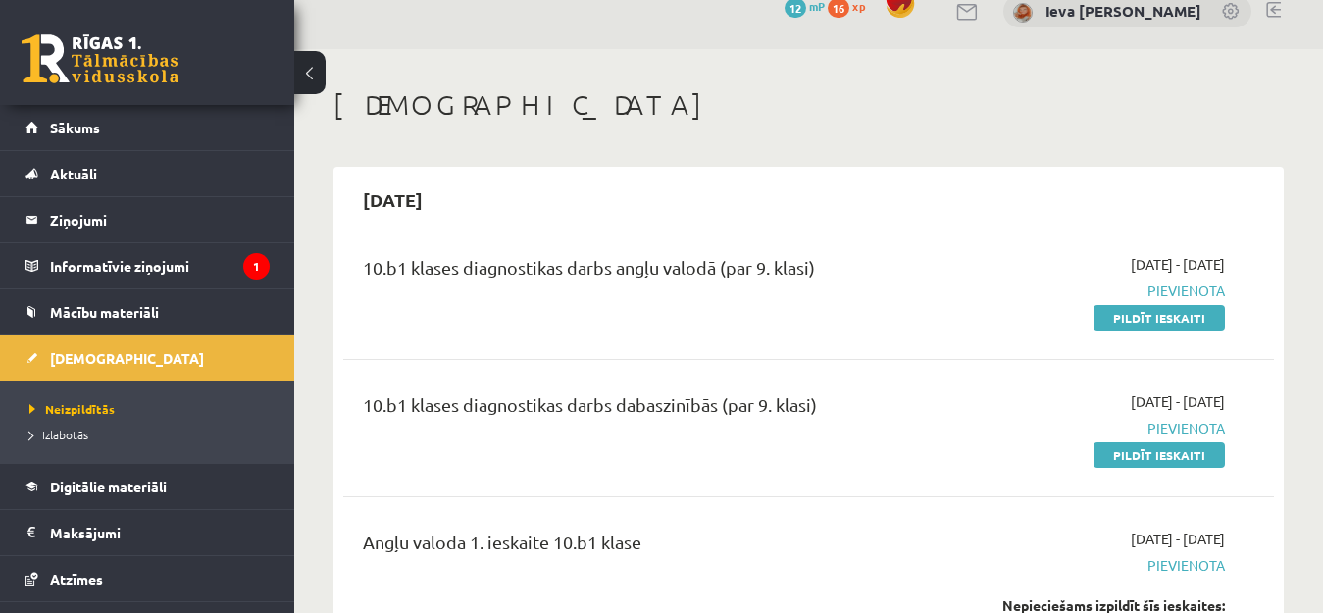
scroll to position [80, 0]
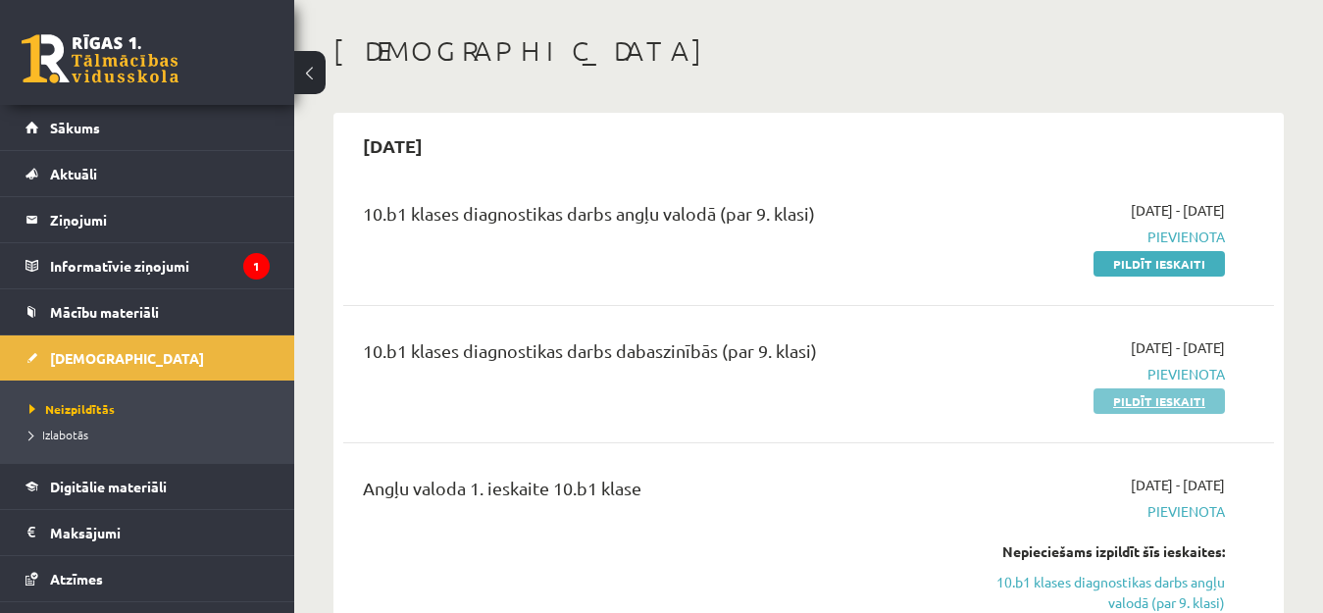
click at [1136, 405] on link "Pildīt ieskaiti" at bounding box center [1158, 400] width 131 height 25
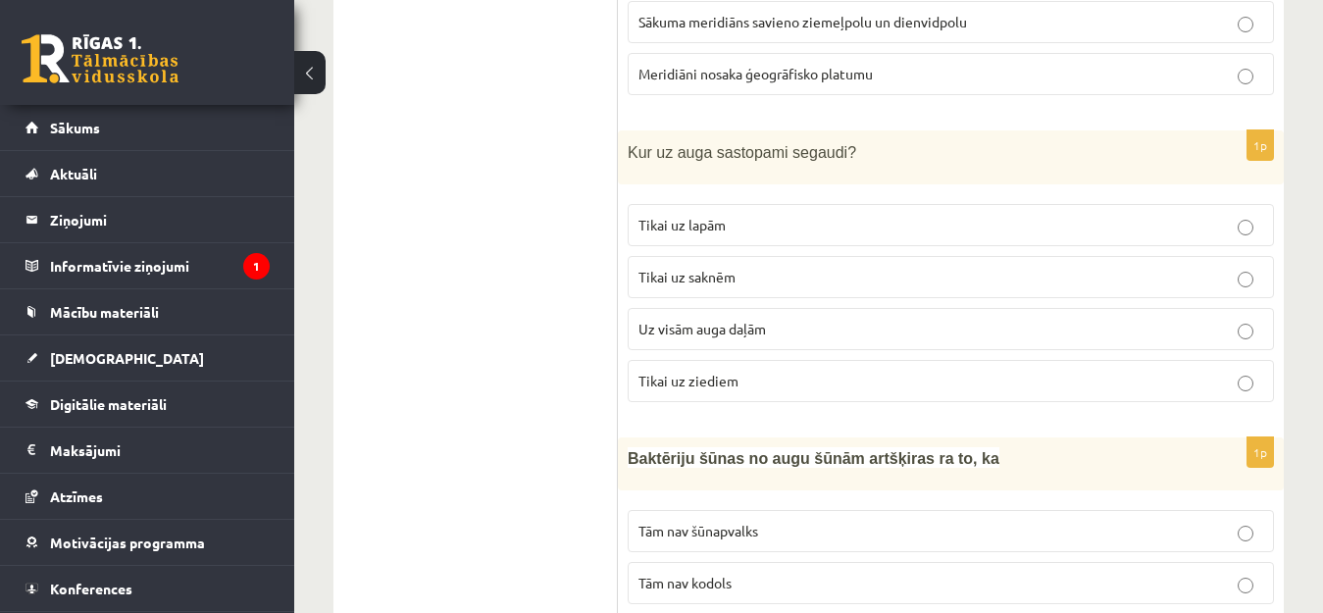
scroll to position [1830, 0]
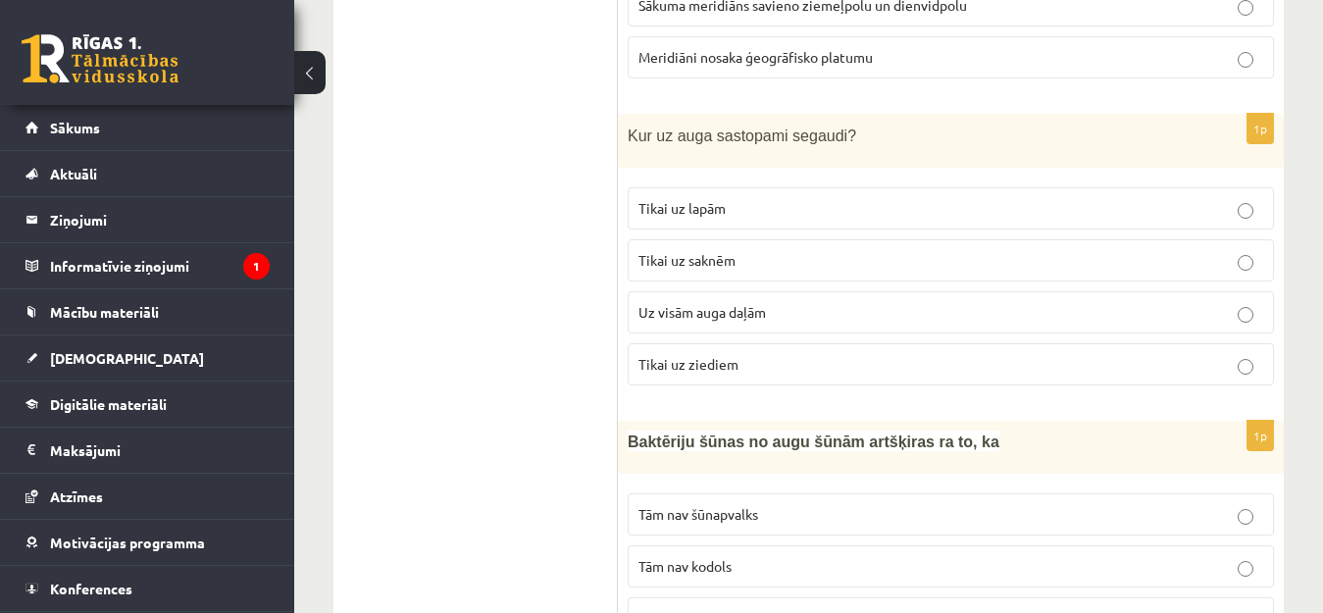
click at [1230, 302] on label "Uz visām auga daļām" at bounding box center [950, 312] width 646 height 42
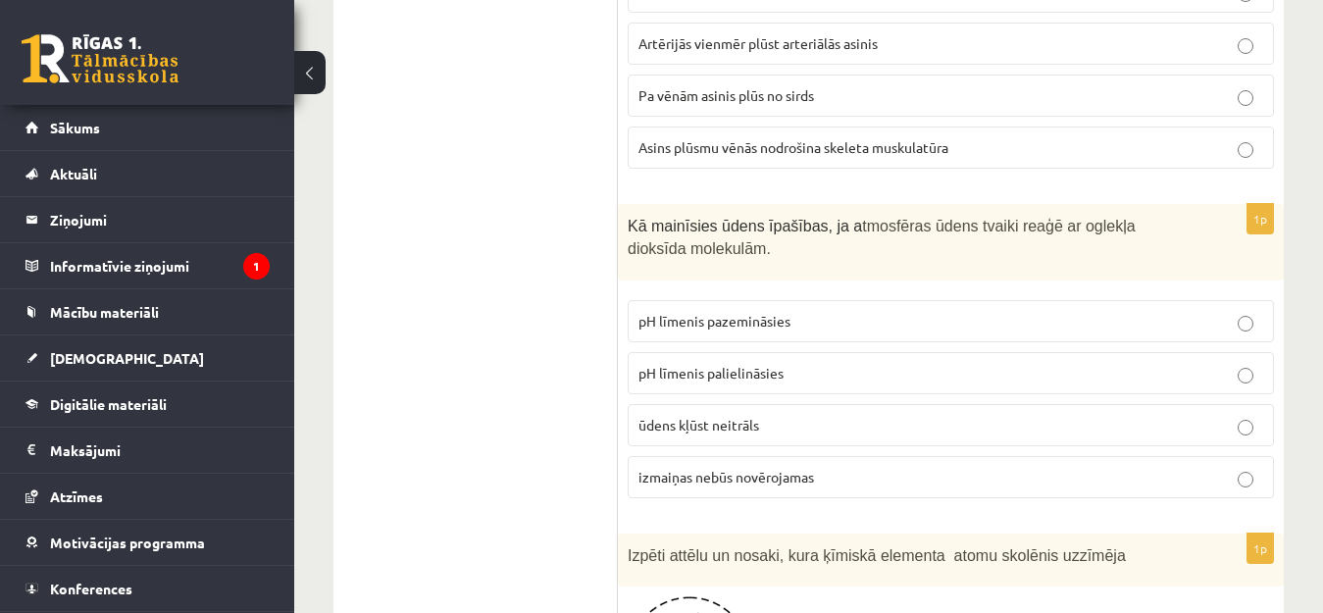
scroll to position [4352, 0]
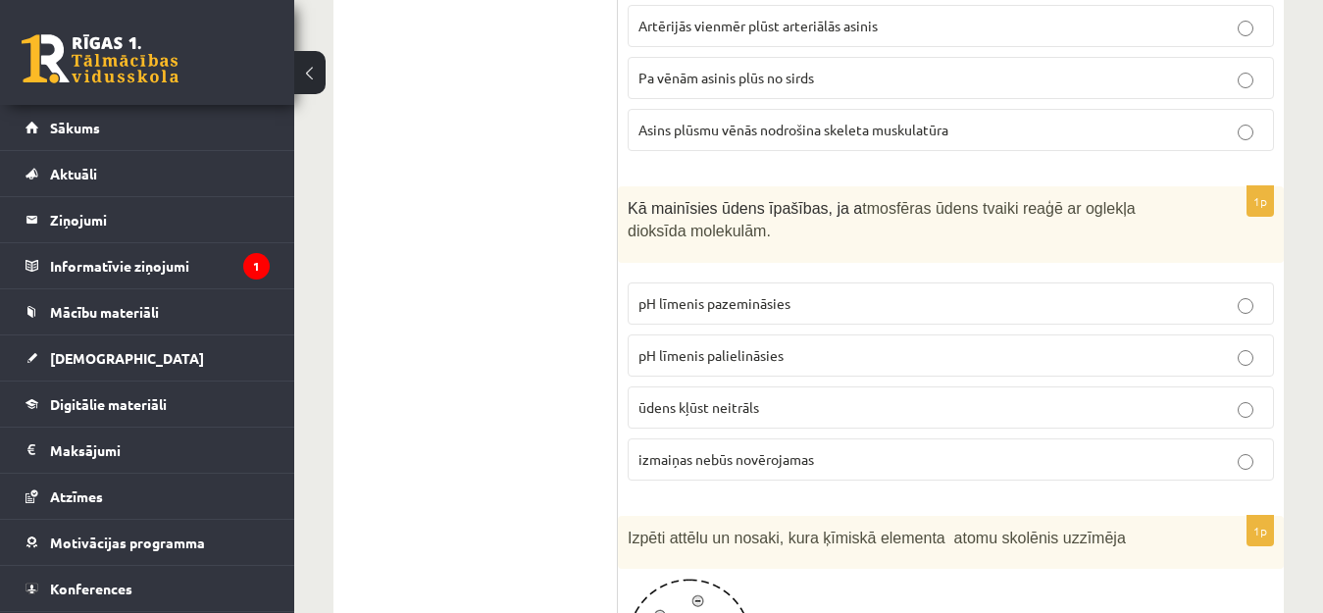
click at [1241, 285] on fieldset "pH līmenis pazemināsies pH līmenis palielināsies ūdens kļūst neitrāls izmaiņas …" at bounding box center [950, 380] width 646 height 214
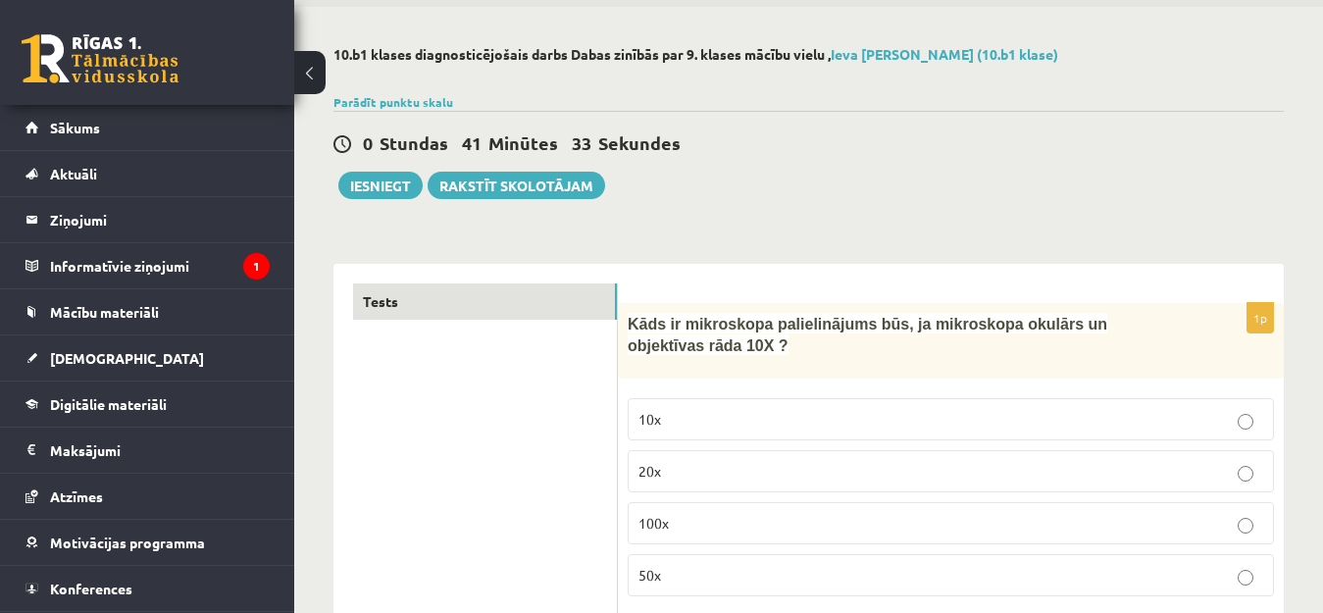
scroll to position [51, 0]
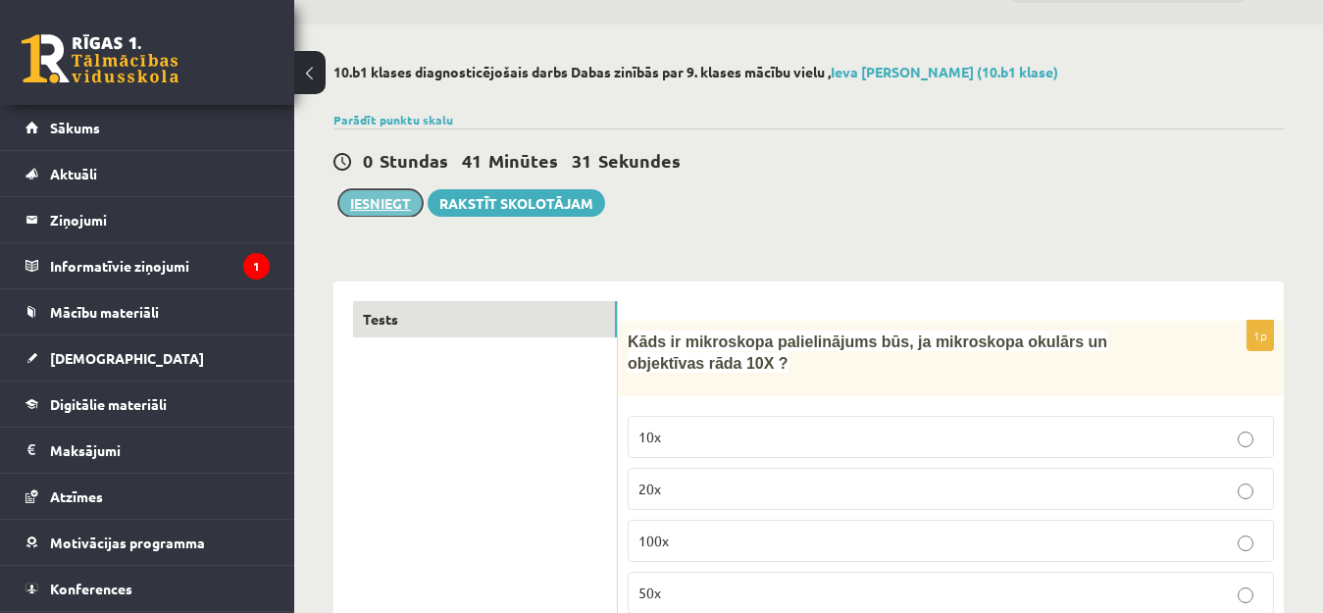
click at [394, 202] on button "Iesniegt" at bounding box center [380, 202] width 84 height 27
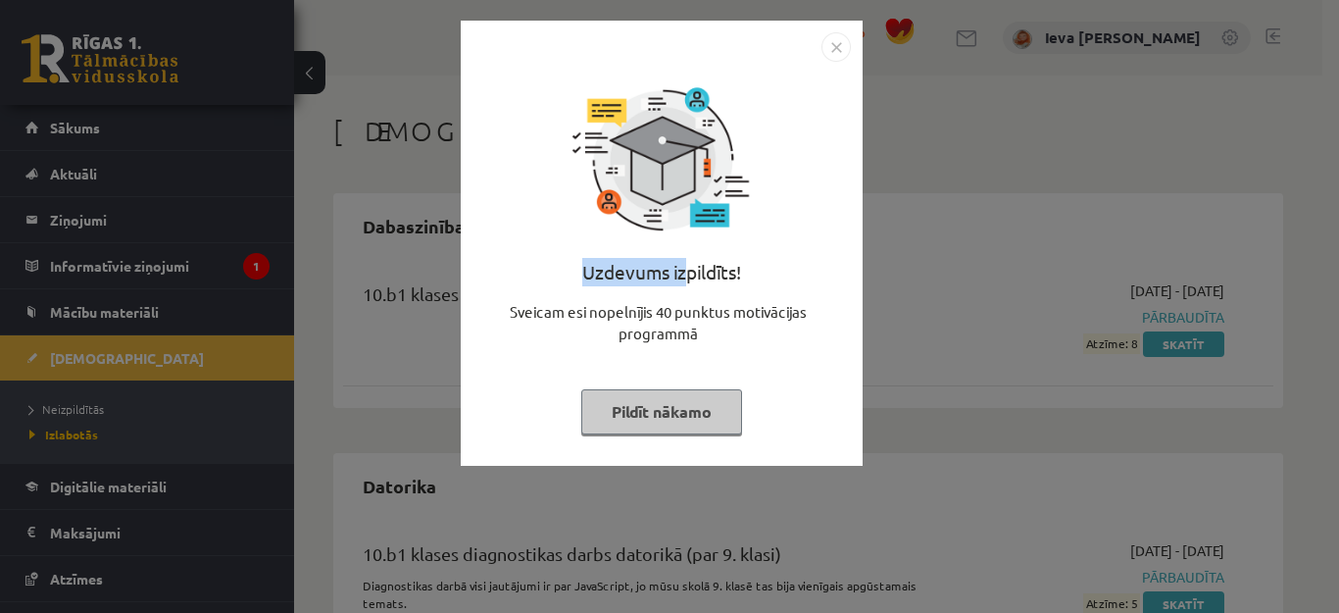
drag, startPoint x: 692, startPoint y: 183, endPoint x: 688, endPoint y: 295, distance: 111.8
click at [688, 295] on div "Uzdevums izpildīts! Sveicam esi nopelnījis 40 punktus motivācijas programmā Pil…" at bounding box center [662, 258] width 378 height 392
click at [831, 51] on img "Close" at bounding box center [836, 46] width 29 height 29
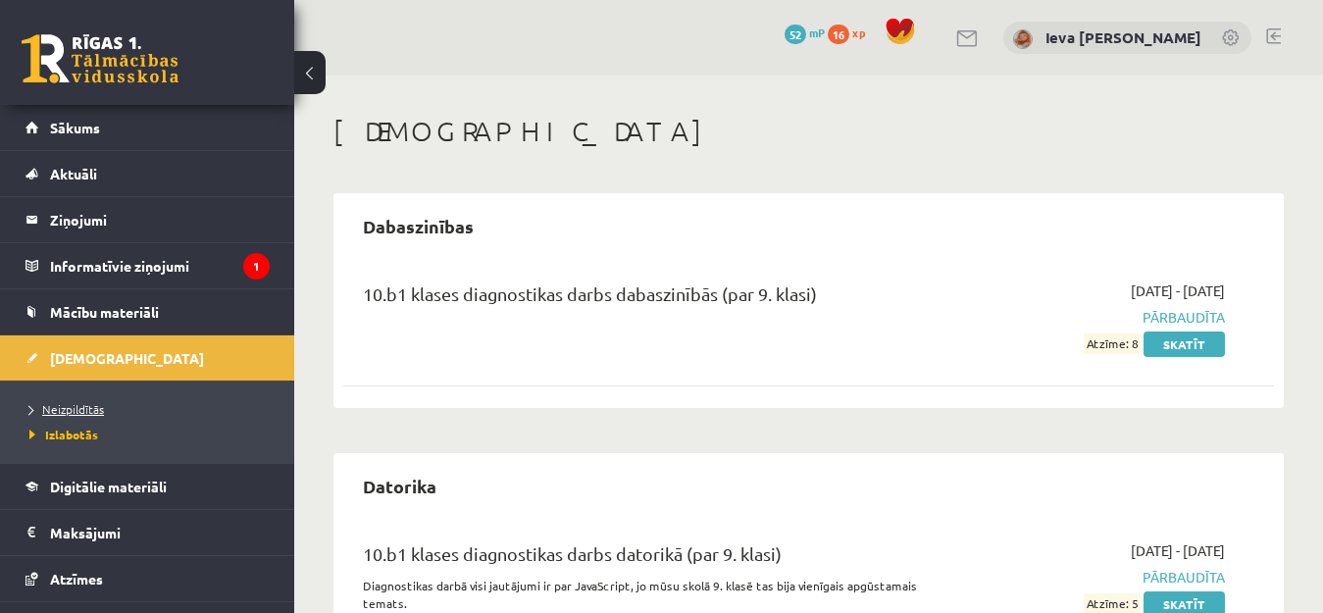
click at [74, 408] on span "Neizpildītās" at bounding box center [66, 409] width 75 height 16
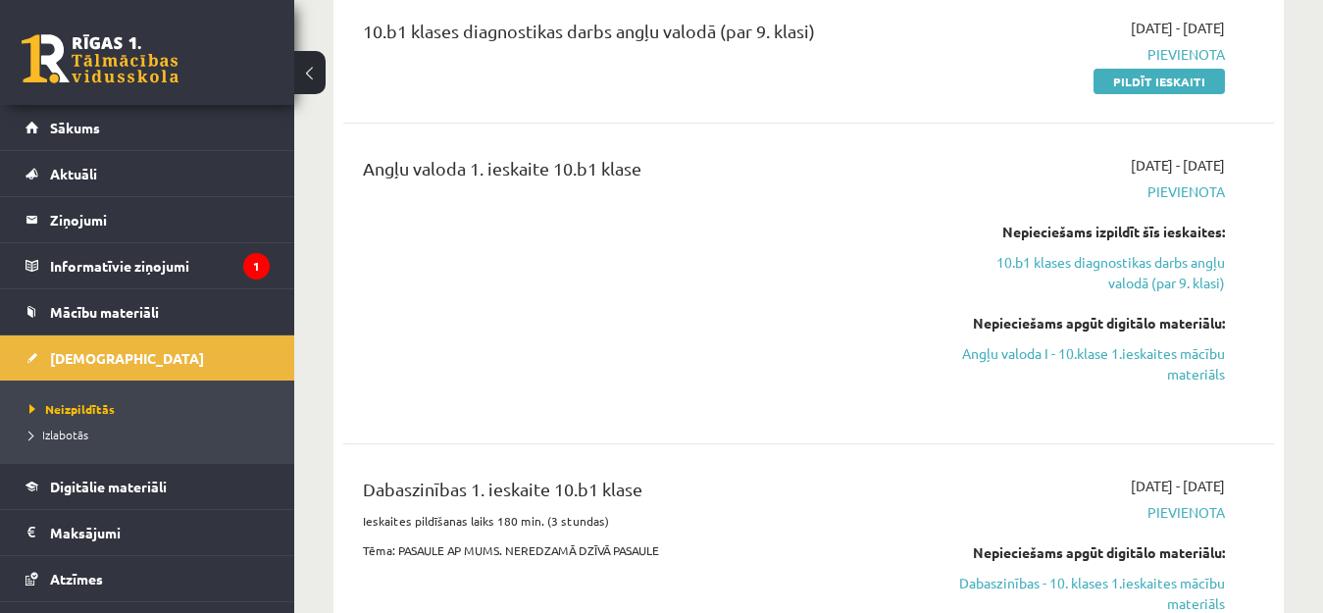
scroll to position [289, 0]
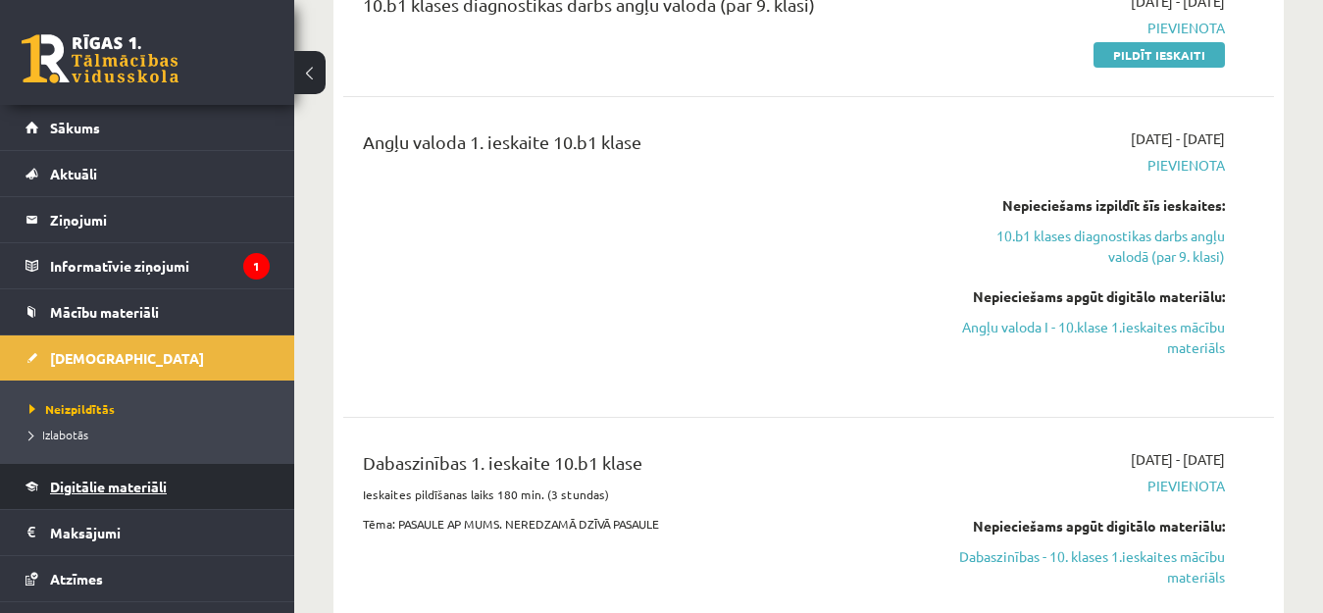
click at [114, 492] on span "Digitālie materiāli" at bounding box center [108, 486] width 117 height 18
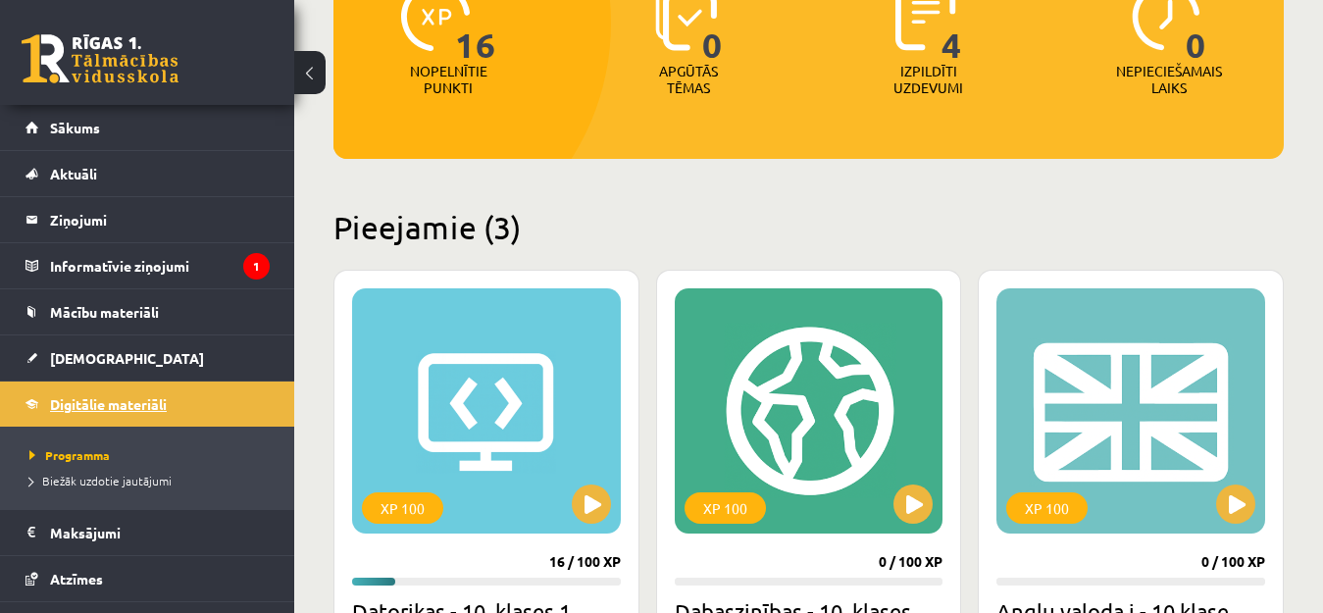
click at [114, 492] on li "Biežāk uzdotie jautājumi" at bounding box center [151, 480] width 245 height 25
click at [587, 499] on button at bounding box center [591, 503] width 39 height 39
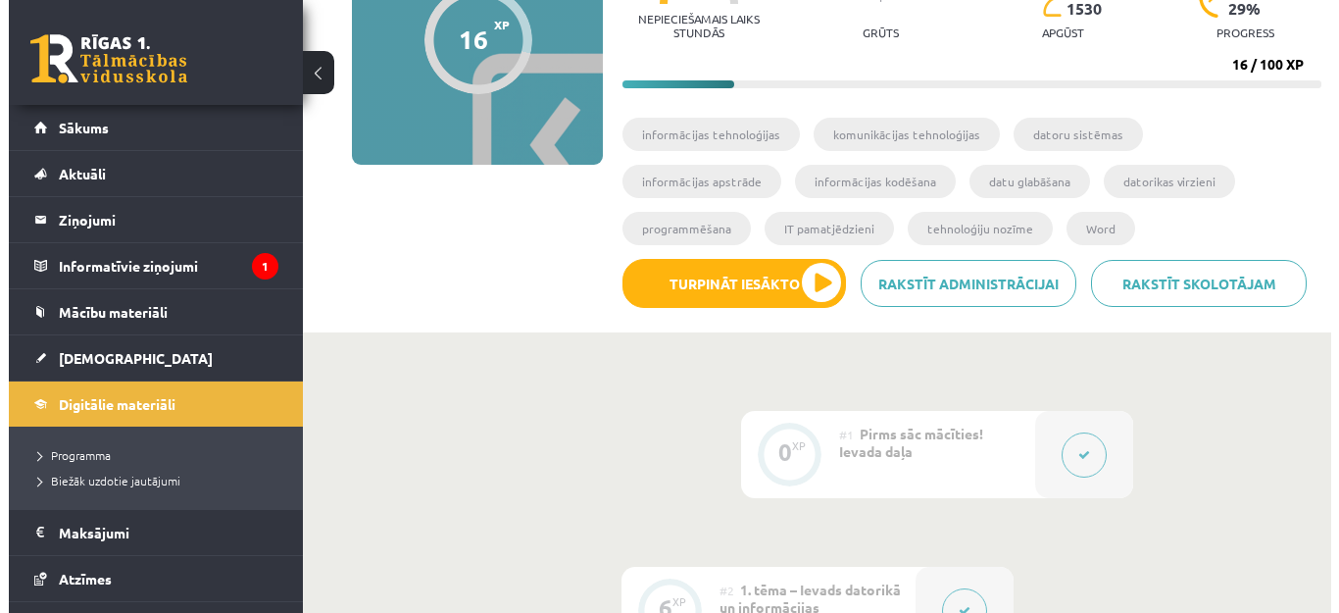
scroll to position [242, 0]
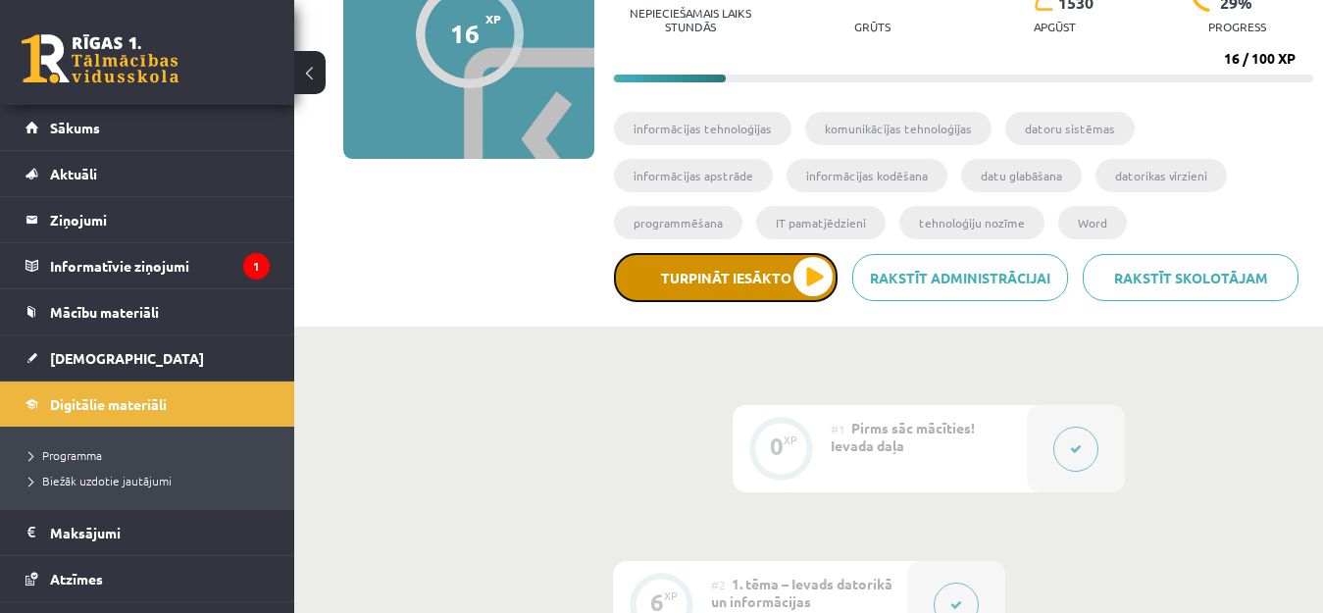
click at [807, 263] on button "Turpināt iesākto" at bounding box center [726, 277] width 224 height 49
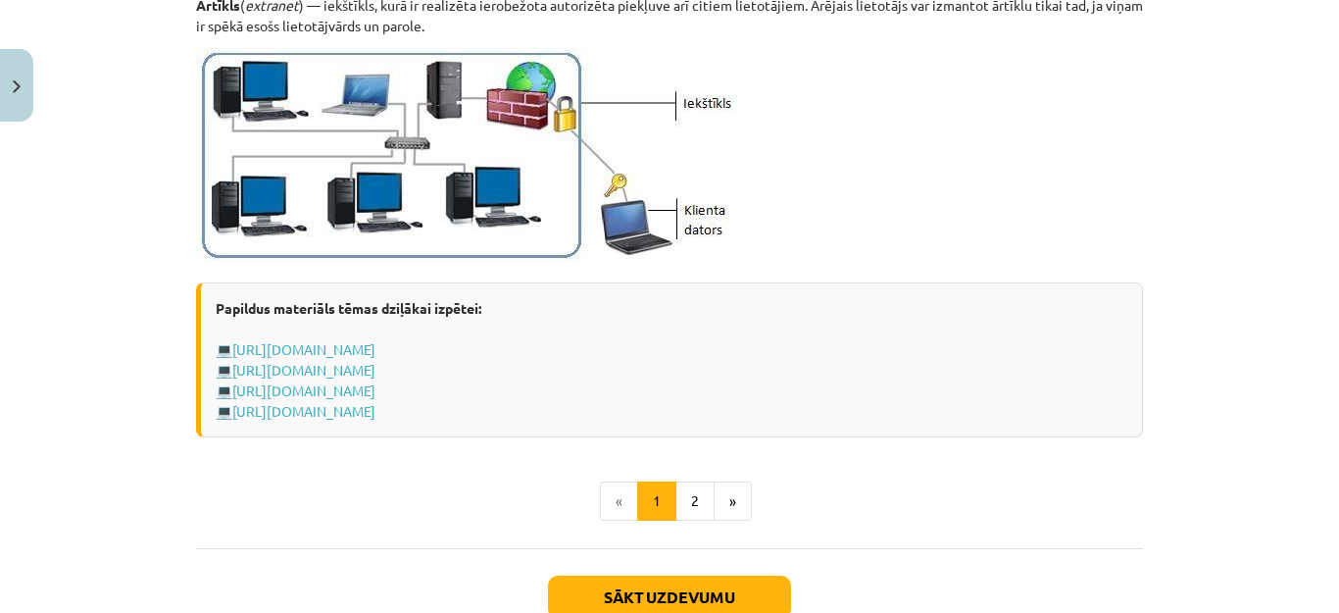
scroll to position [2407, 0]
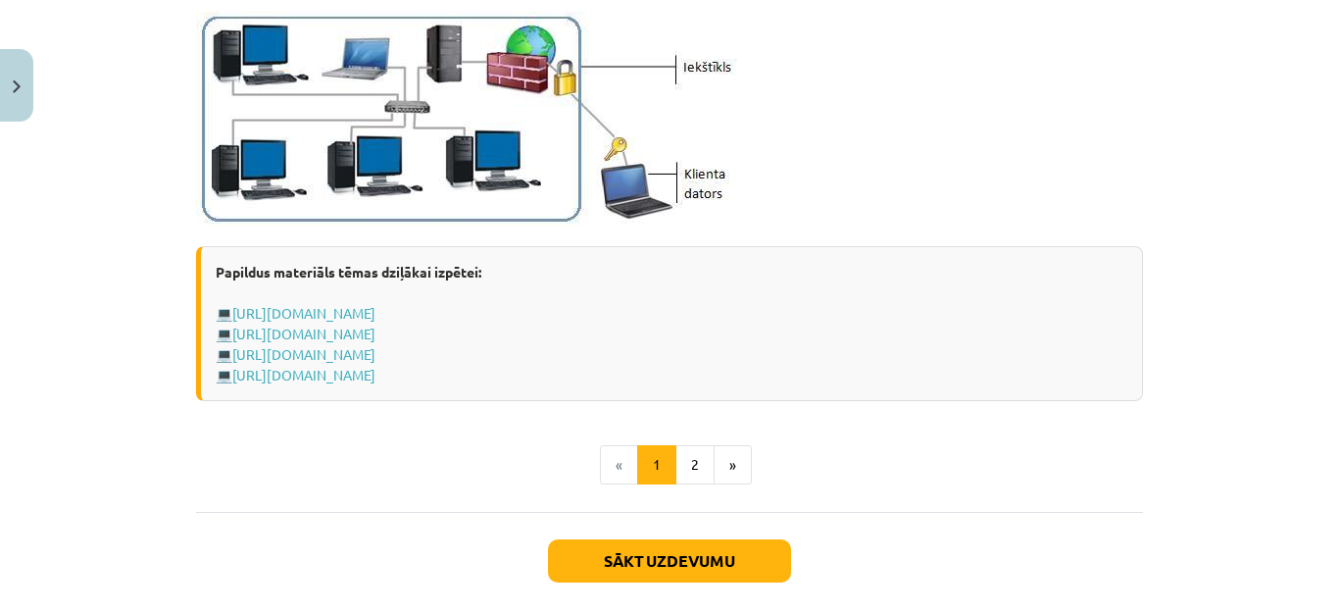
drag, startPoint x: 1016, startPoint y: 450, endPoint x: 735, endPoint y: 396, distance: 285.5
click at [687, 460] on button "2" at bounding box center [695, 464] width 39 height 39
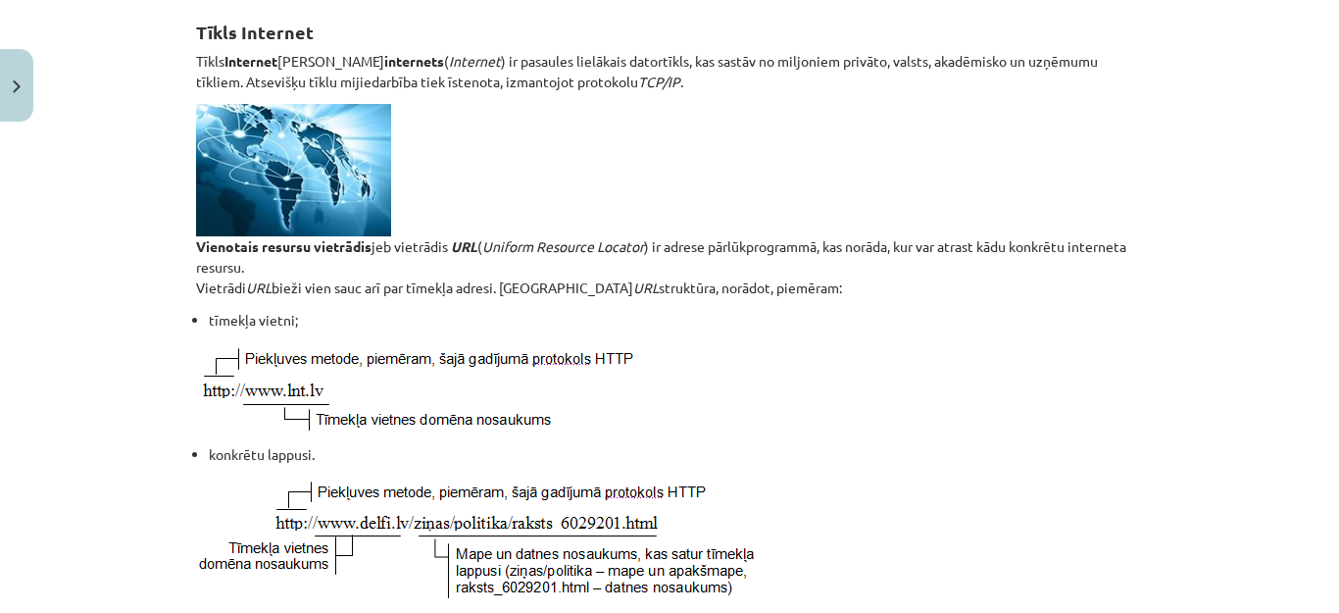
scroll to position [351, 0]
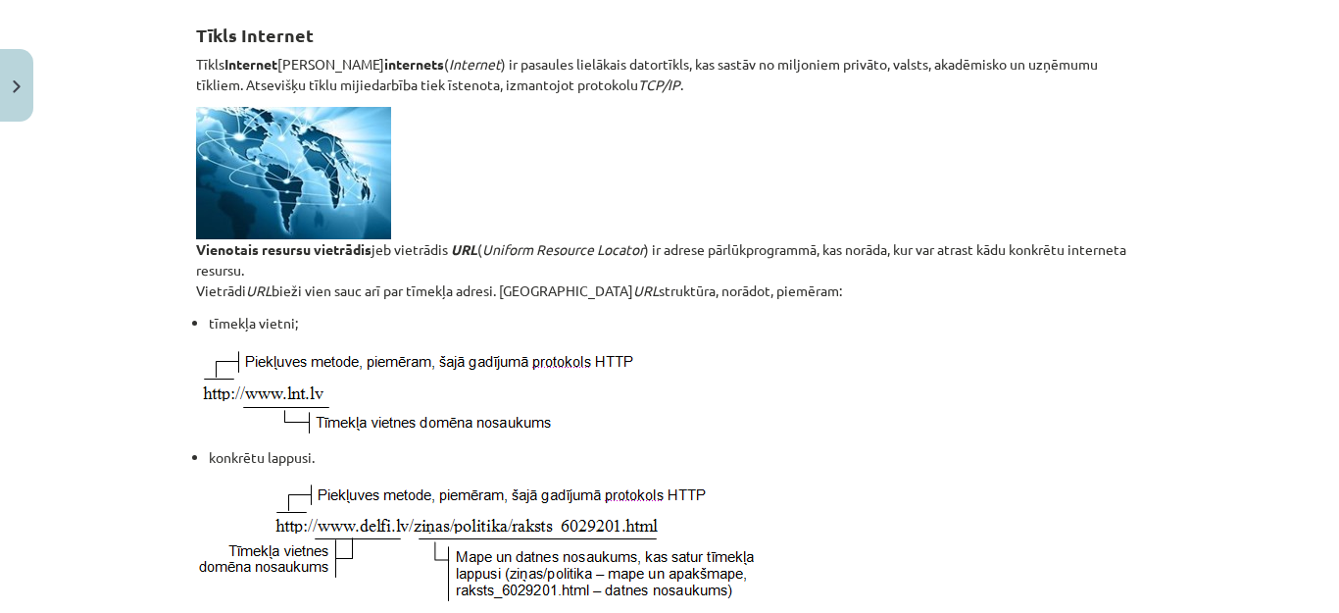
click at [992, 196] on p "Vienotais resursu vietrādis jeb vietrādis URL ( Uniform Resource Locator ) ir a…" at bounding box center [669, 204] width 947 height 194
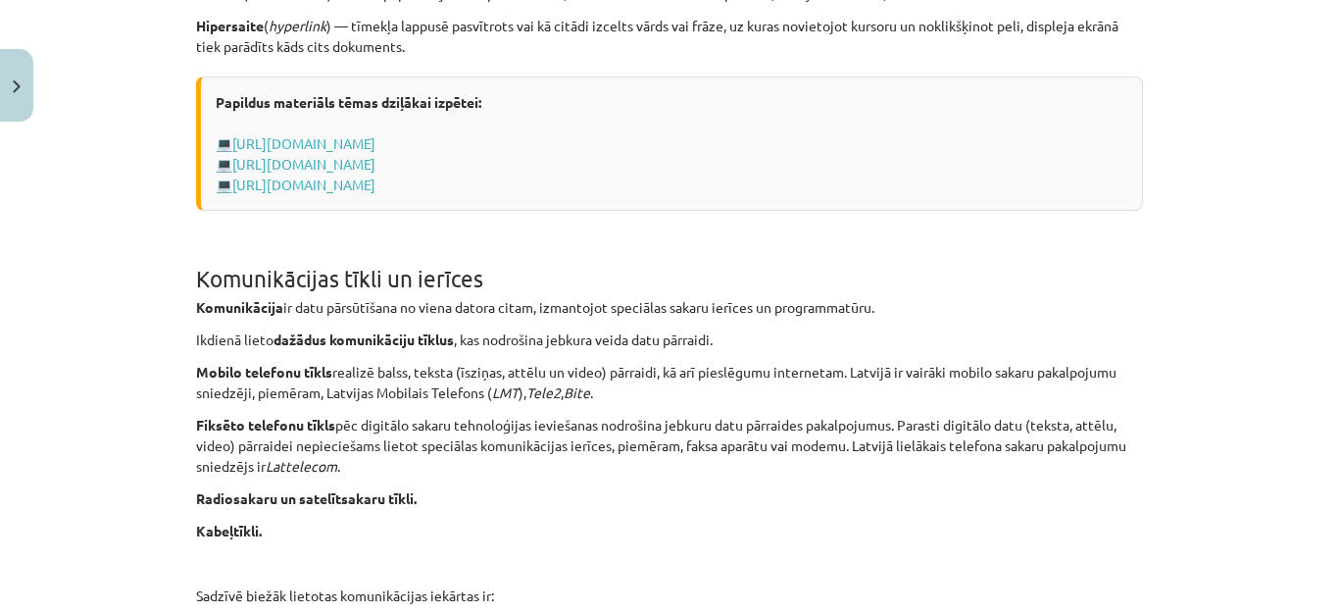
scroll to position [1113, 0]
